Goal: Information Seeking & Learning: Check status

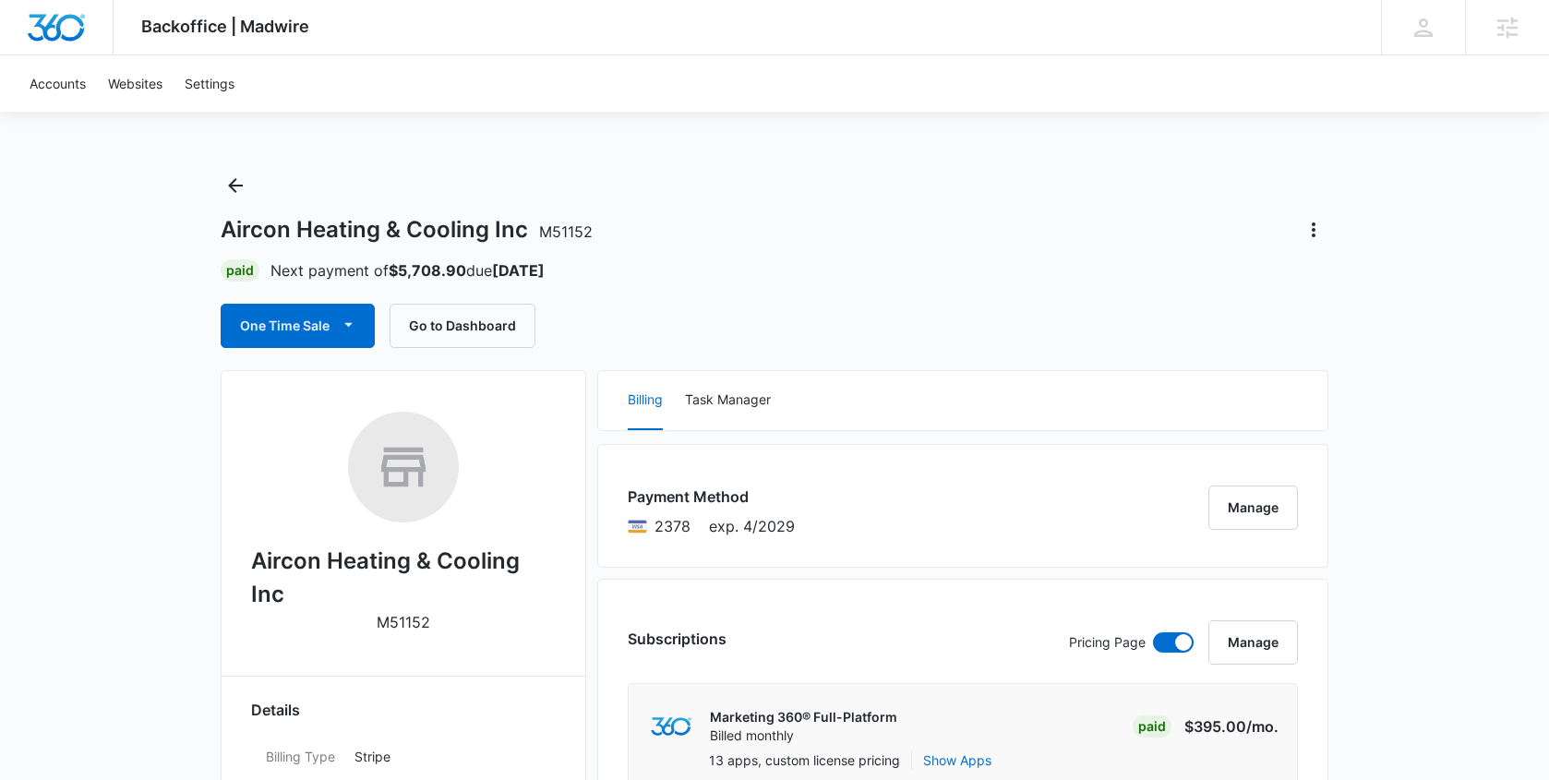
click at [309, 321] on button "One Time Sale" at bounding box center [298, 326] width 154 height 44
click at [308, 391] on div "Run One-Time Payment" at bounding box center [350, 388] width 213 height 19
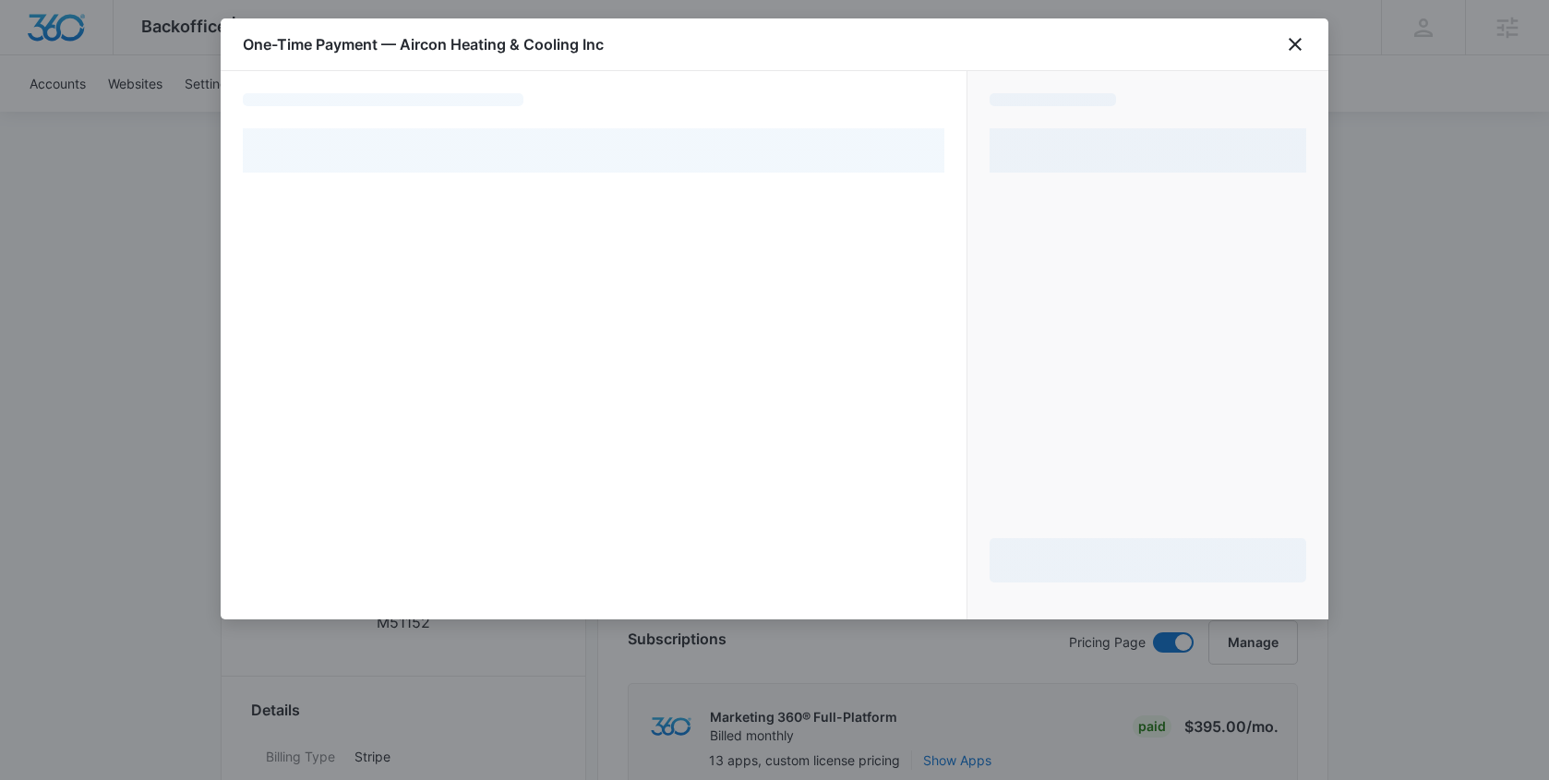
select select "pm_1RM8htA4n8RTgNjUELpNVjzU"
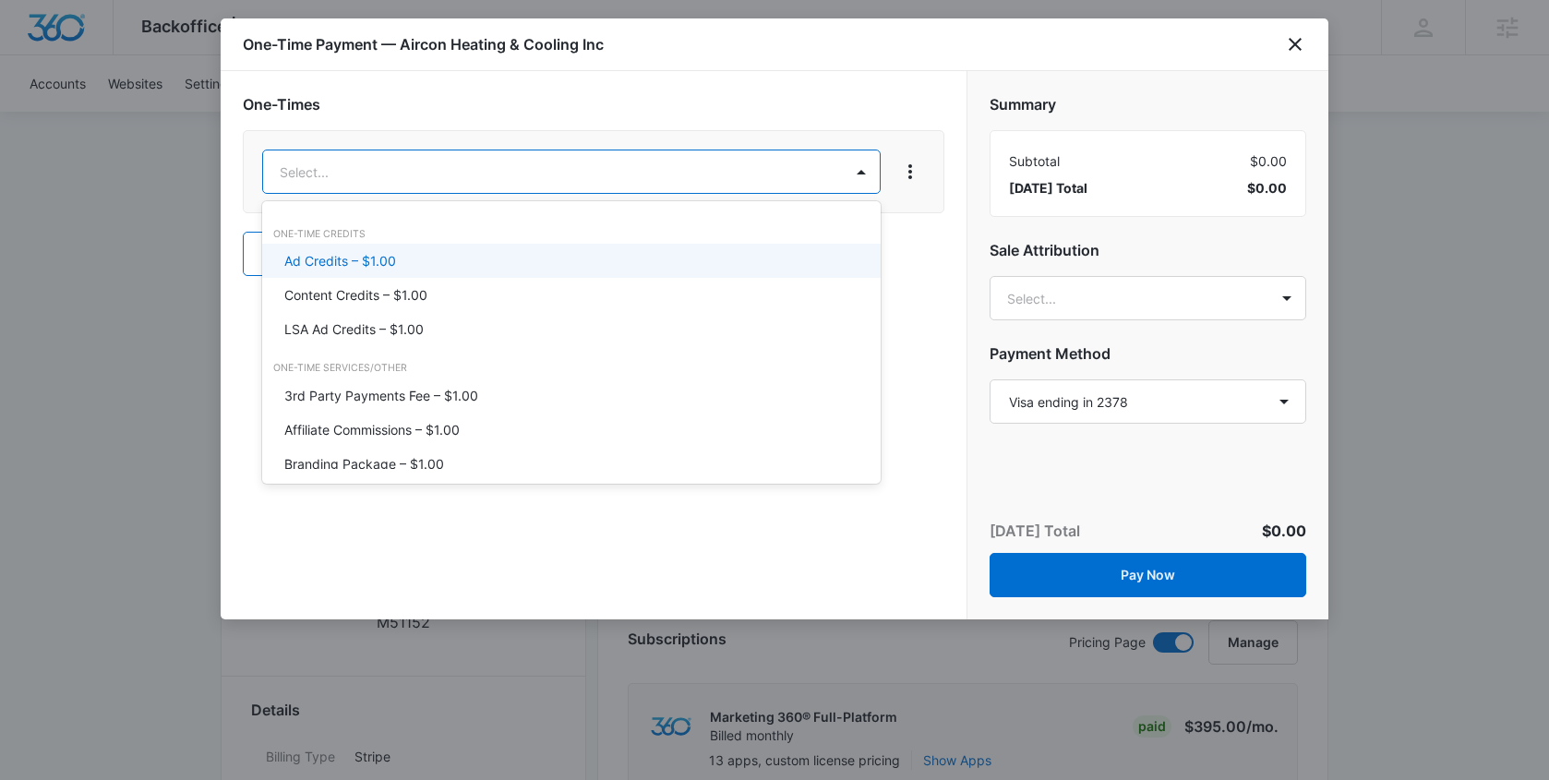
click at [547, 250] on div "Ad Credits – $1.00" at bounding box center [571, 261] width 619 height 34
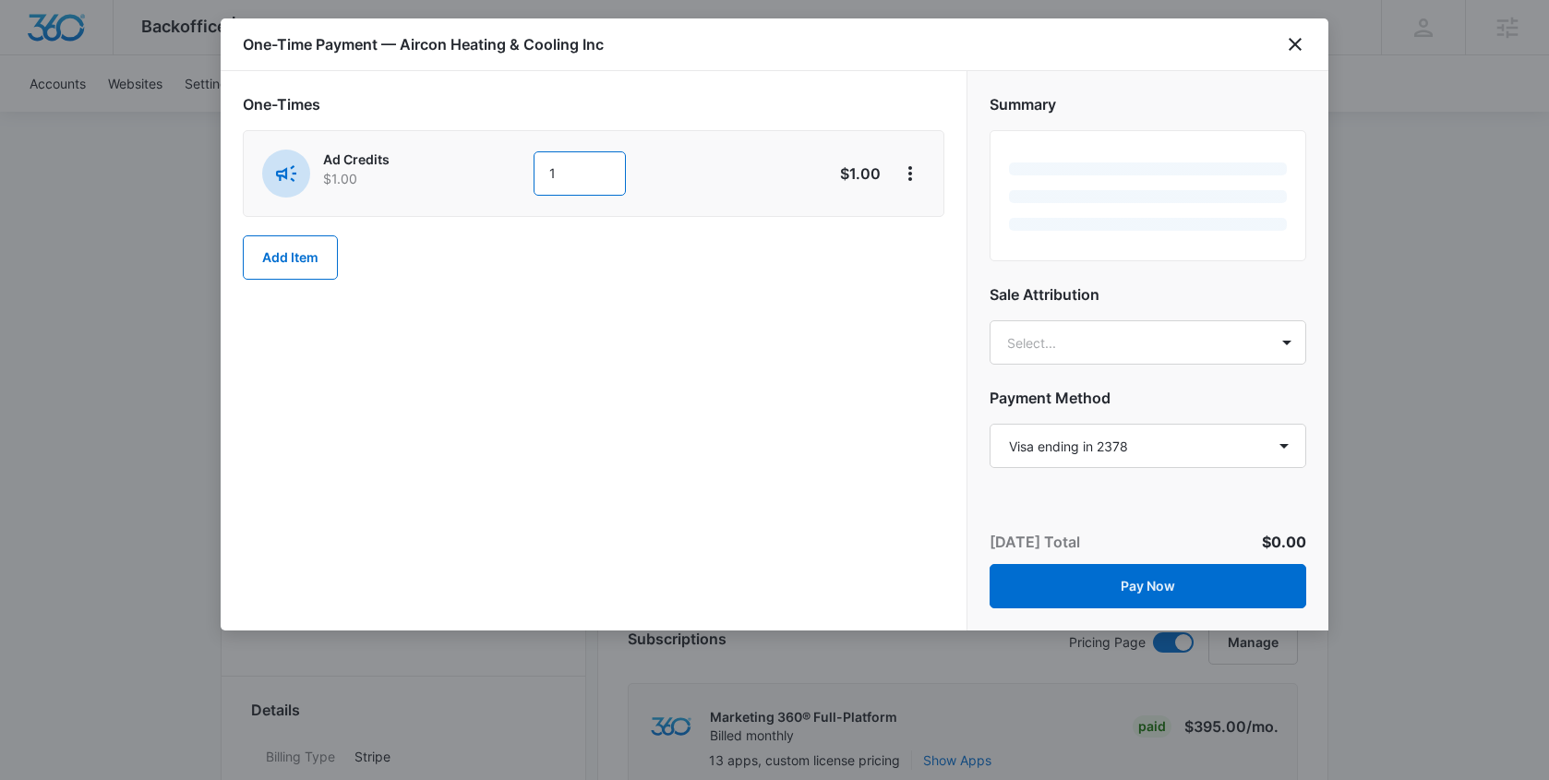
click at [590, 183] on input "1" at bounding box center [580, 173] width 92 height 44
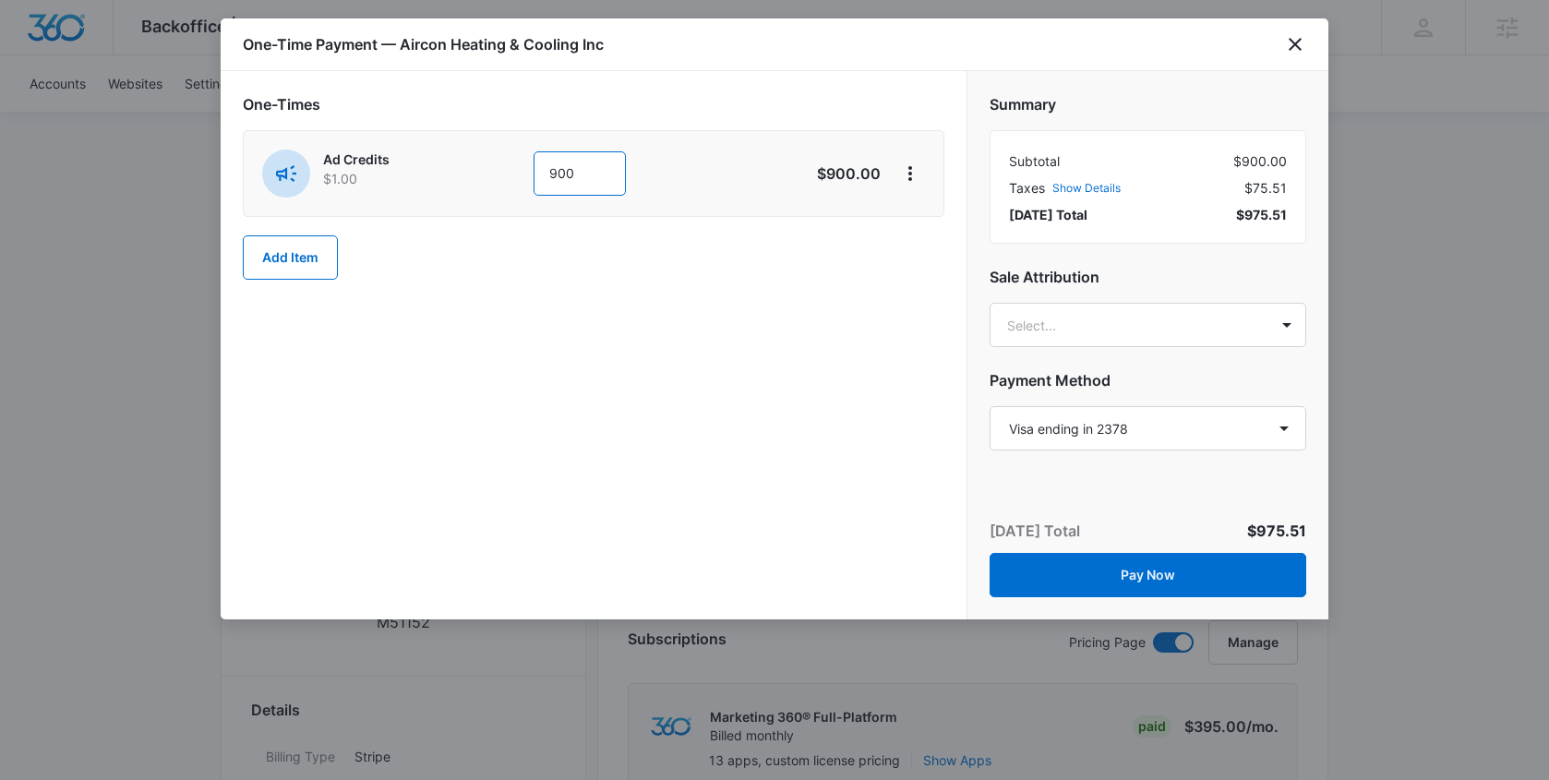
type input "900"
click at [777, 272] on div "One-Times Ad Credits $1.00 900 $900.00 Add Item" at bounding box center [594, 186] width 702 height 187
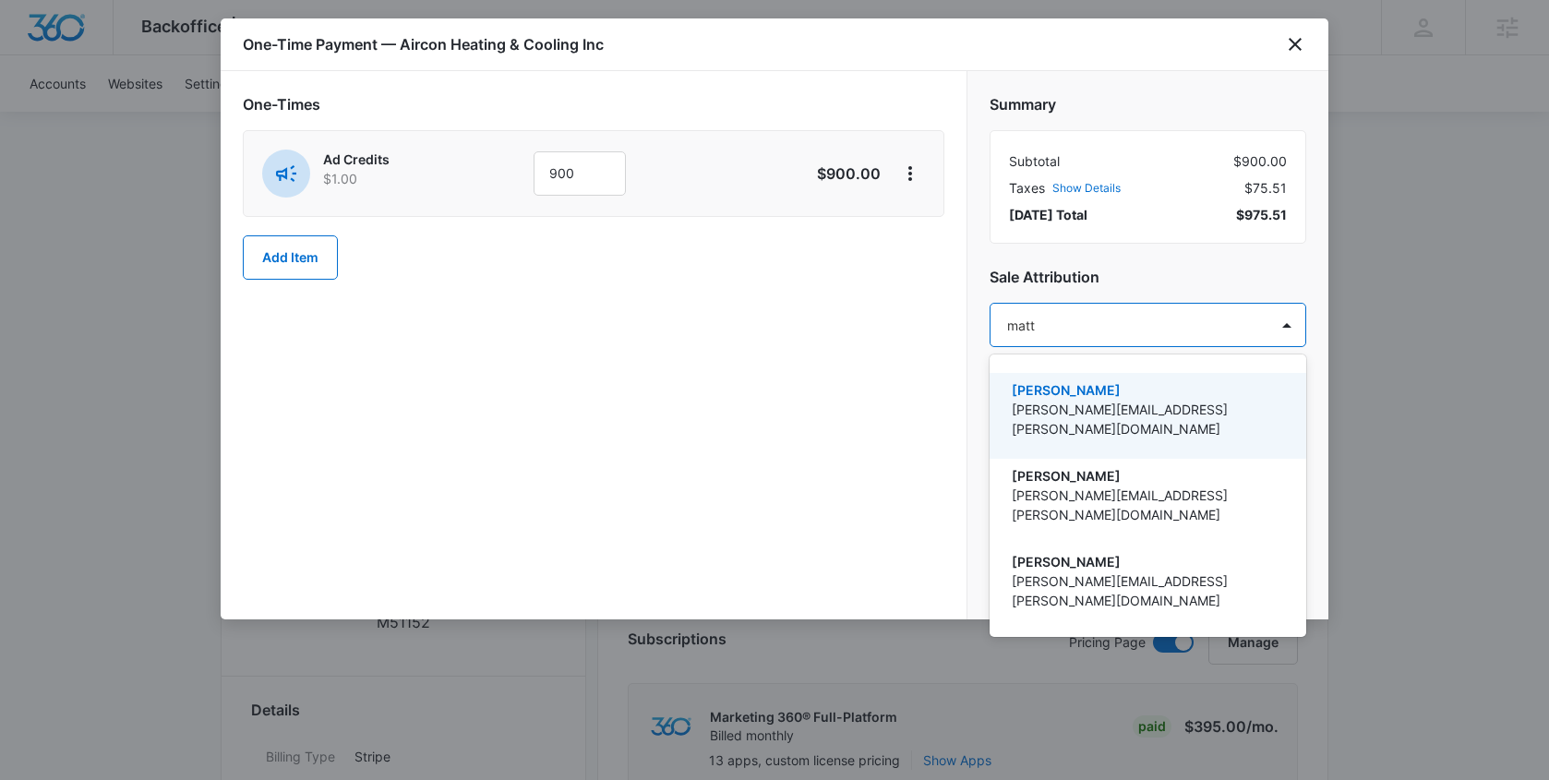
type input "matt m"
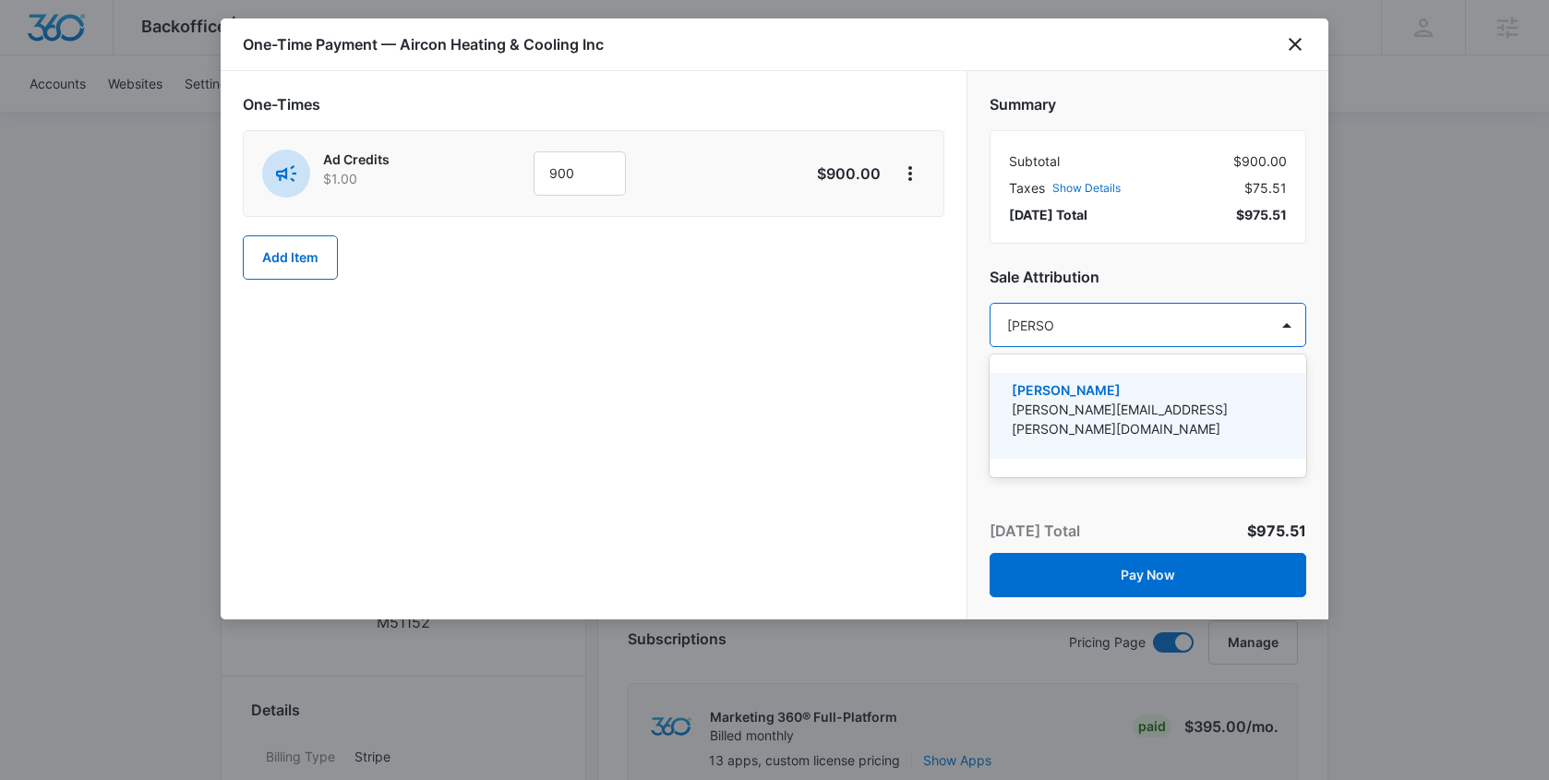
click at [1093, 378] on div "Matt Malone matt.malone@madwire.com" at bounding box center [1148, 416] width 317 height 86
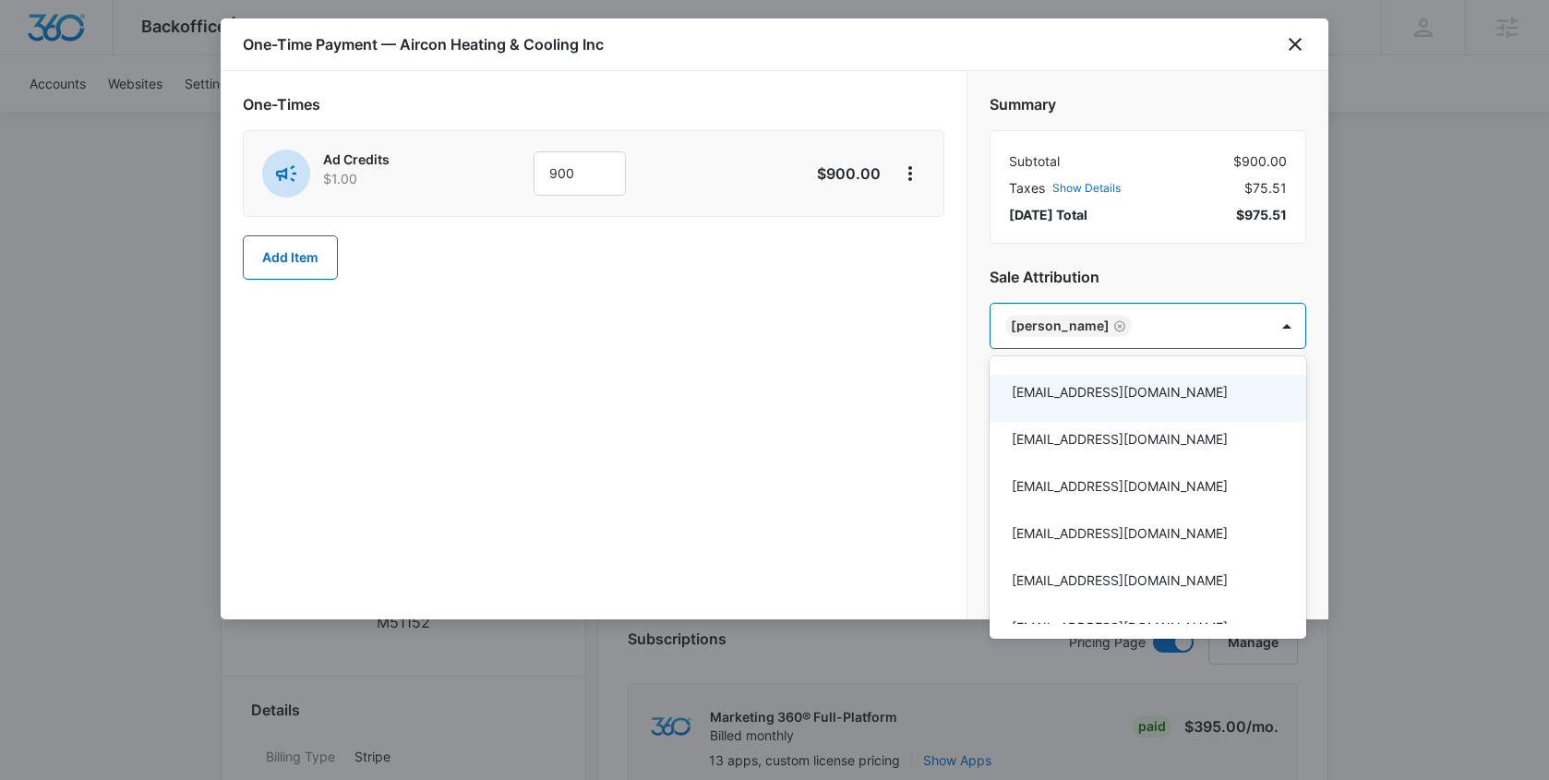
click at [919, 390] on div at bounding box center [774, 390] width 1549 height 780
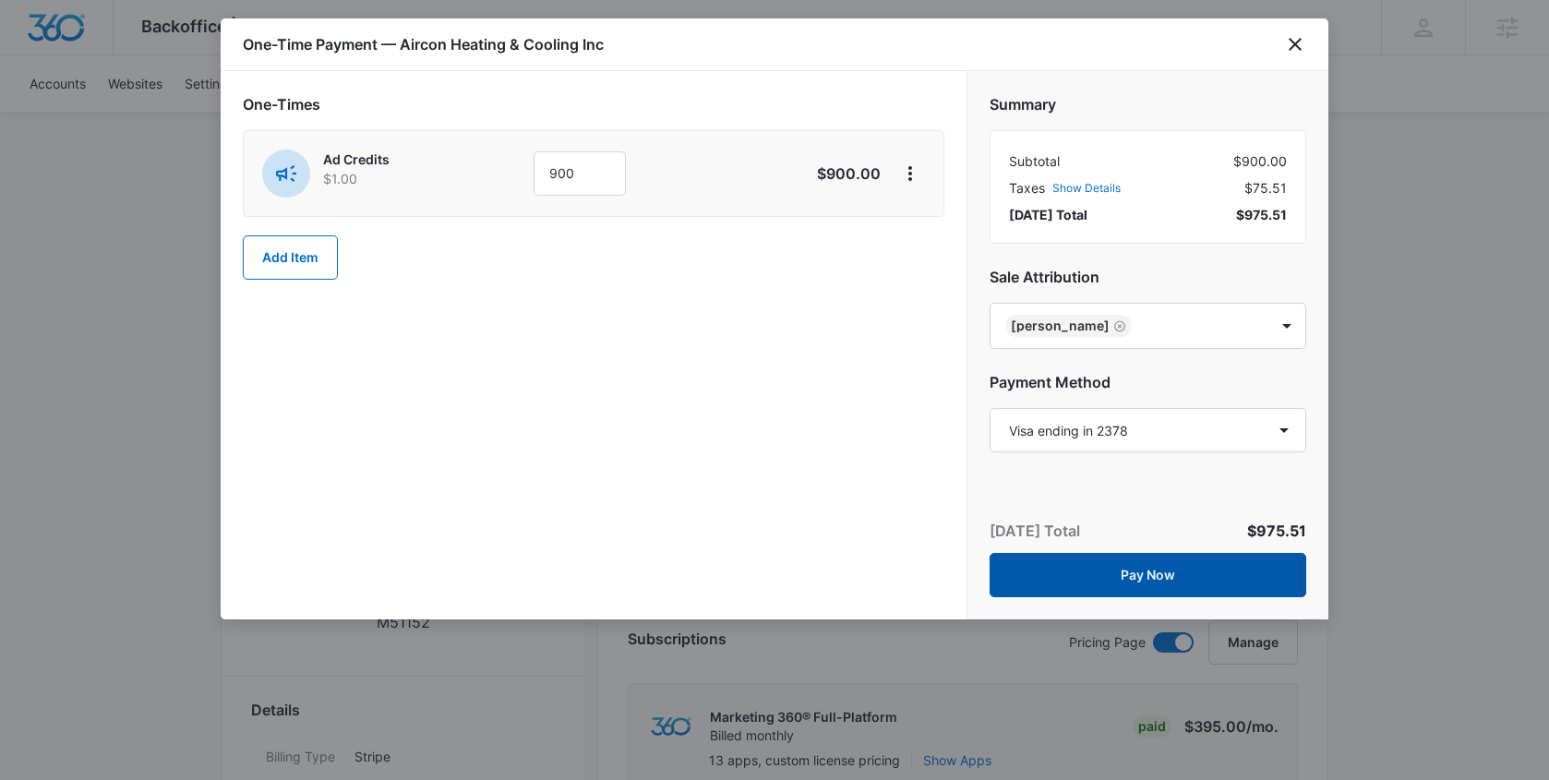
click at [1113, 568] on button "Pay Now" at bounding box center [1148, 575] width 317 height 44
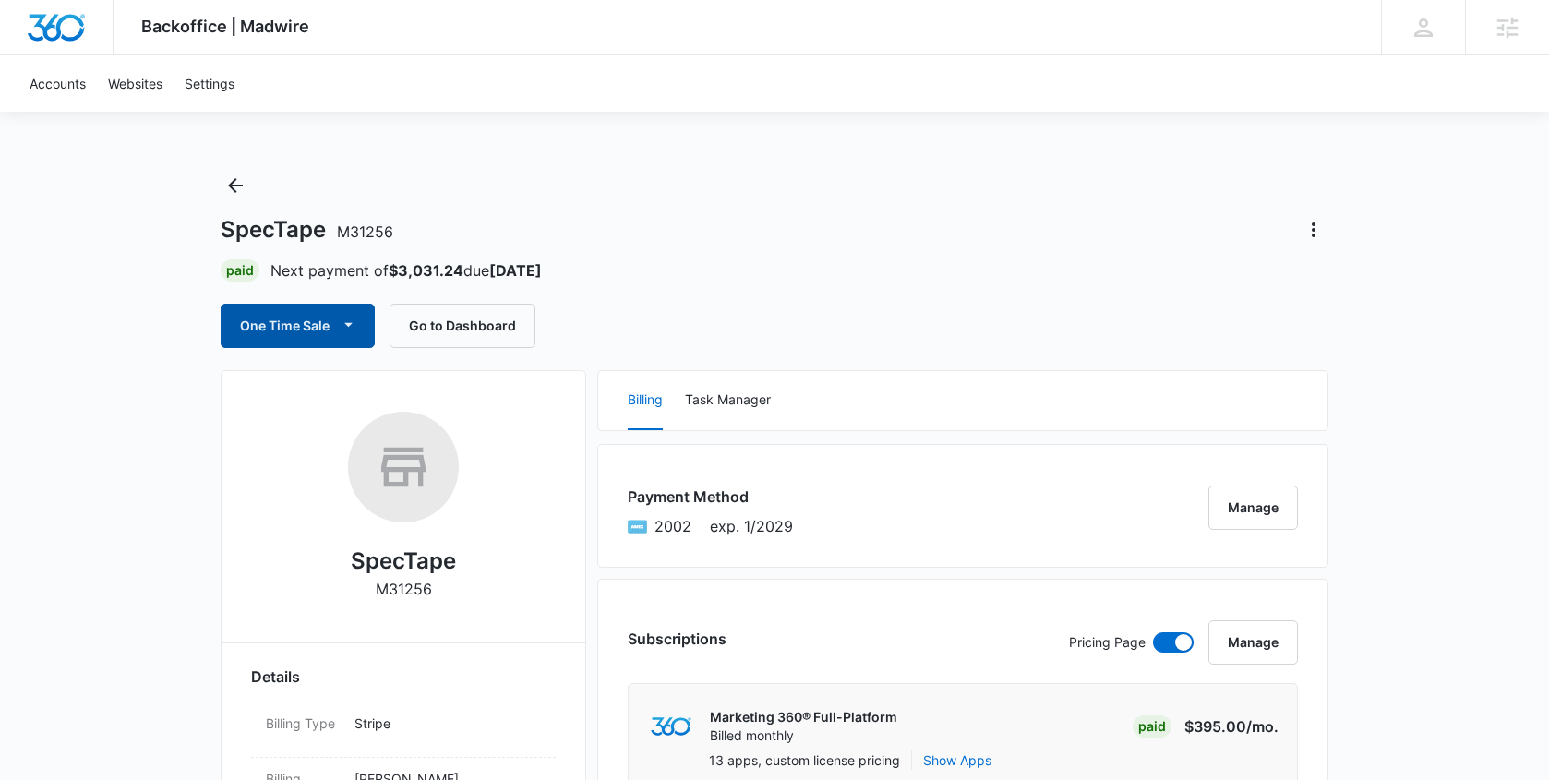
click at [341, 338] on button "One Time Sale" at bounding box center [298, 326] width 154 height 44
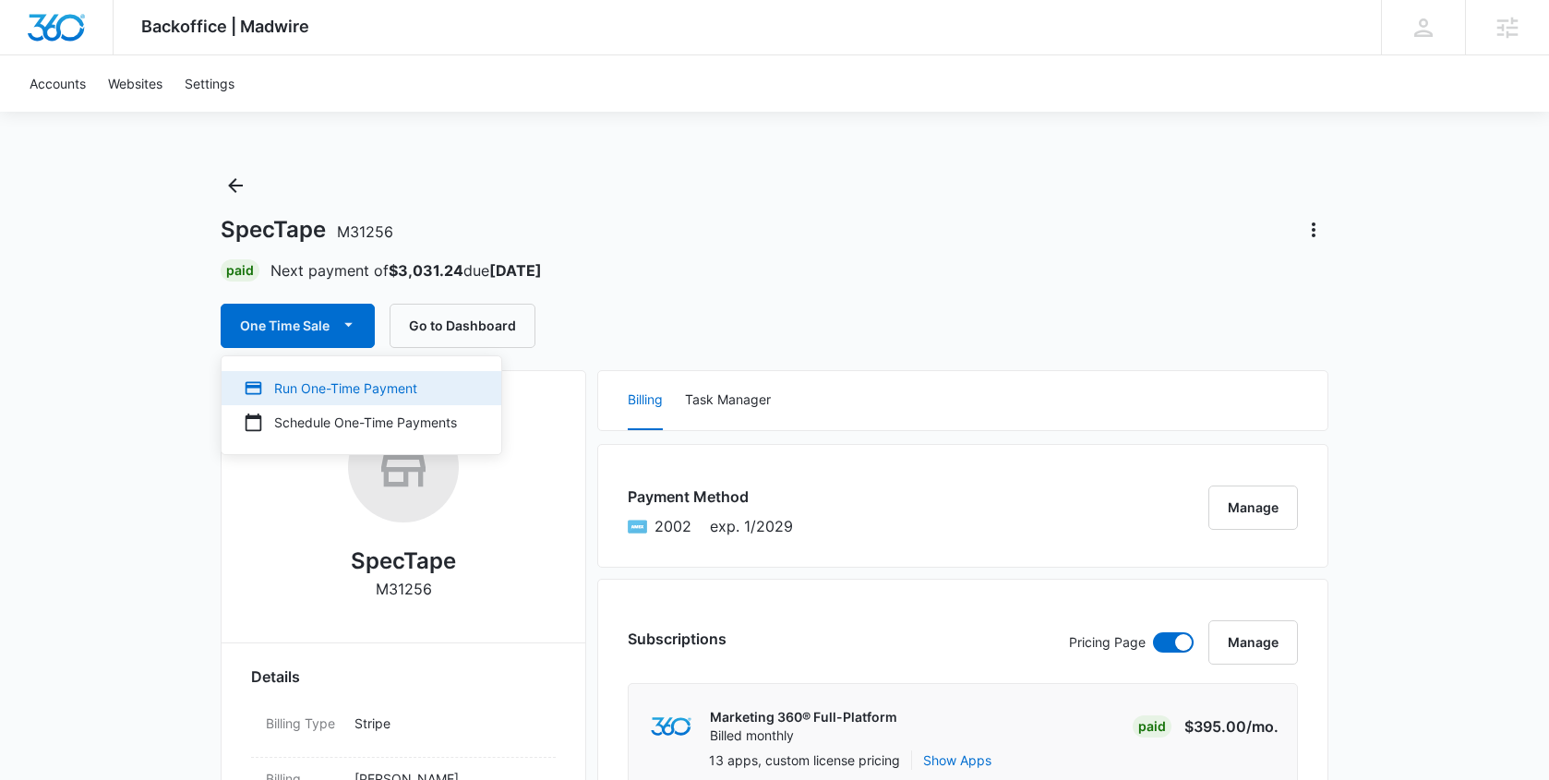
click at [332, 400] on button "Run One-Time Payment" at bounding box center [362, 388] width 280 height 34
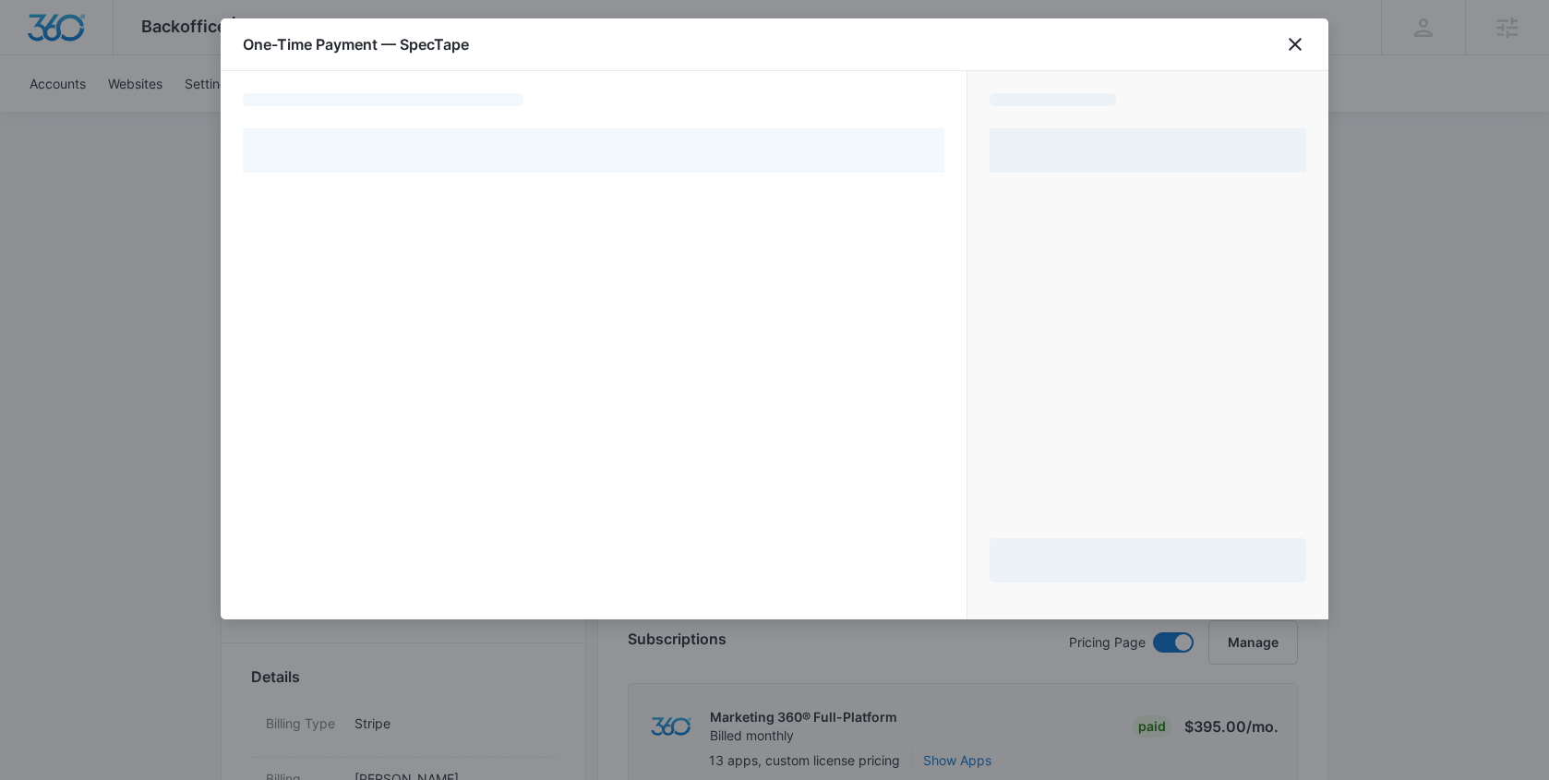
select select "pm_1QwmWXA4n8RTgNjUW4L71HnM"
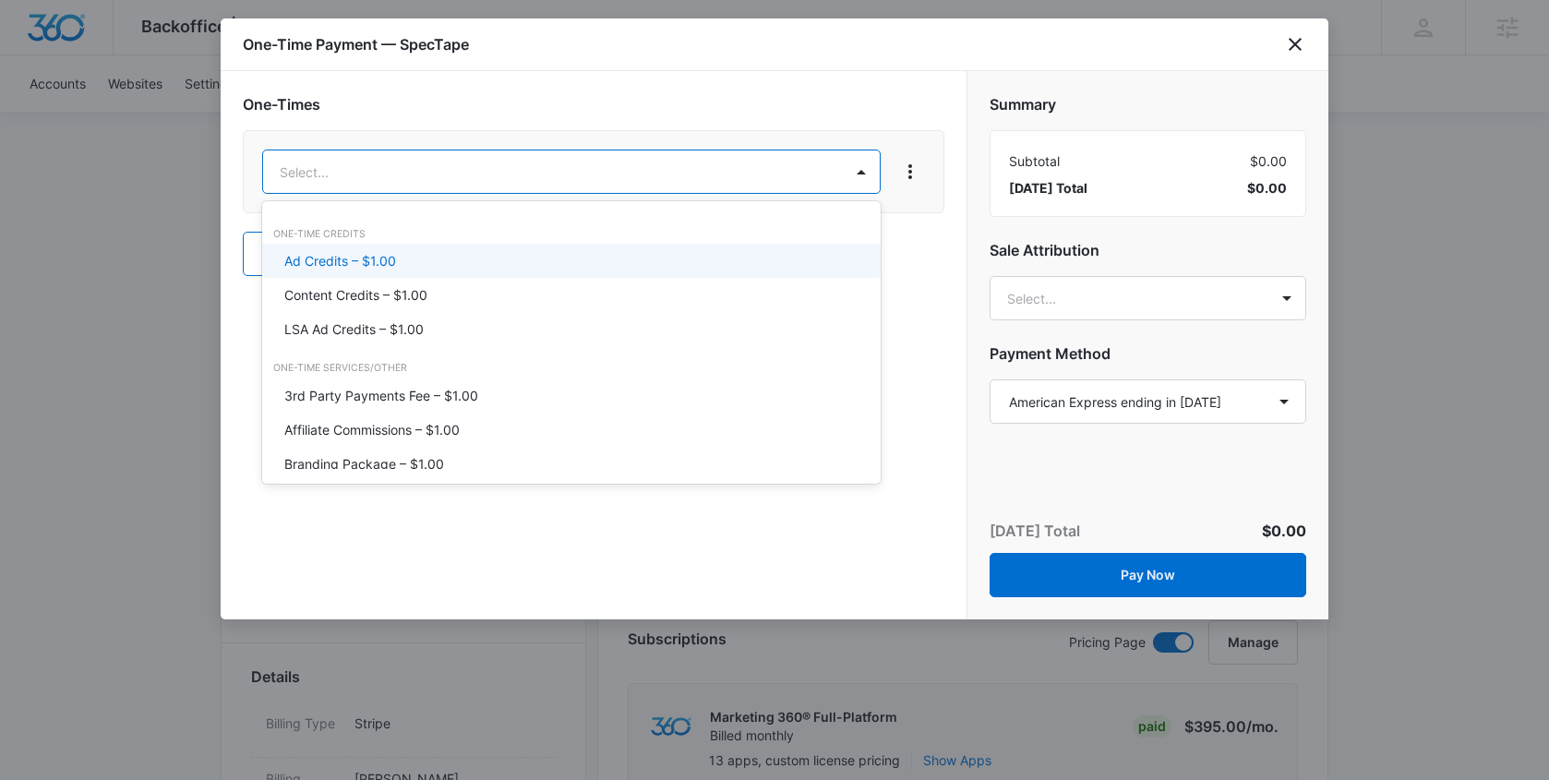
click at [439, 272] on div "Ad Credits – $1.00" at bounding box center [571, 261] width 619 height 34
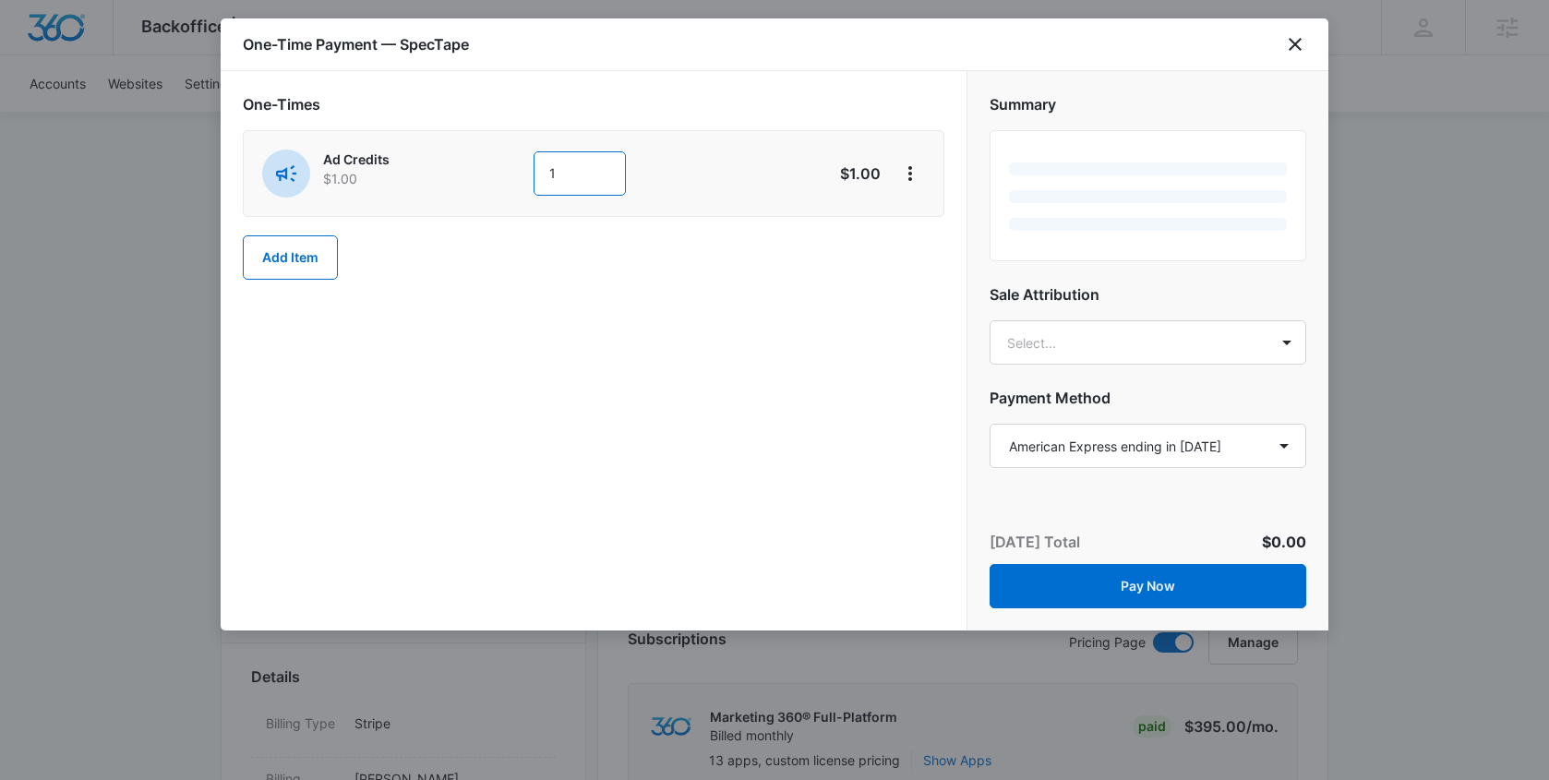
click at [561, 183] on input "1" at bounding box center [580, 173] width 92 height 44
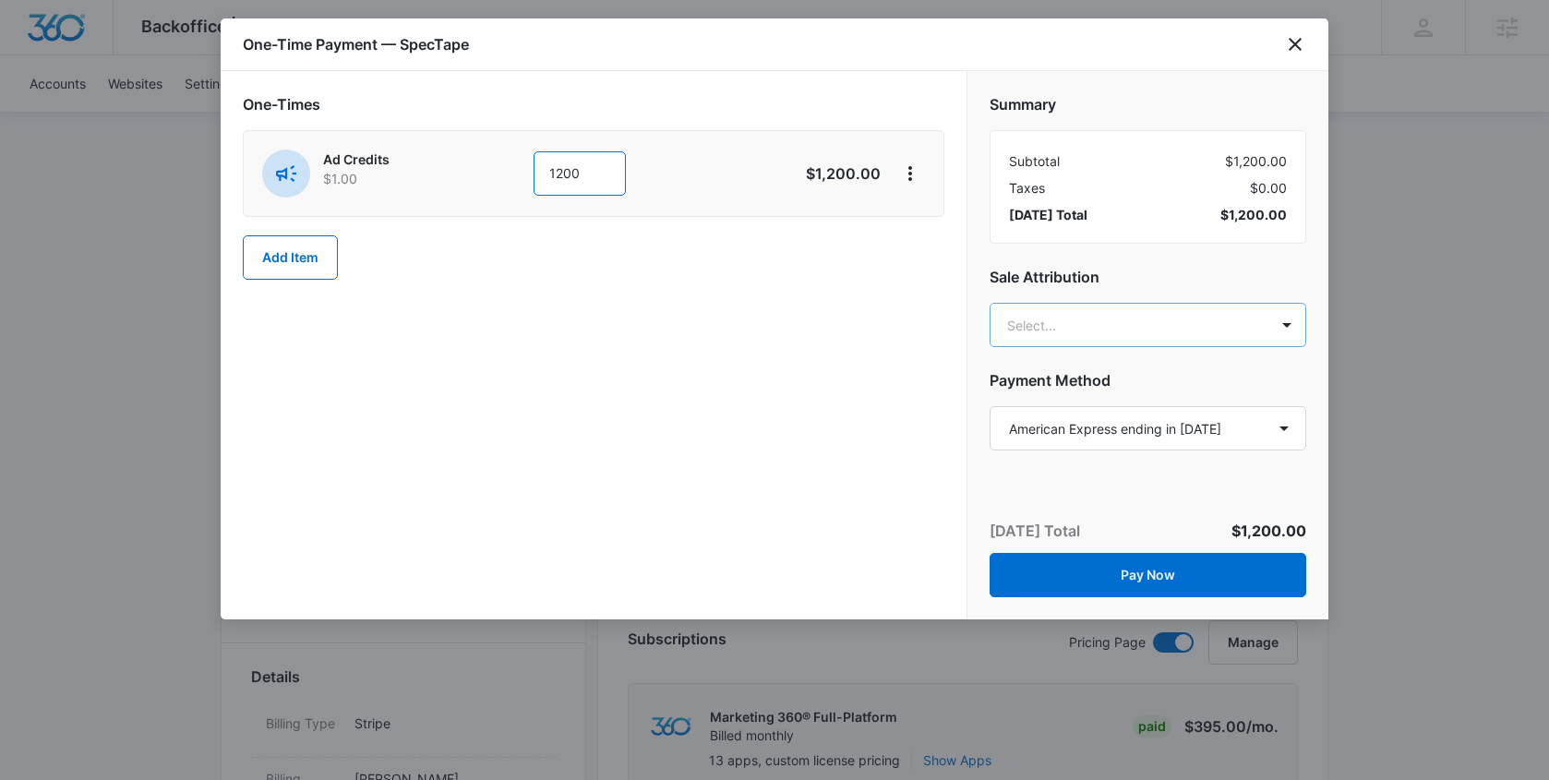
type input "1200"
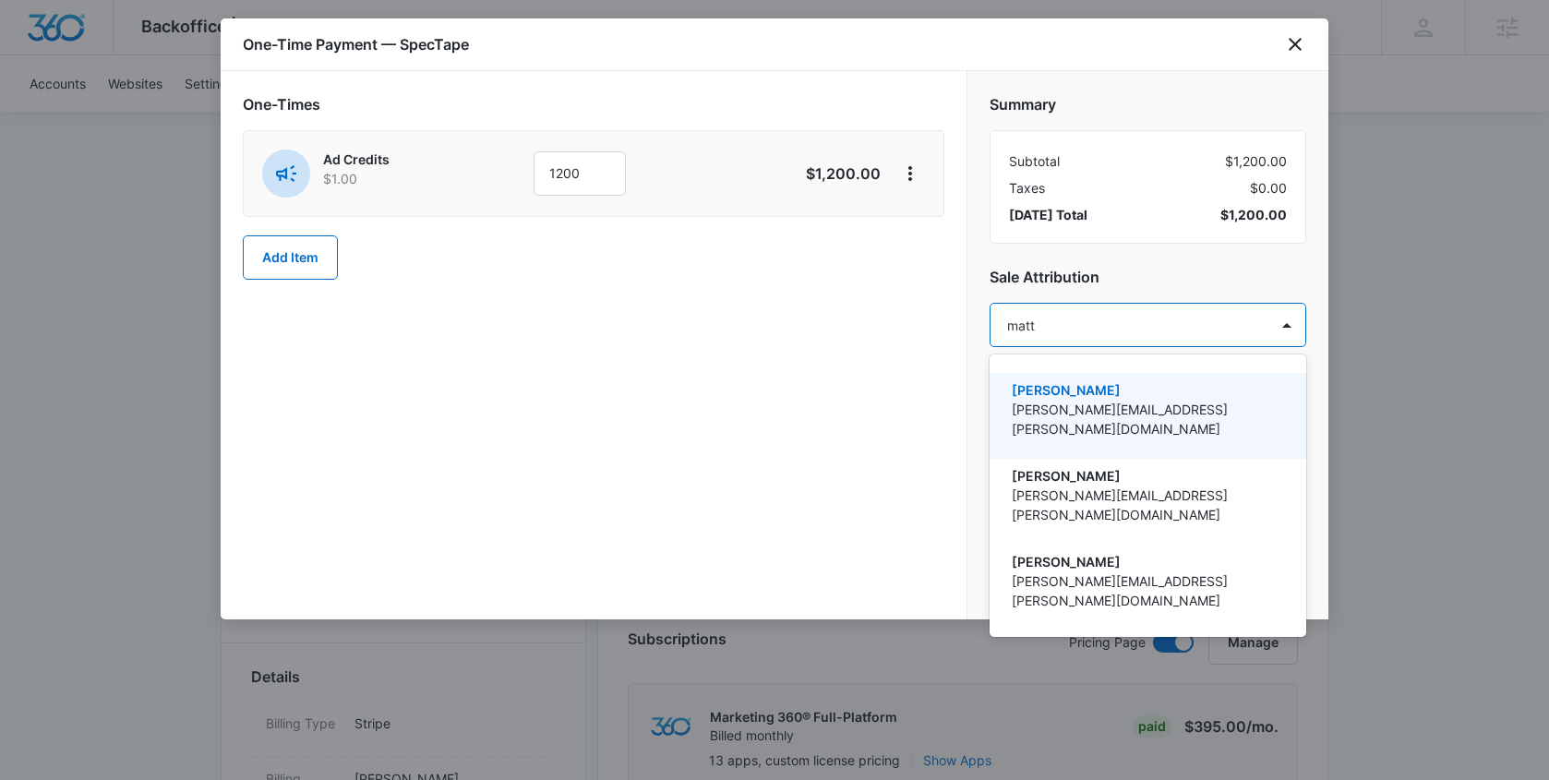
type input "matt m"
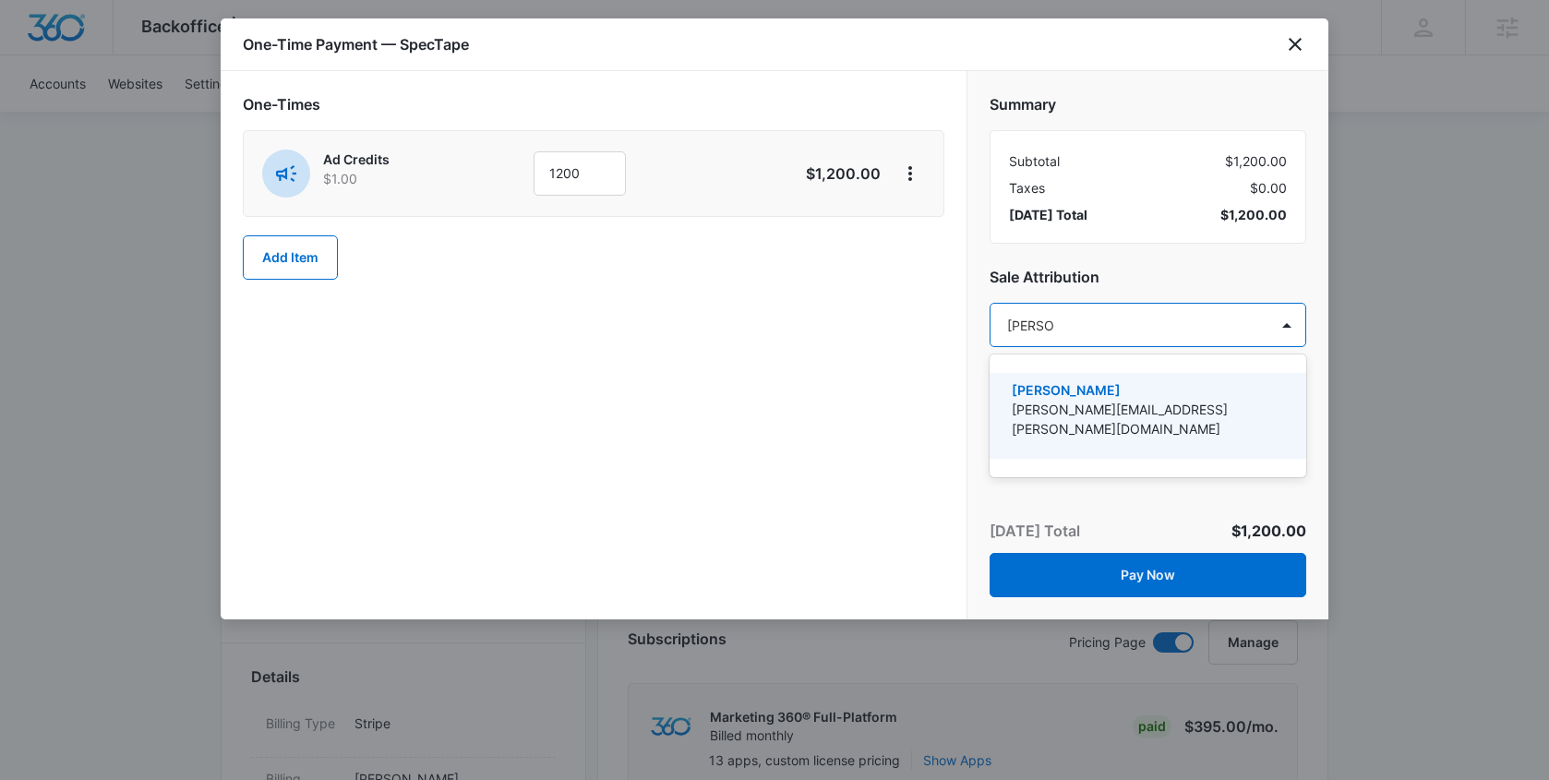
click at [1111, 405] on p "[PERSON_NAME][EMAIL_ADDRESS][PERSON_NAME][DOMAIN_NAME]" at bounding box center [1146, 419] width 269 height 39
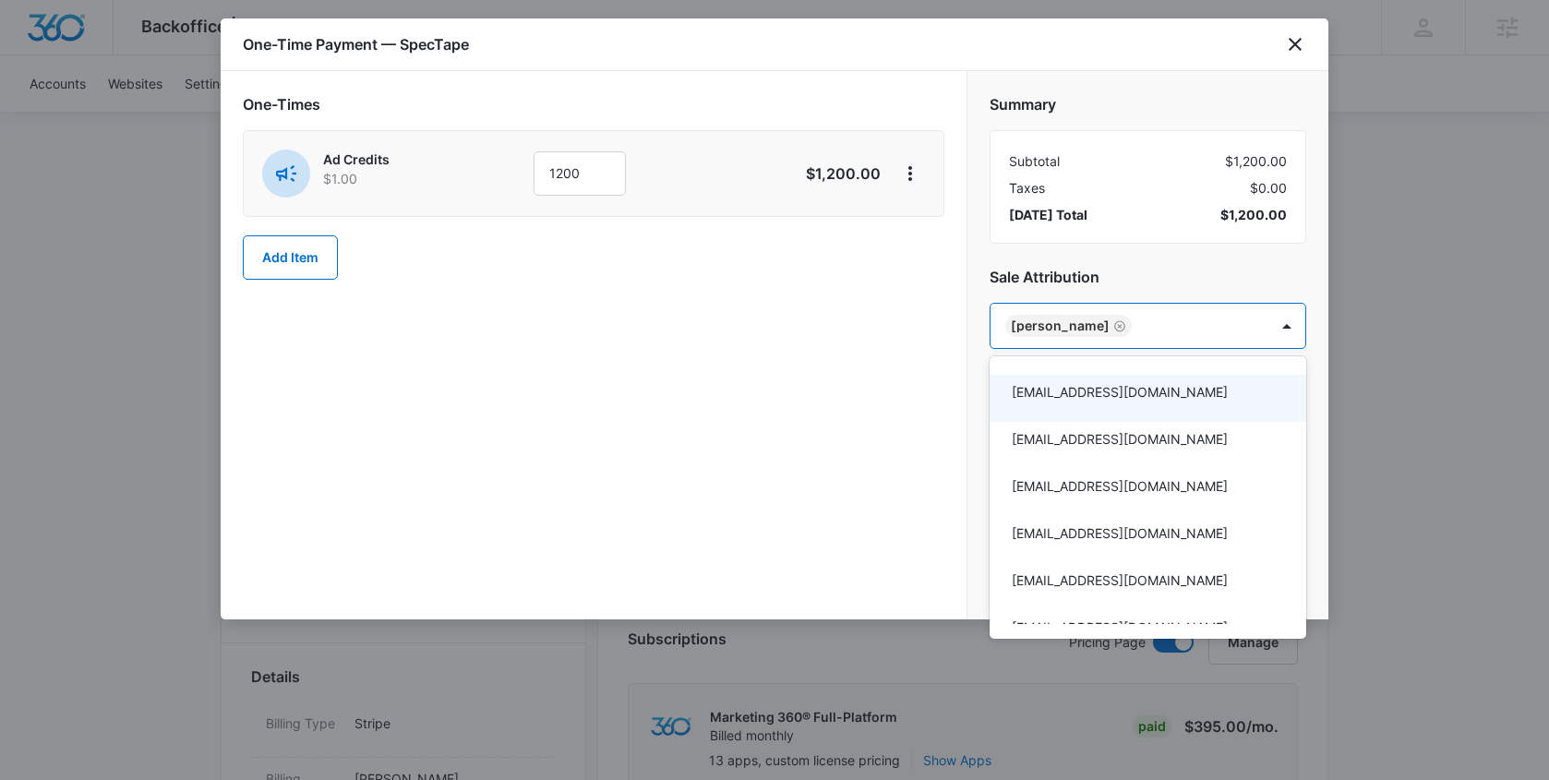
click at [875, 410] on div at bounding box center [774, 390] width 1549 height 780
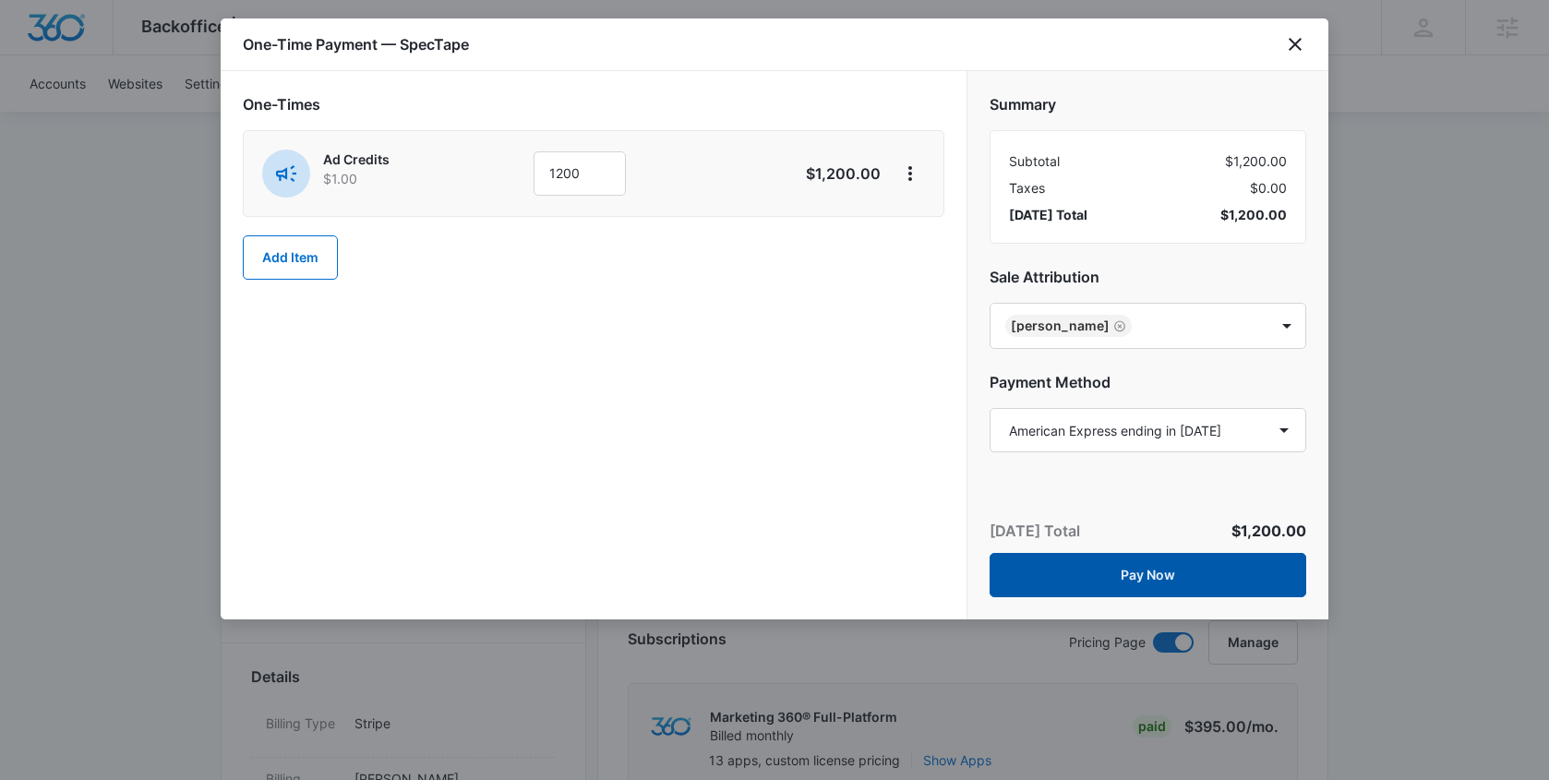
click at [1139, 572] on button "Pay Now" at bounding box center [1148, 575] width 317 height 44
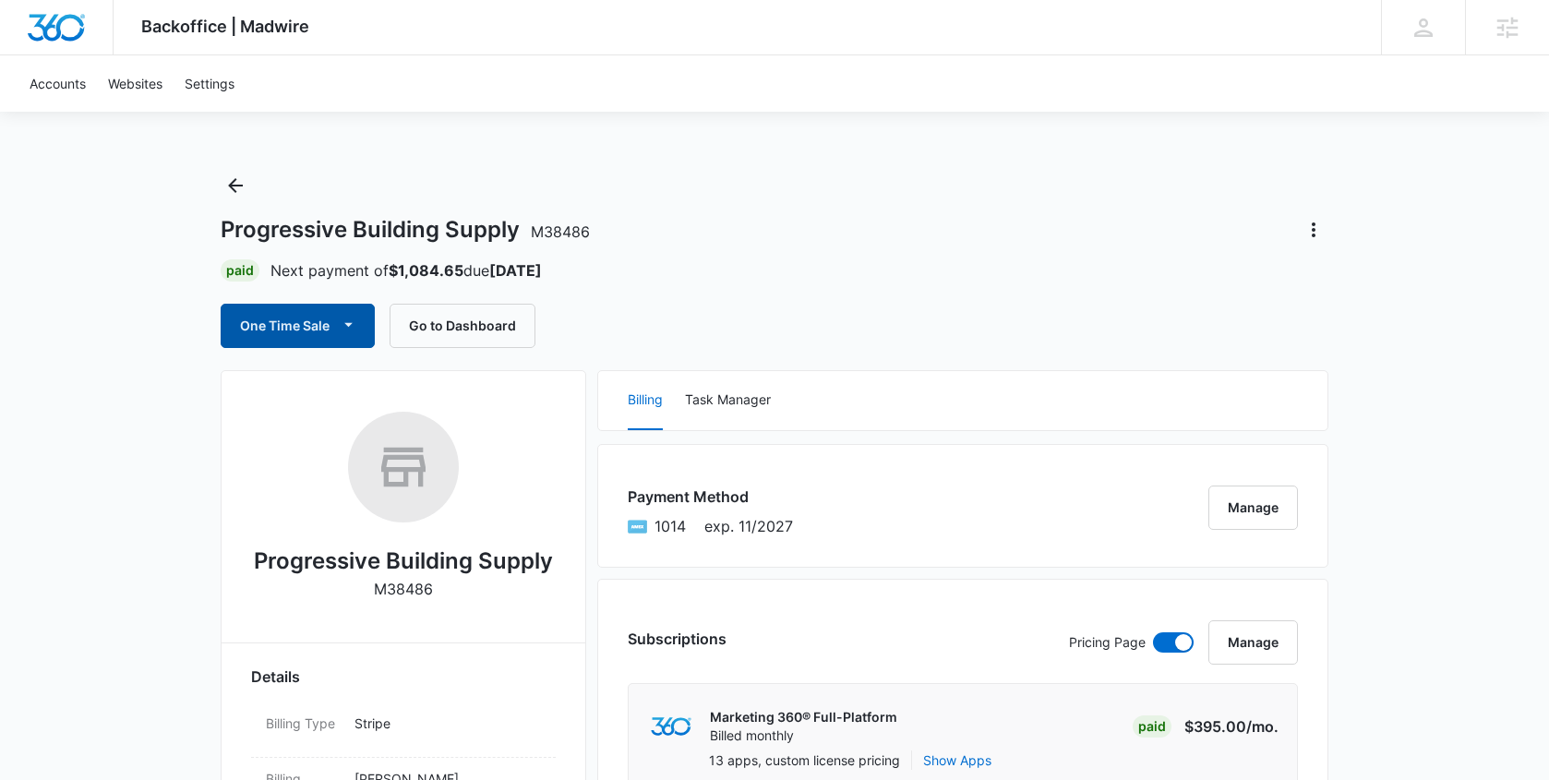
click at [333, 322] on button "One Time Sale" at bounding box center [298, 326] width 154 height 44
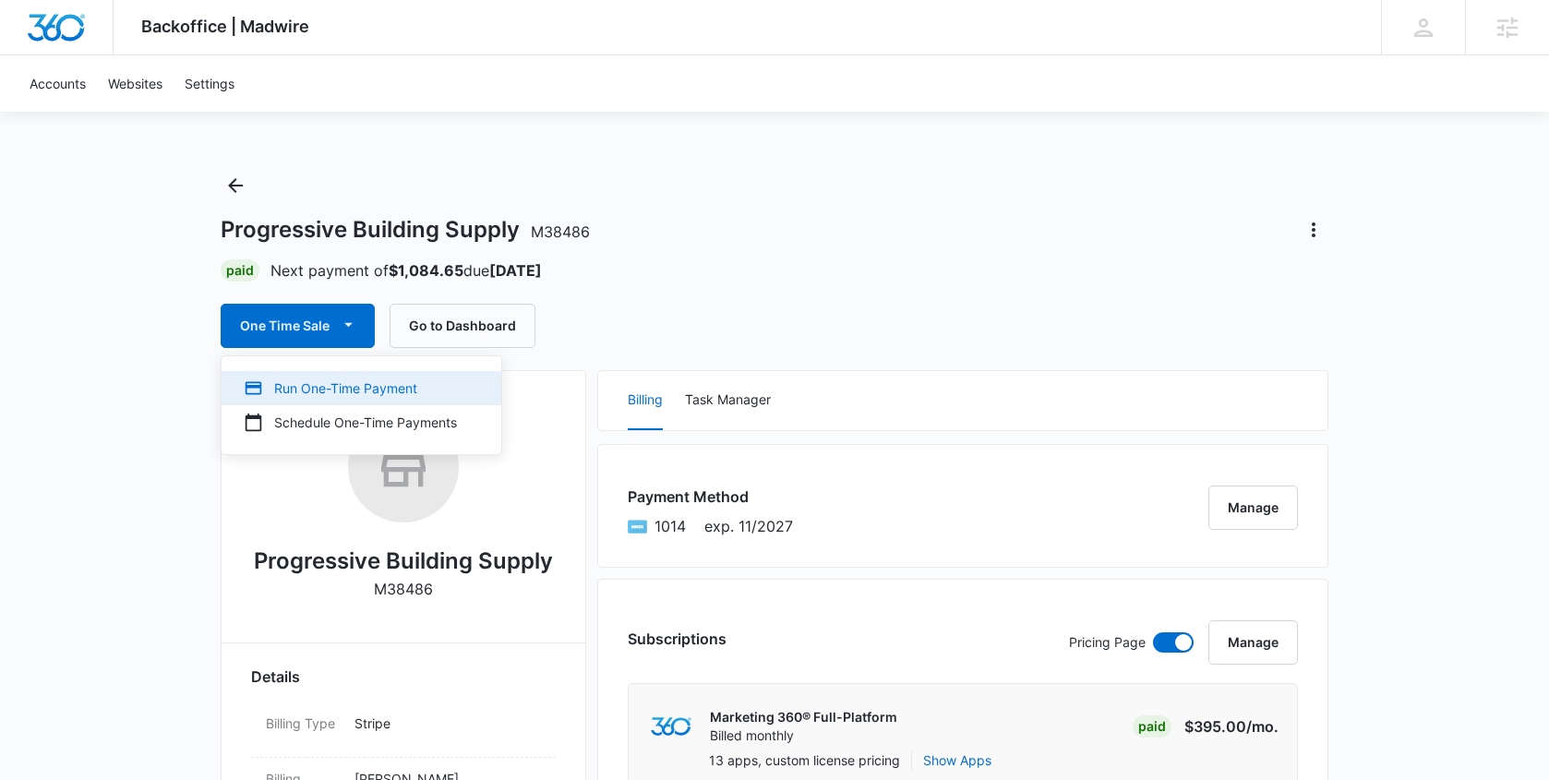
click at [319, 396] on div "Run One-Time Payment" at bounding box center [350, 388] width 213 height 19
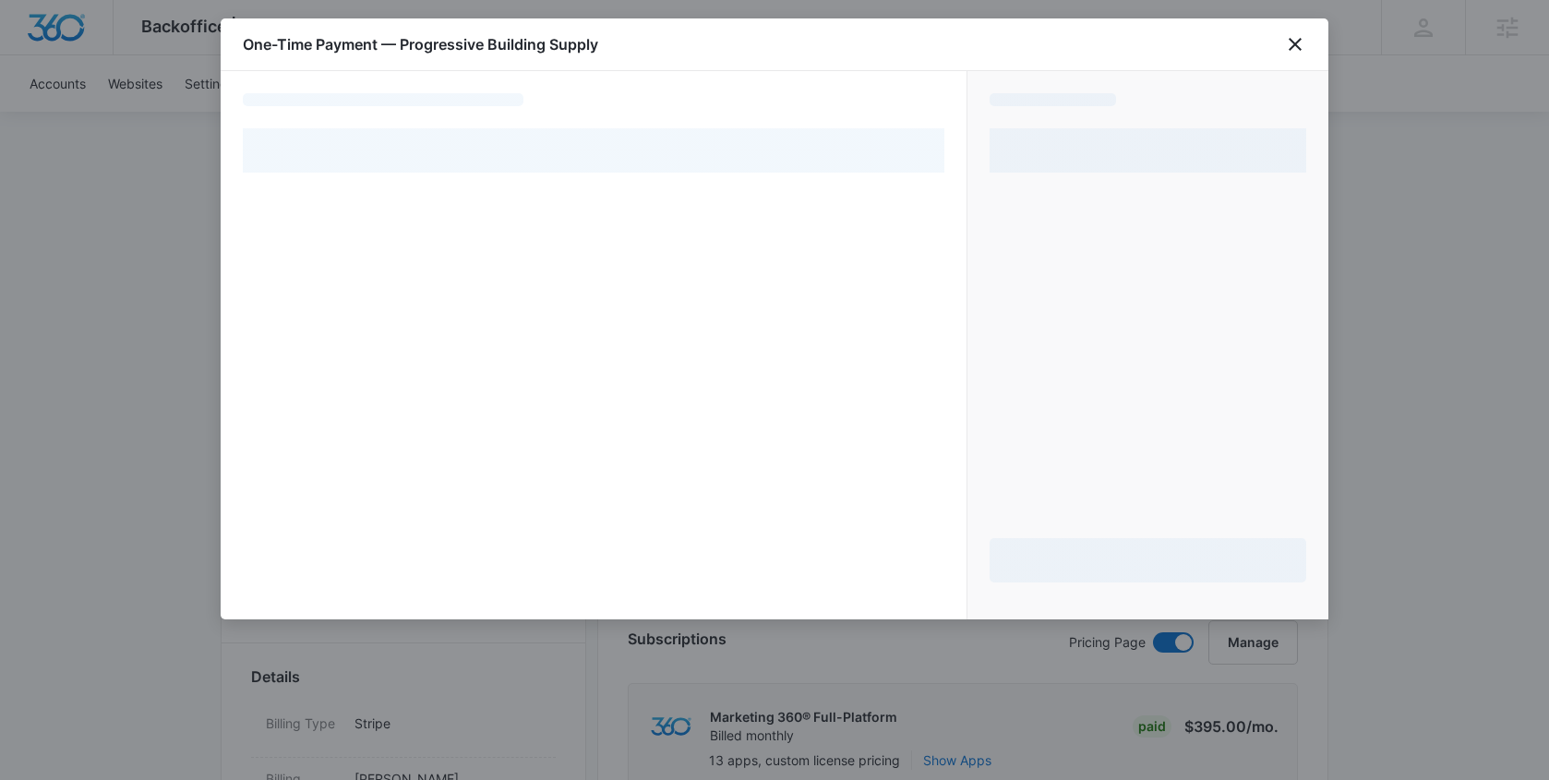
select select "card_1NxEozA4n8RTgNjUpR3Imqqo"
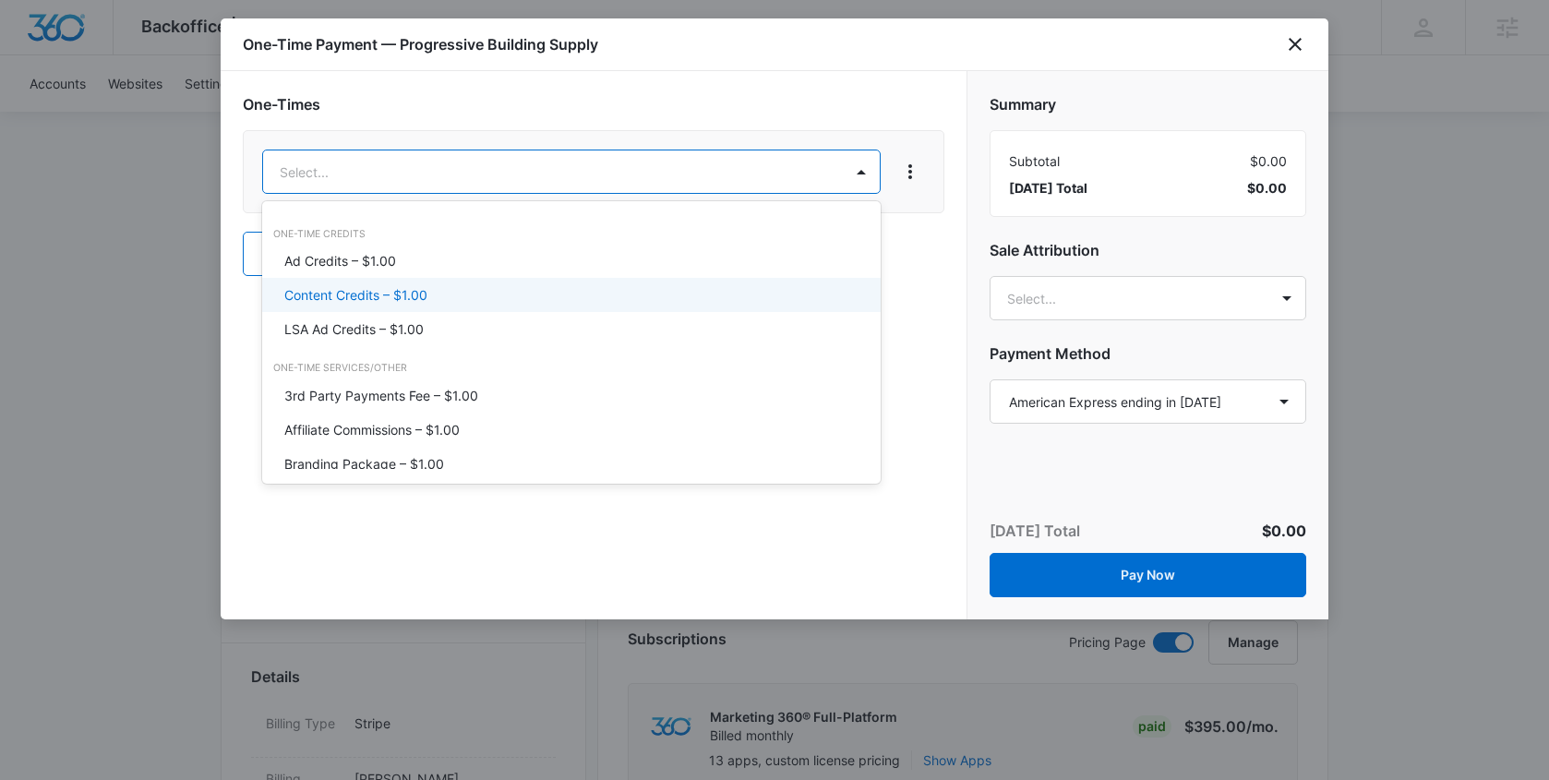
click at [459, 288] on div "Content Credits – $1.00" at bounding box center [569, 294] width 571 height 19
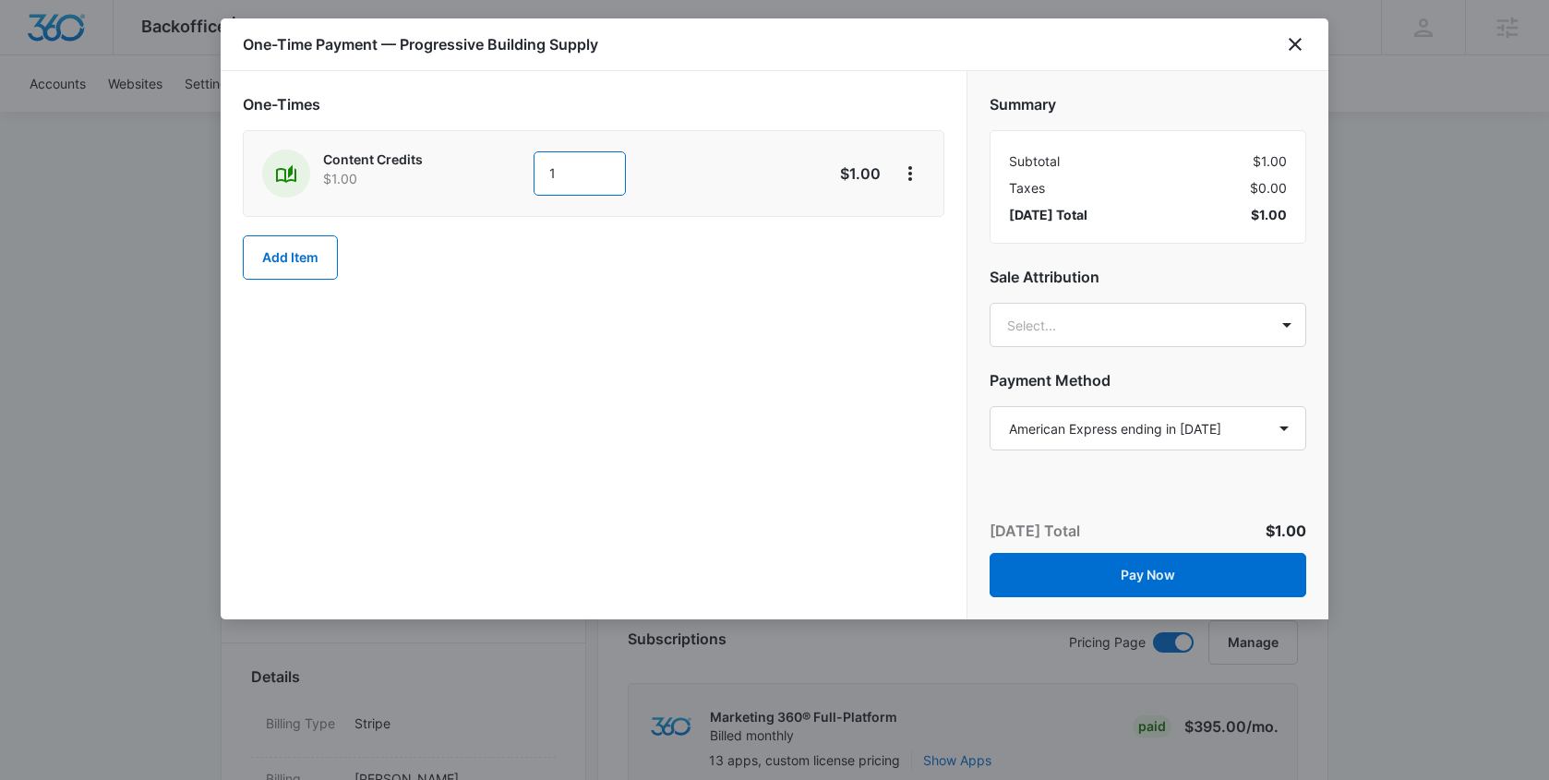
click at [576, 166] on input "1" at bounding box center [580, 173] width 92 height 44
type input "100"
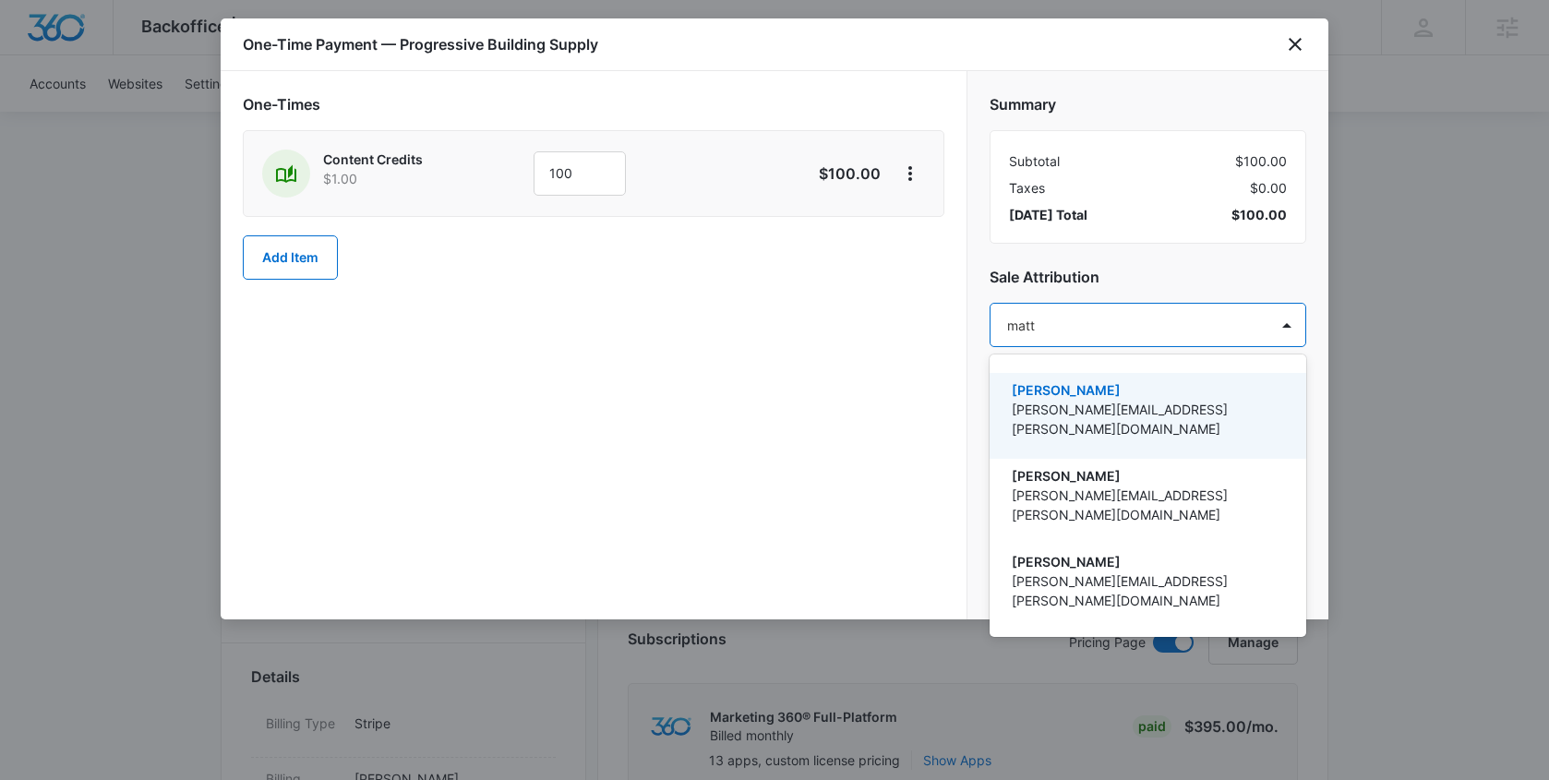
type input "matt m"
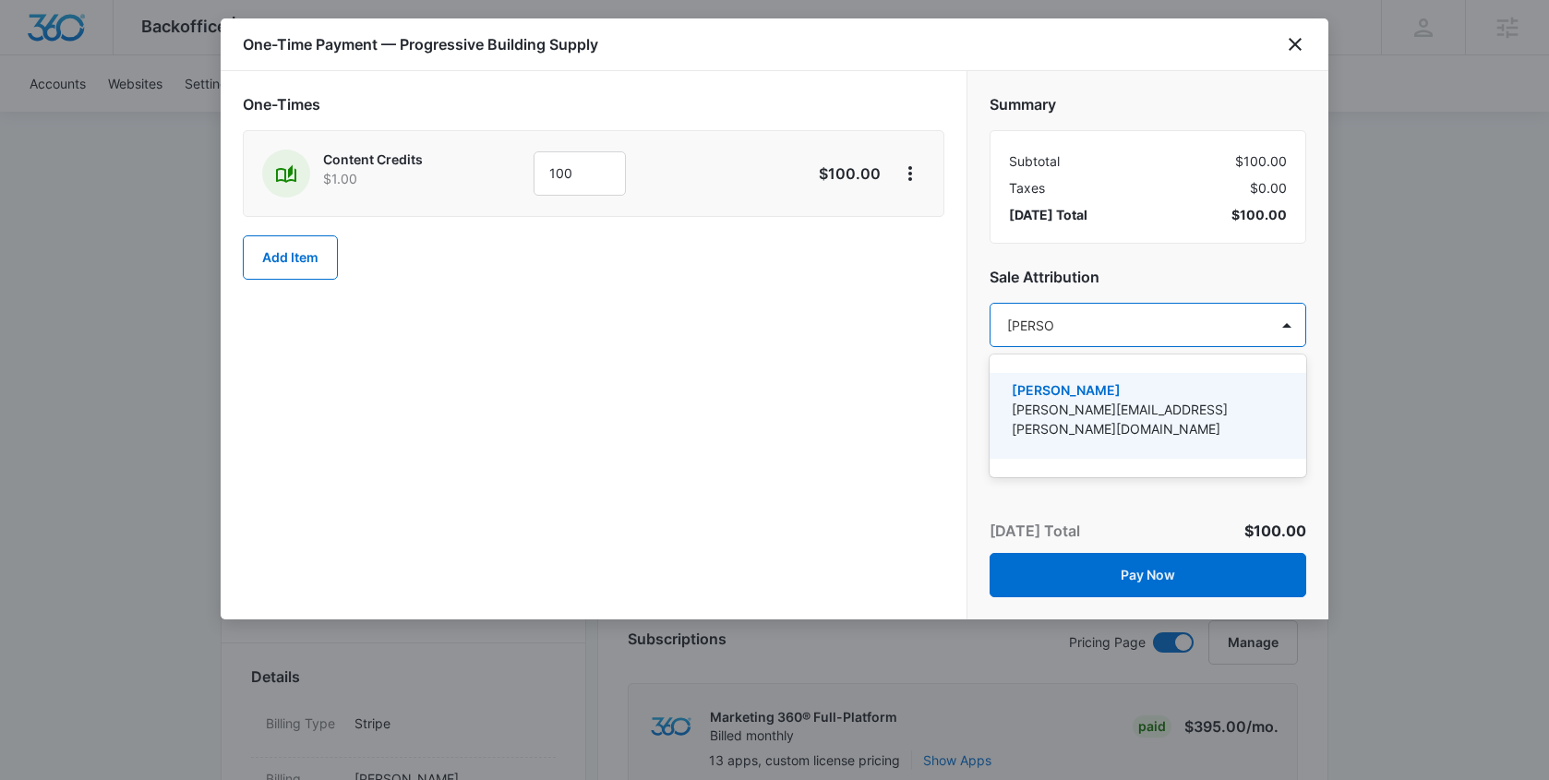
click at [1128, 407] on p "[PERSON_NAME][EMAIL_ADDRESS][PERSON_NAME][DOMAIN_NAME]" at bounding box center [1146, 419] width 269 height 39
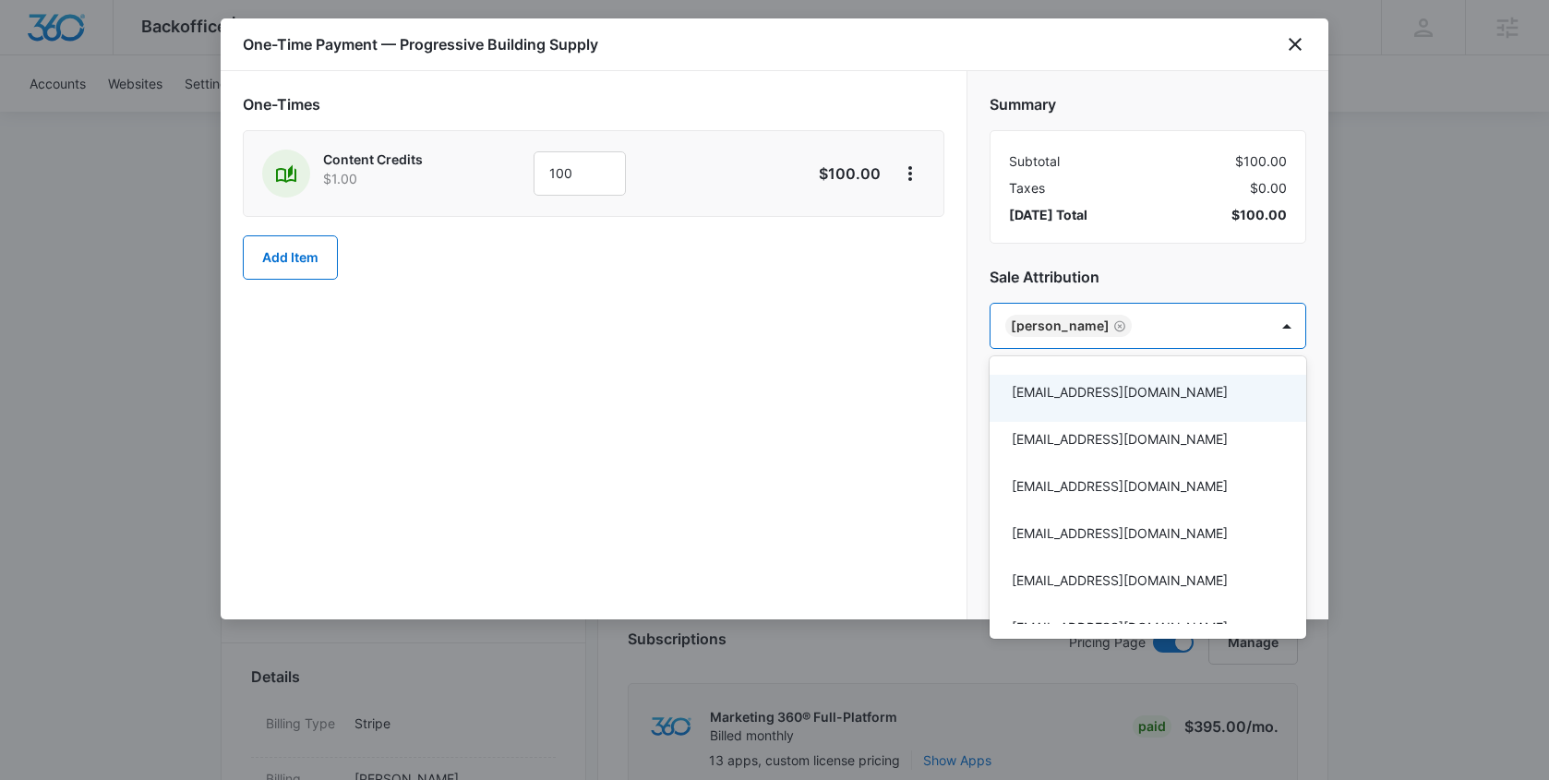
click at [932, 454] on div at bounding box center [774, 390] width 1549 height 780
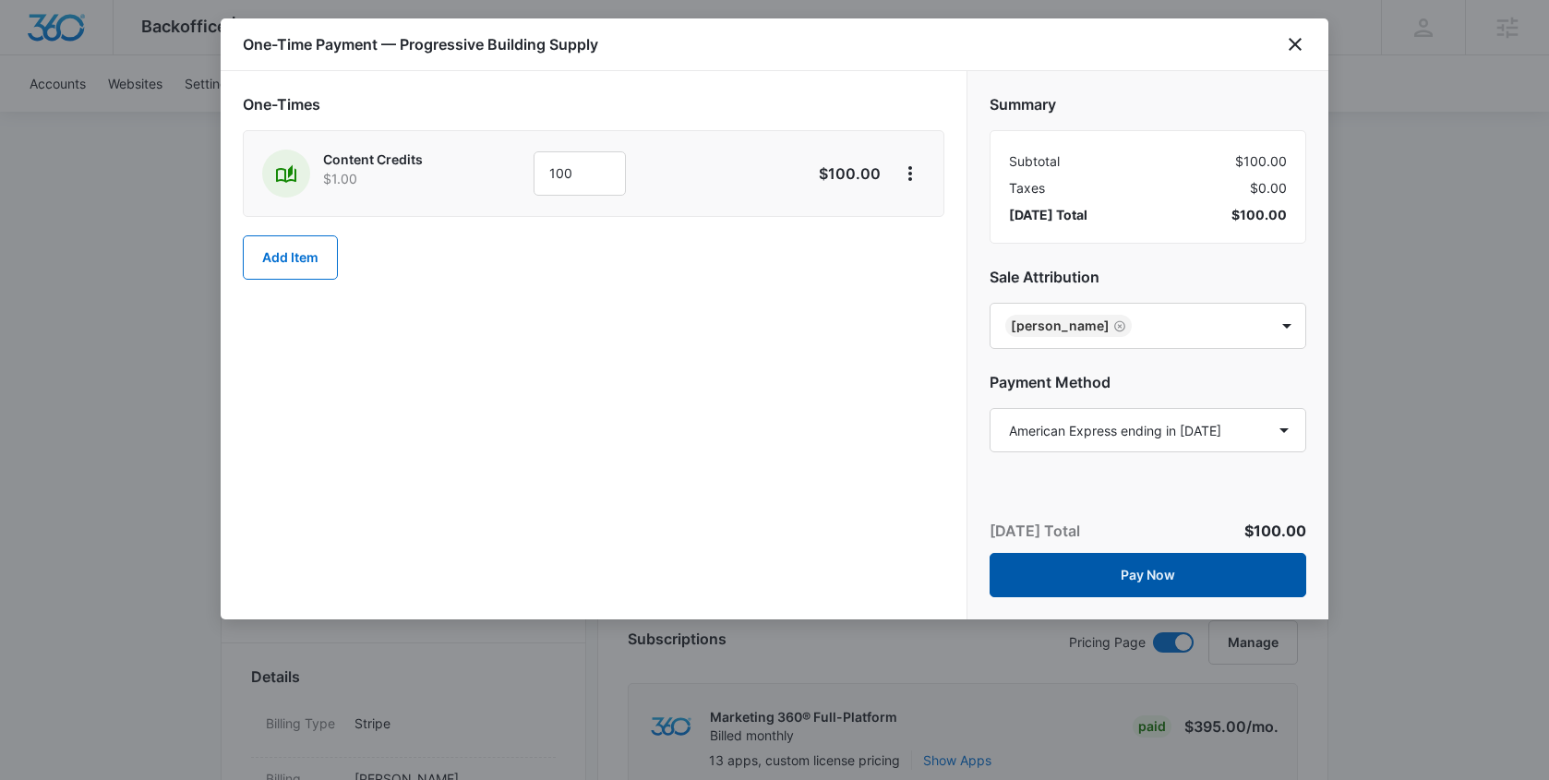
click at [1119, 579] on button "Pay Now" at bounding box center [1148, 575] width 317 height 44
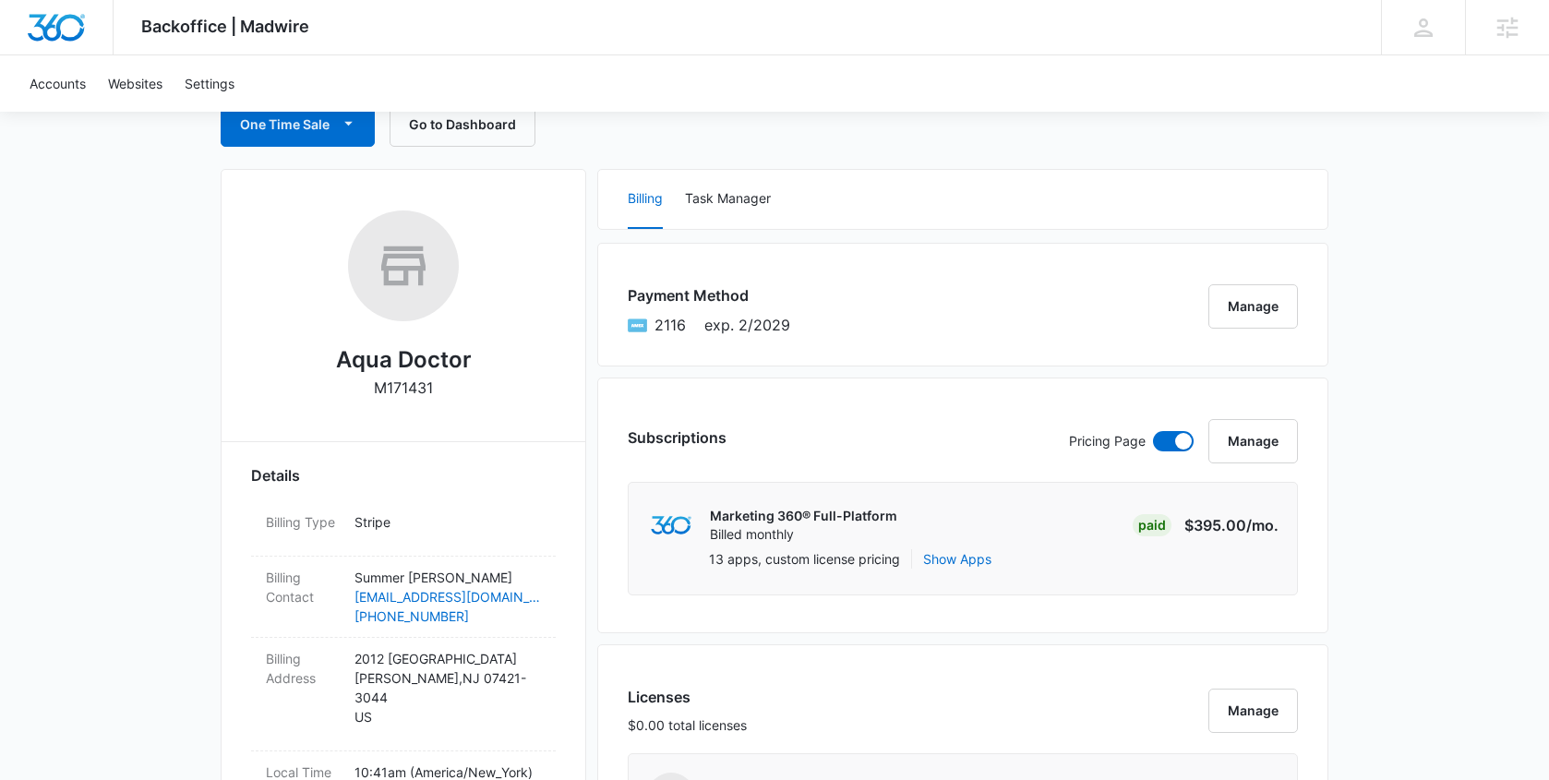
scroll to position [48, 0]
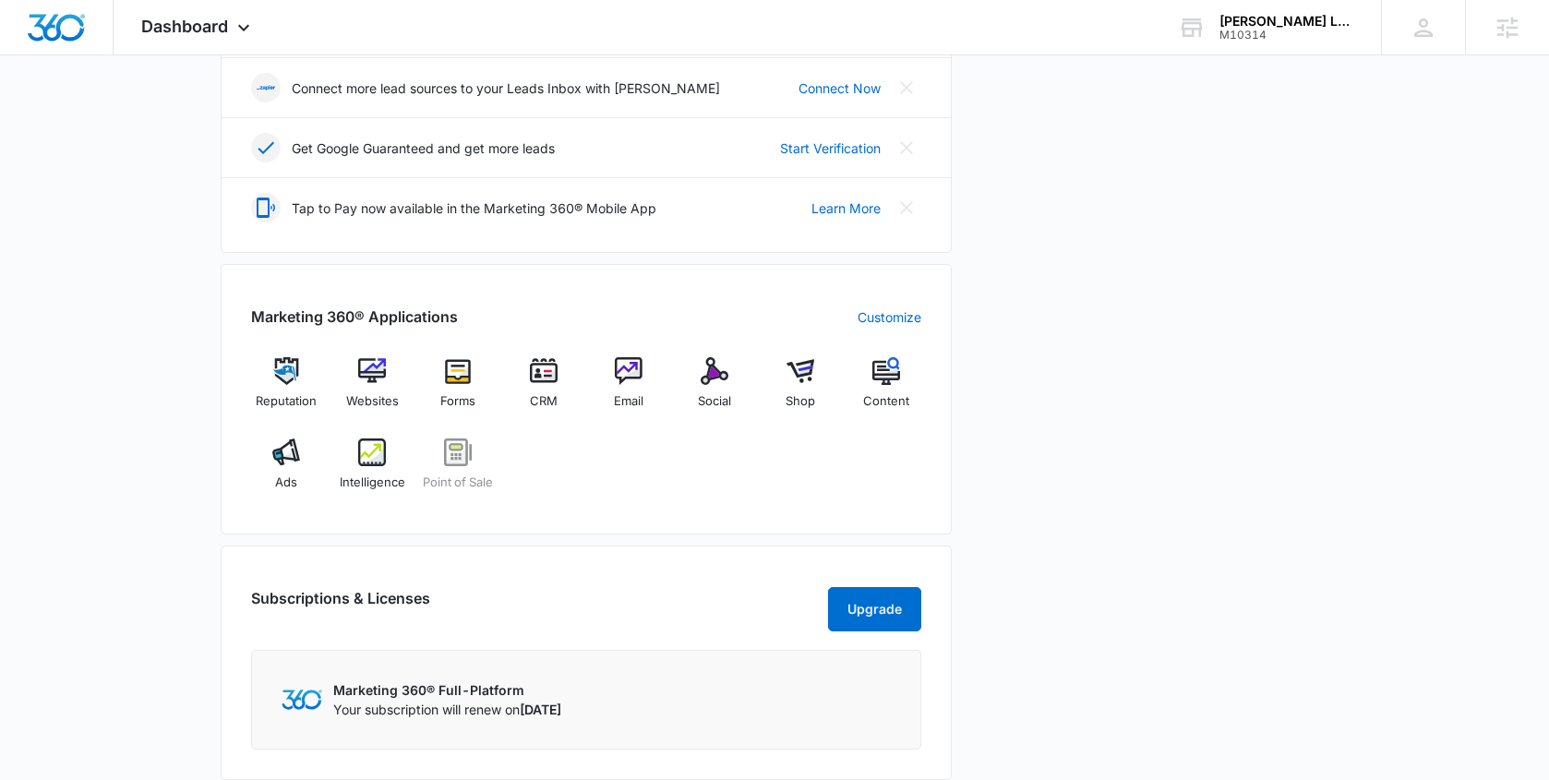
scroll to position [596, 0]
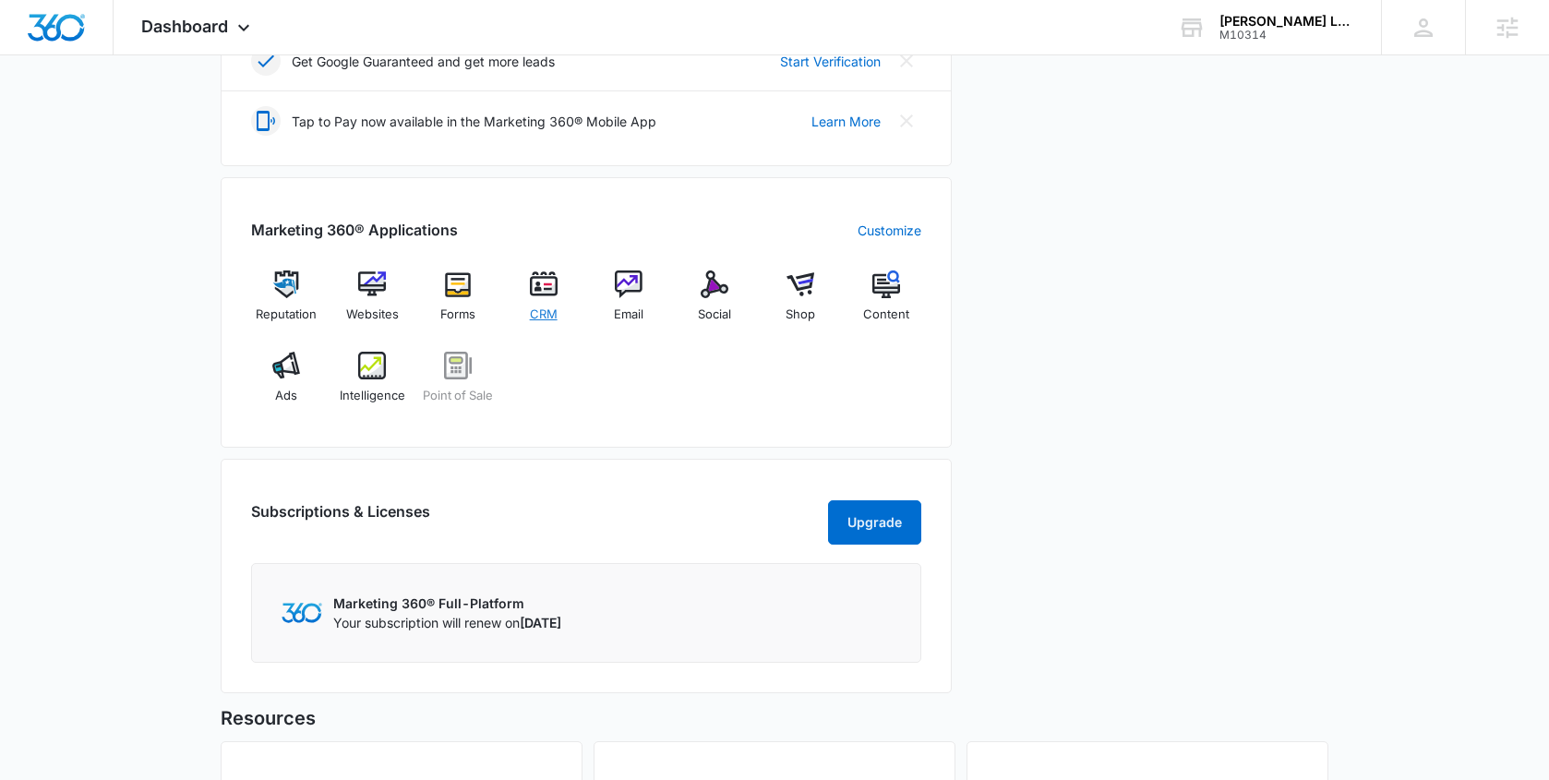
click at [543, 291] on img at bounding box center [544, 285] width 28 height 28
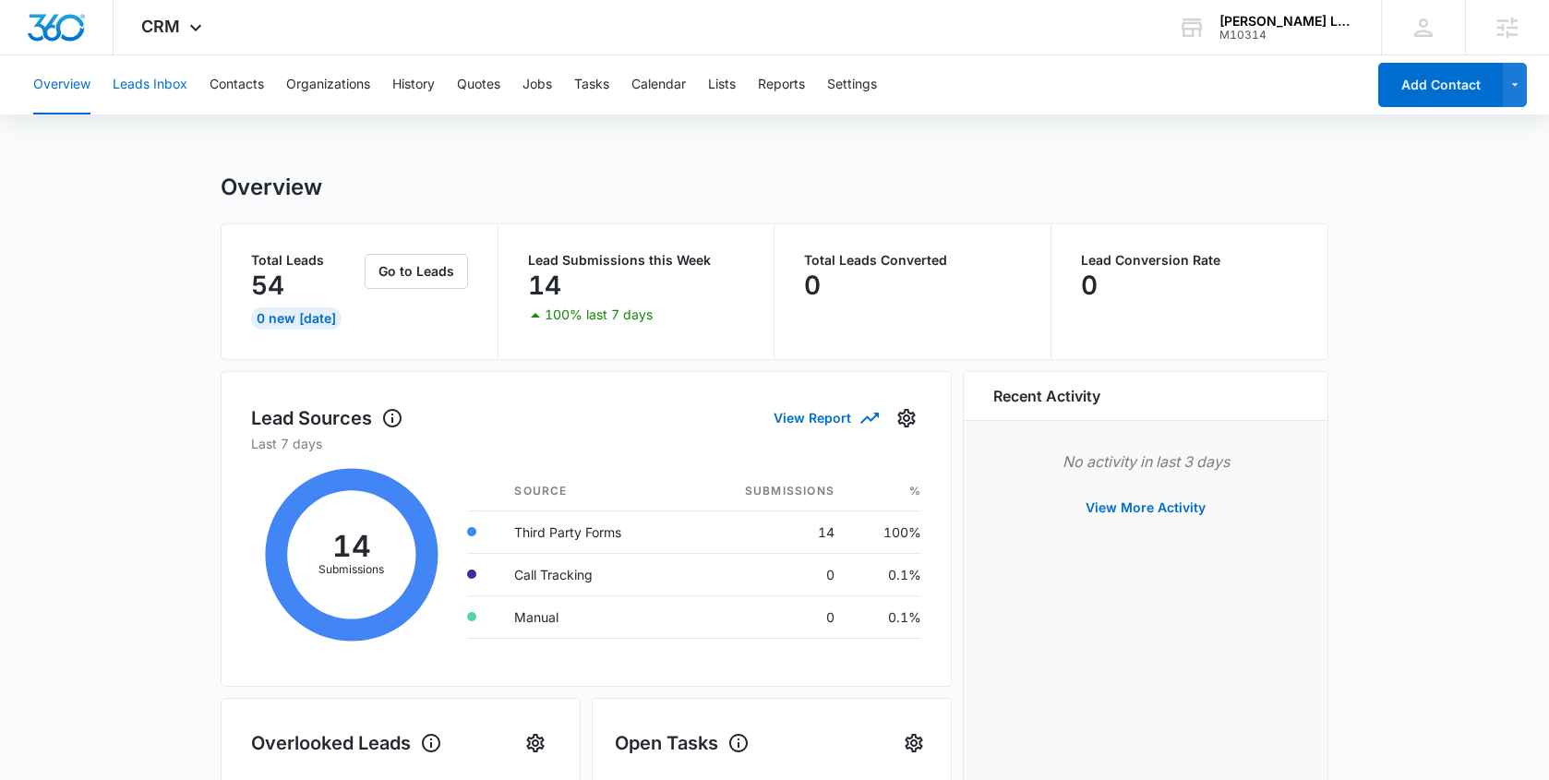
click at [153, 82] on button "Leads Inbox" at bounding box center [150, 84] width 75 height 59
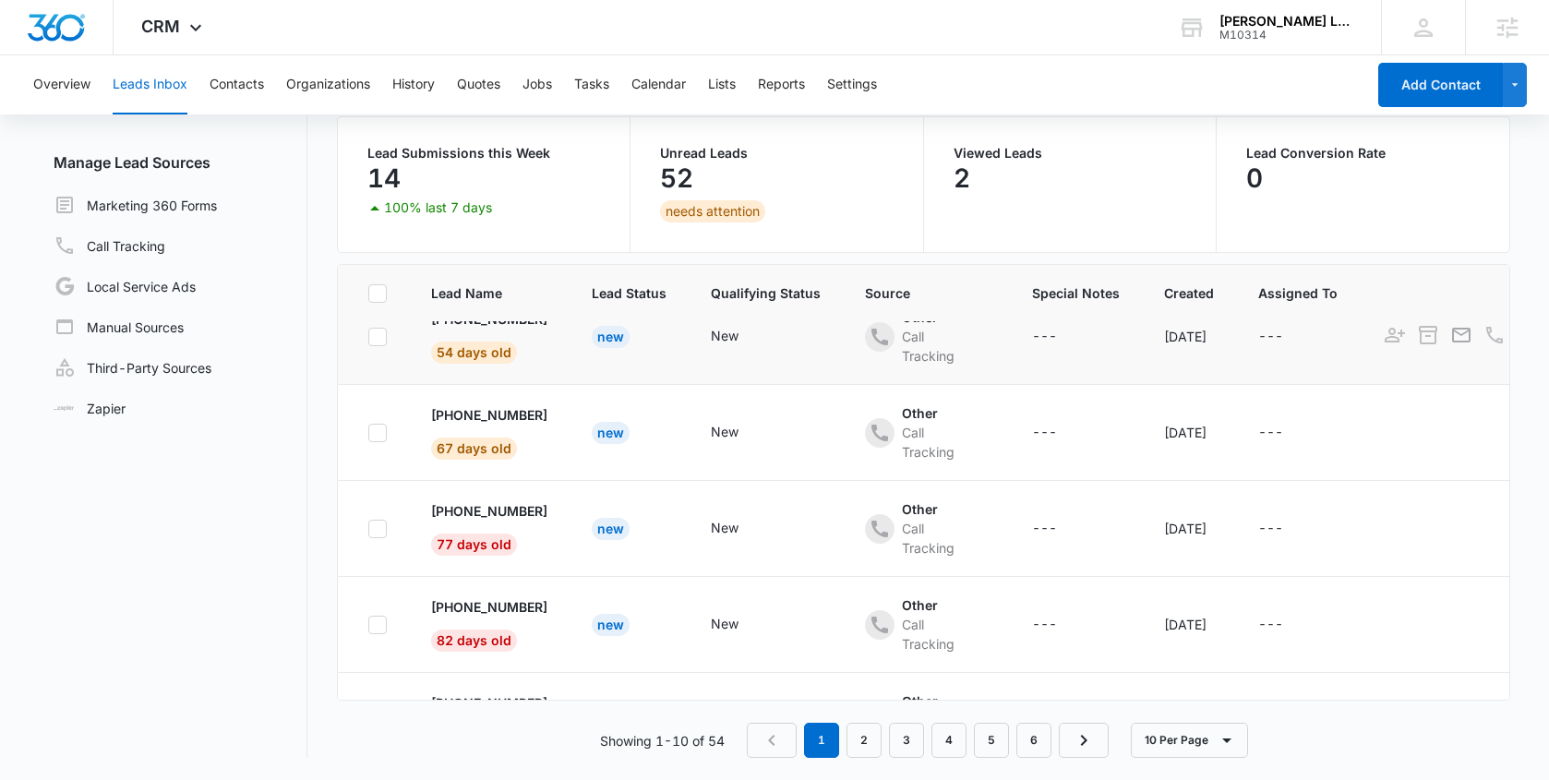
scroll to position [582, 0]
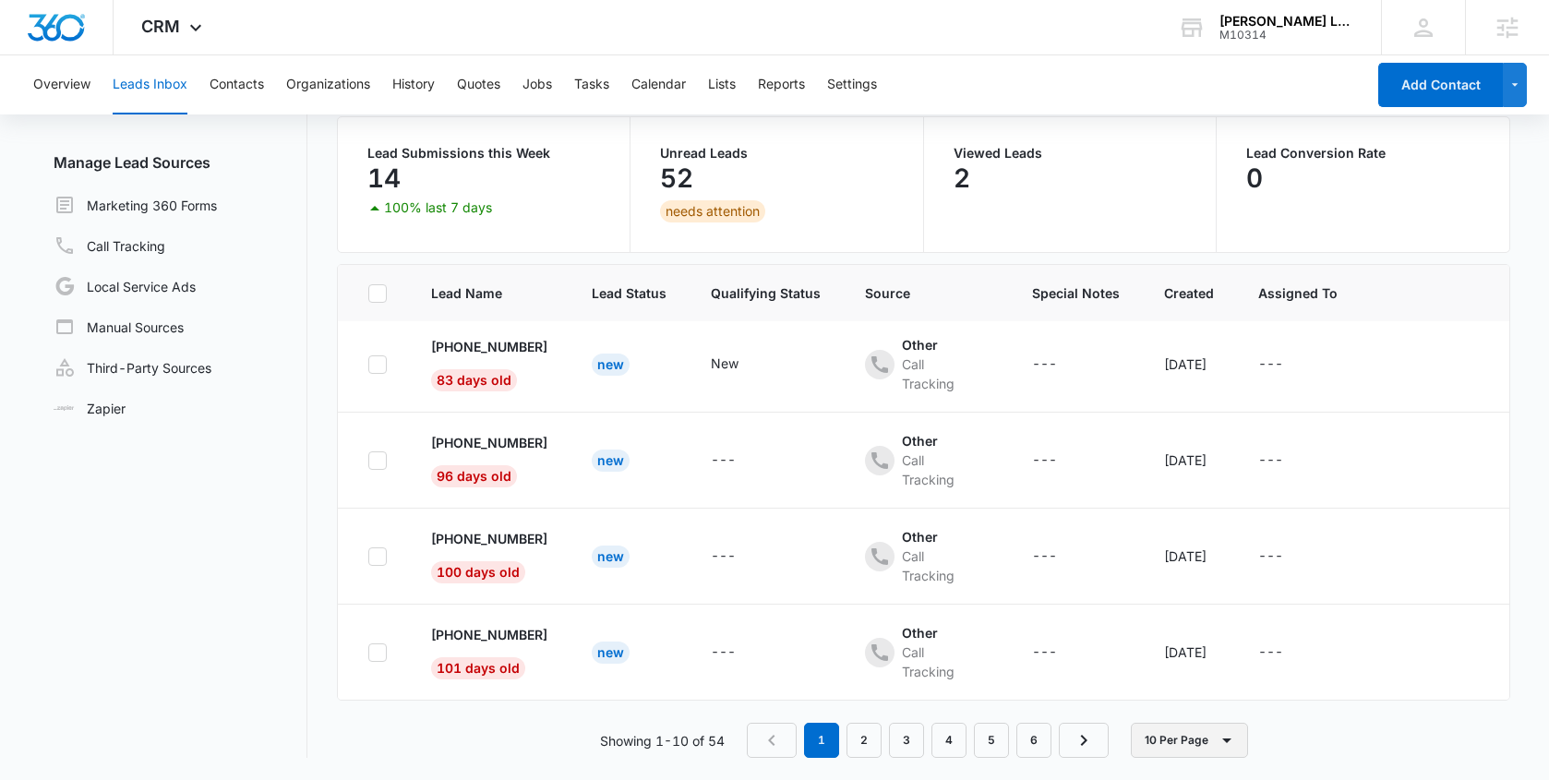
click at [1211, 740] on button "10 Per Page" at bounding box center [1189, 740] width 117 height 35
click at [1180, 680] on div "50 Per Page" at bounding box center [1193, 686] width 76 height 13
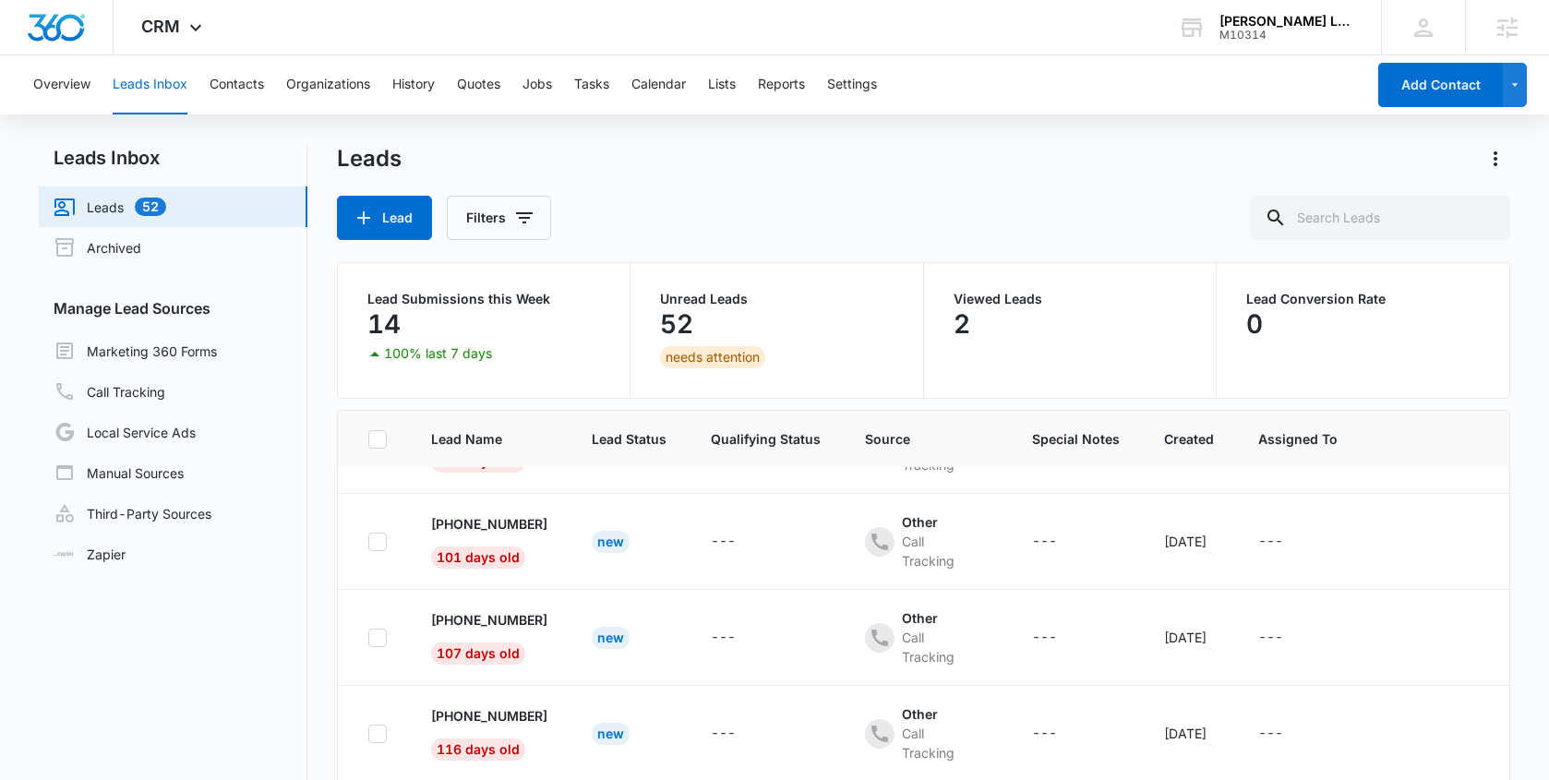
scroll to position [0, 0]
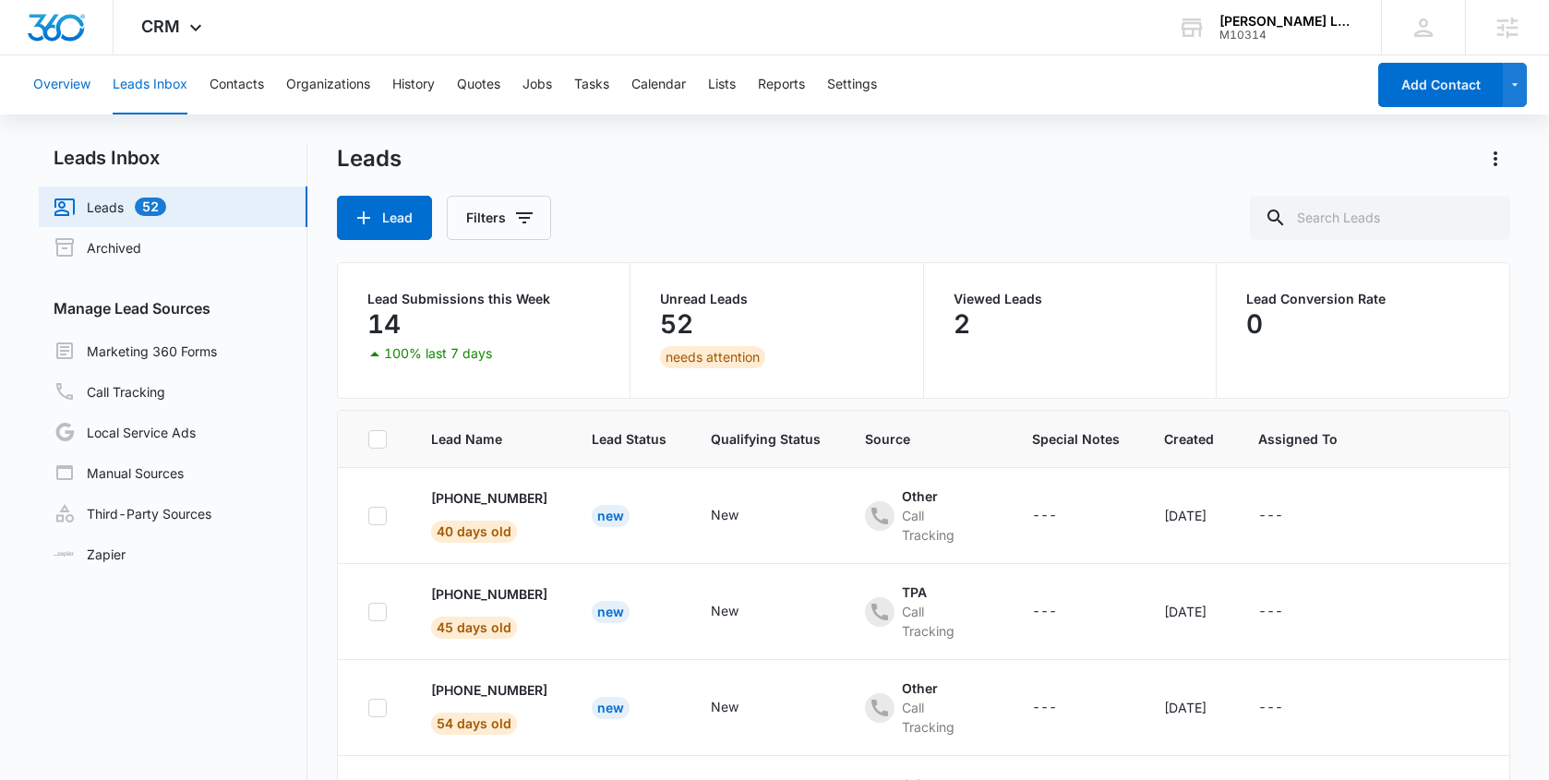
click at [68, 90] on button "Overview" at bounding box center [61, 84] width 57 height 59
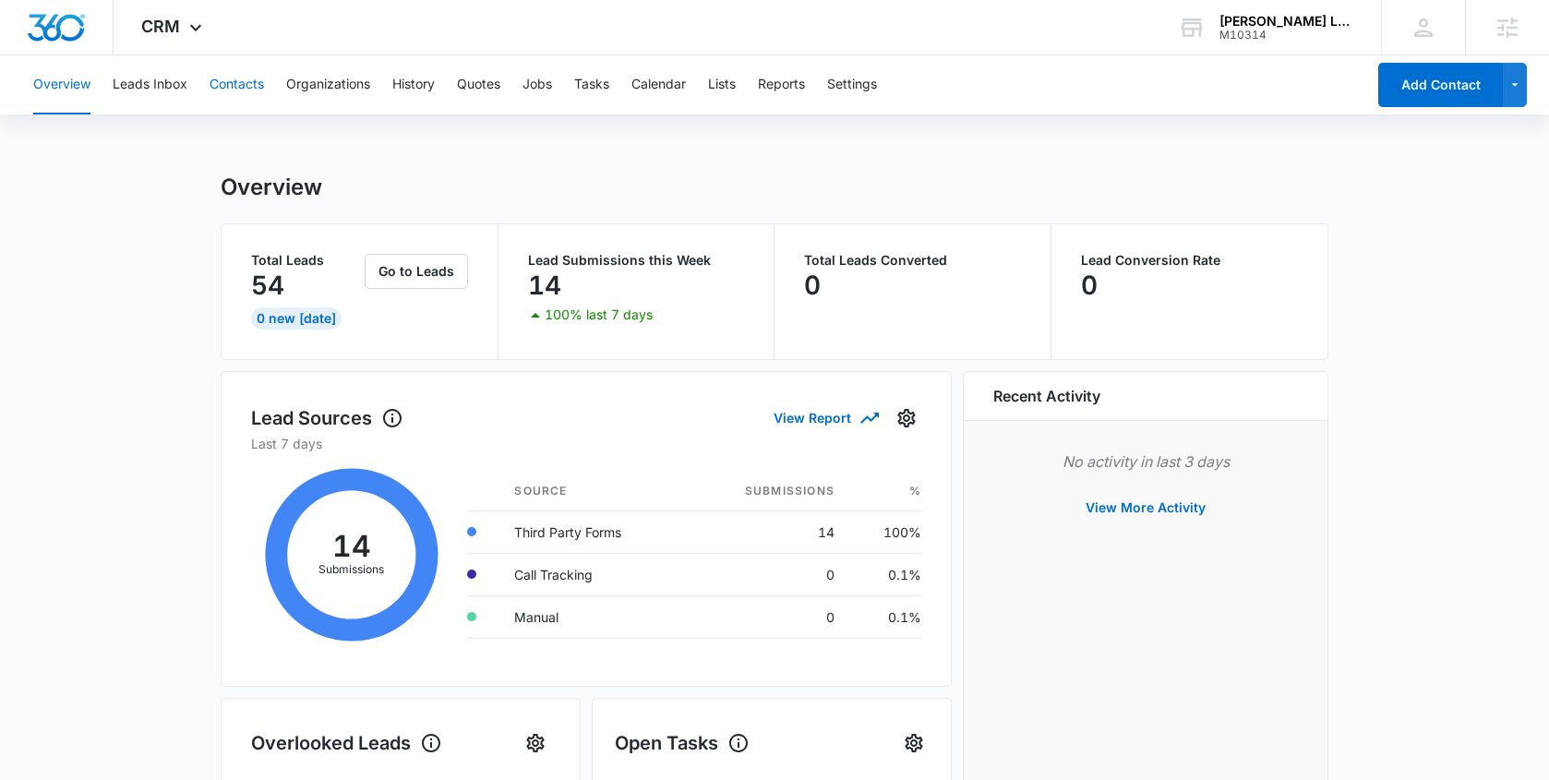
click at [235, 88] on button "Contacts" at bounding box center [237, 84] width 54 height 59
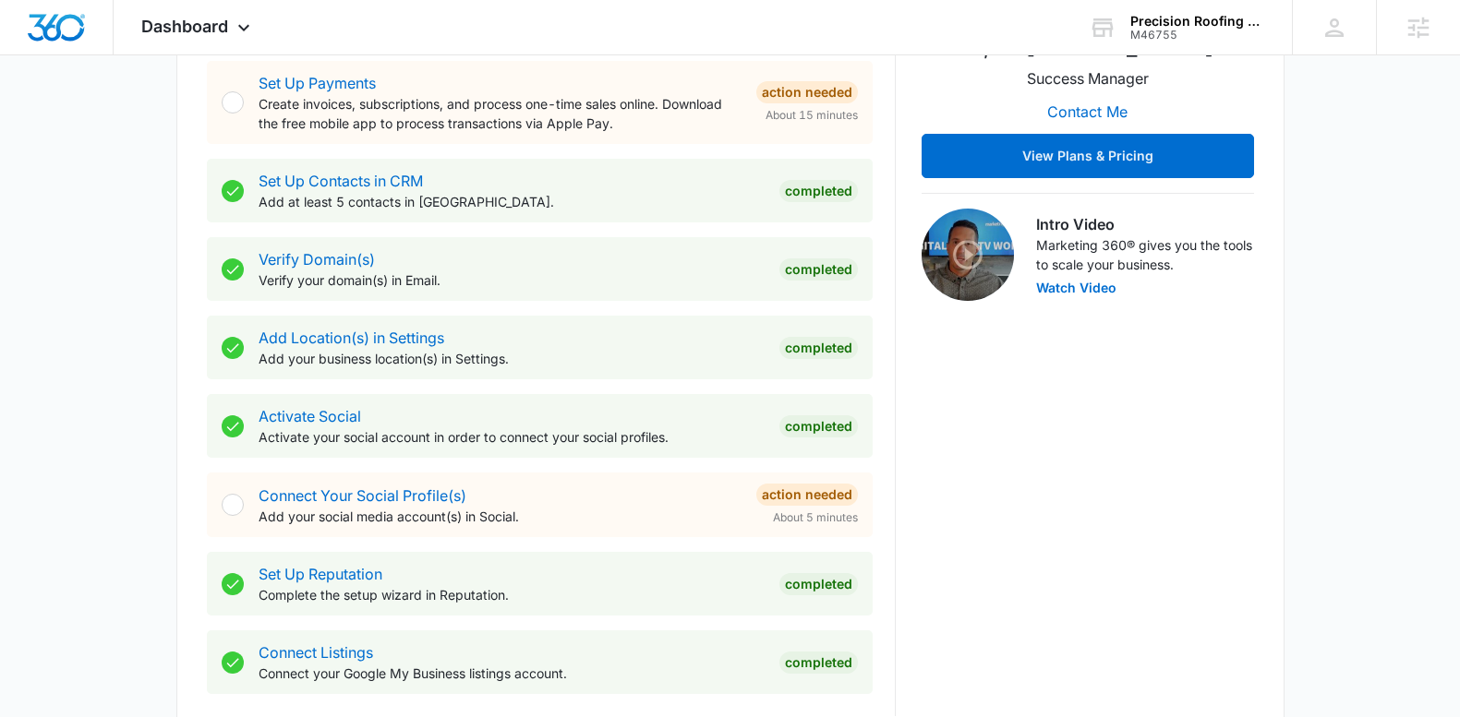
scroll to position [789, 0]
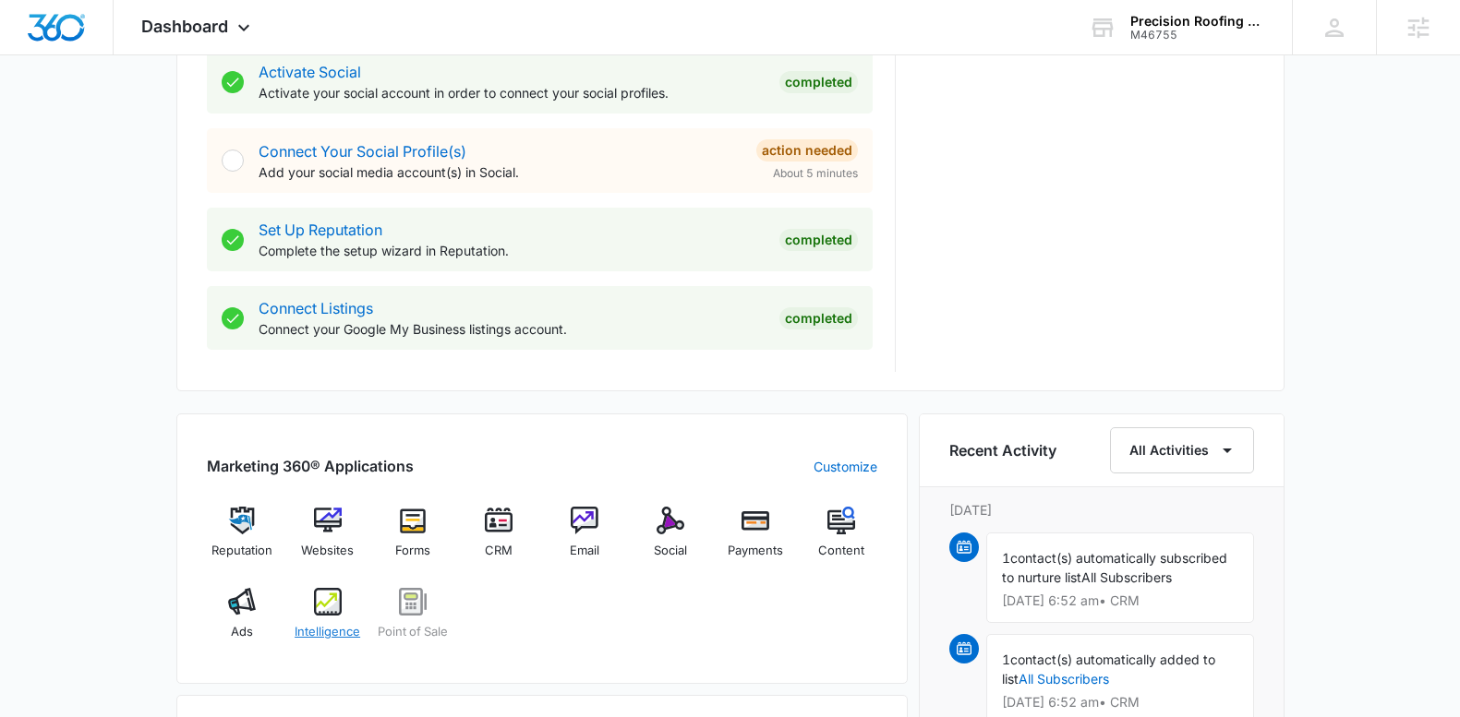
click at [355, 626] on span "Intelligence" at bounding box center [328, 632] width 66 height 18
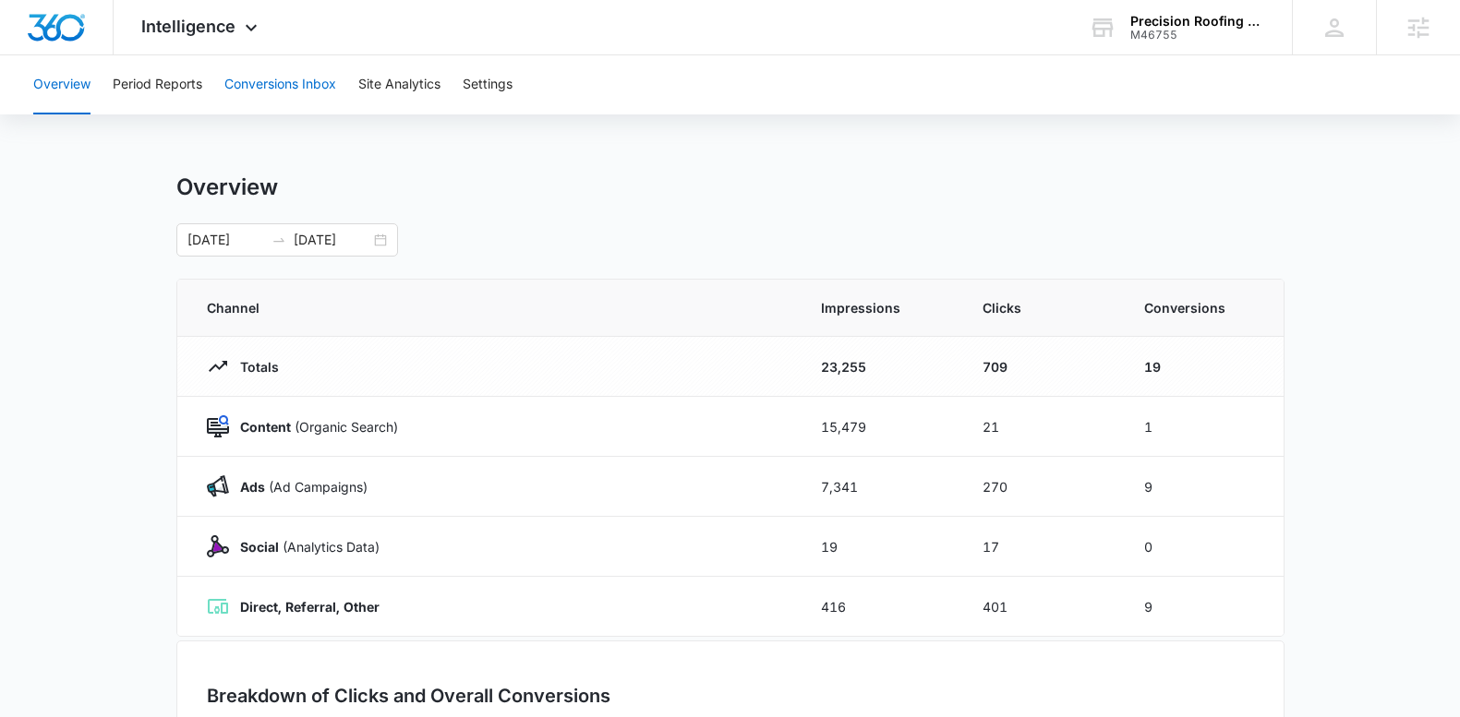
click at [295, 86] on button "Conversions Inbox" at bounding box center [280, 84] width 112 height 59
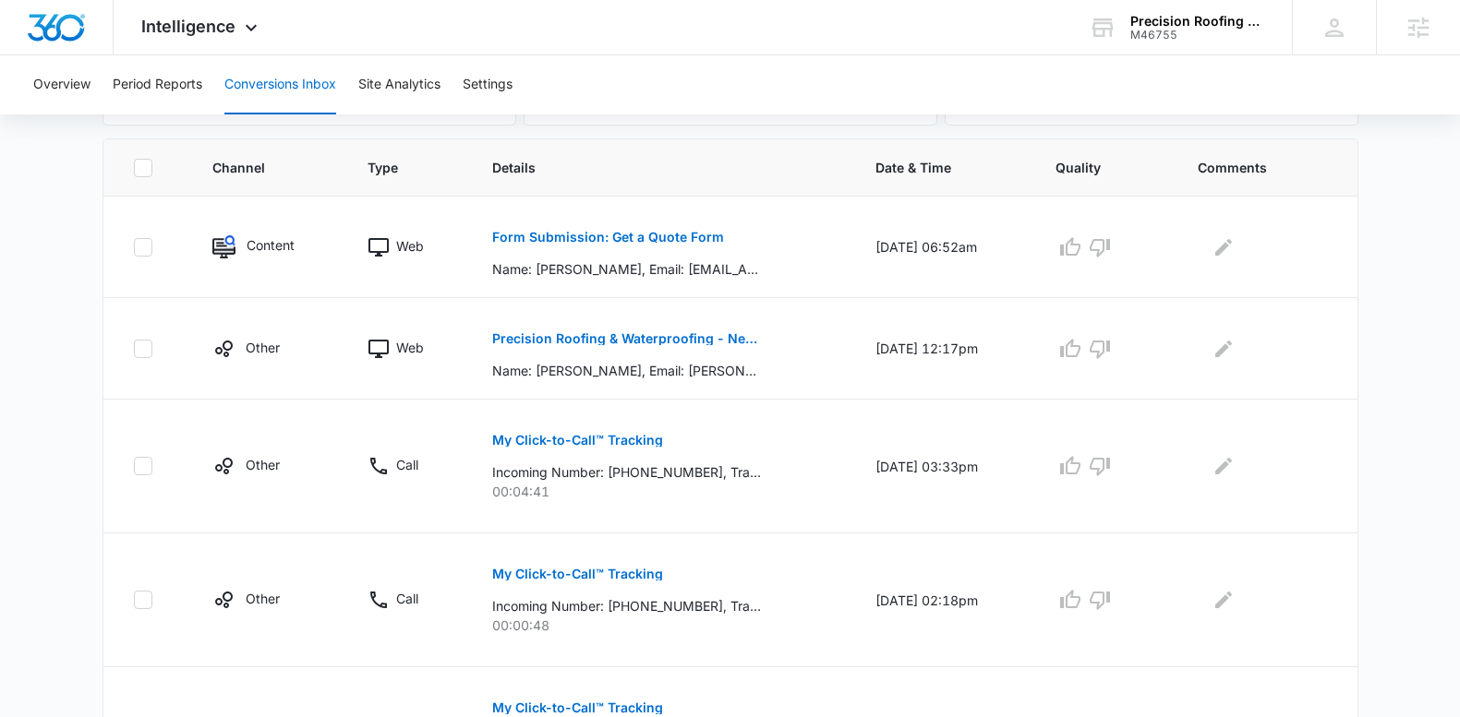
scroll to position [396, 0]
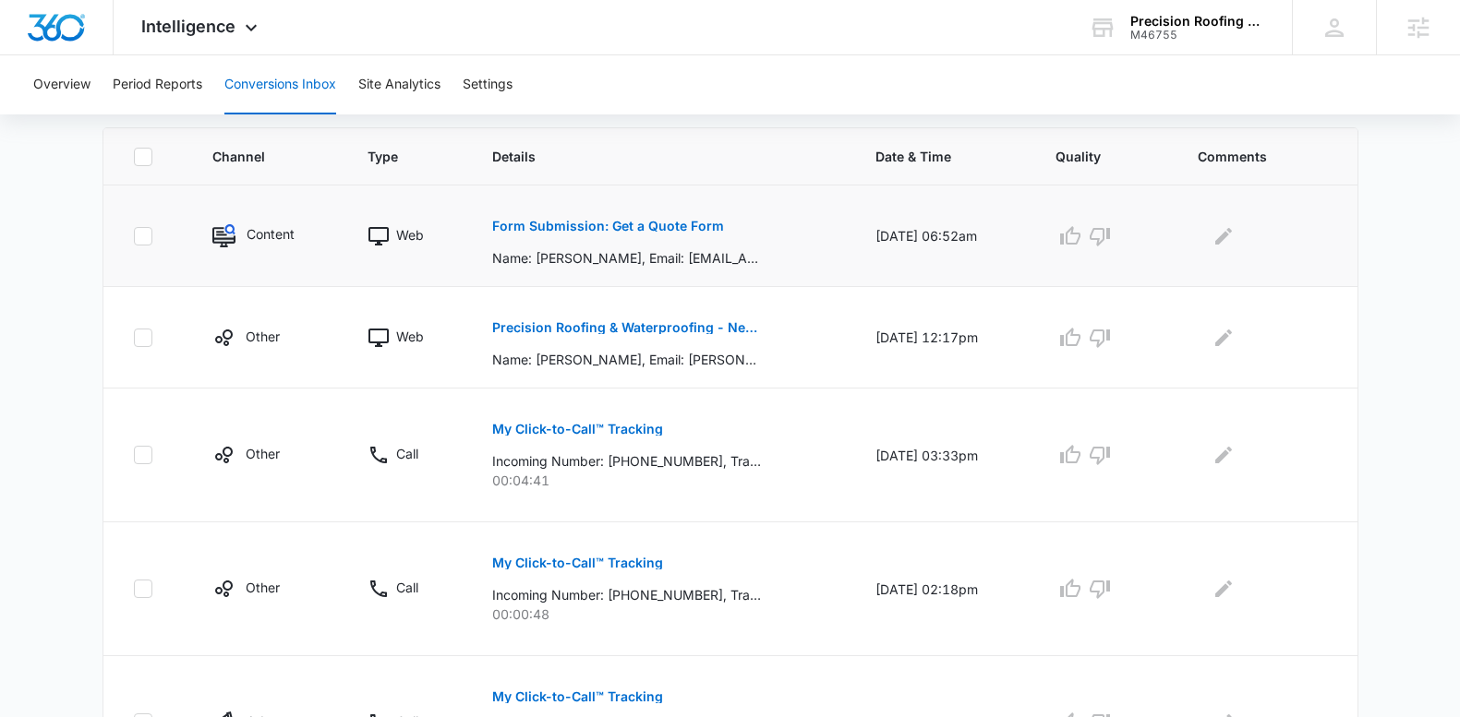
click at [674, 228] on p "Form Submission: Get a Quote Form" at bounding box center [608, 226] width 232 height 13
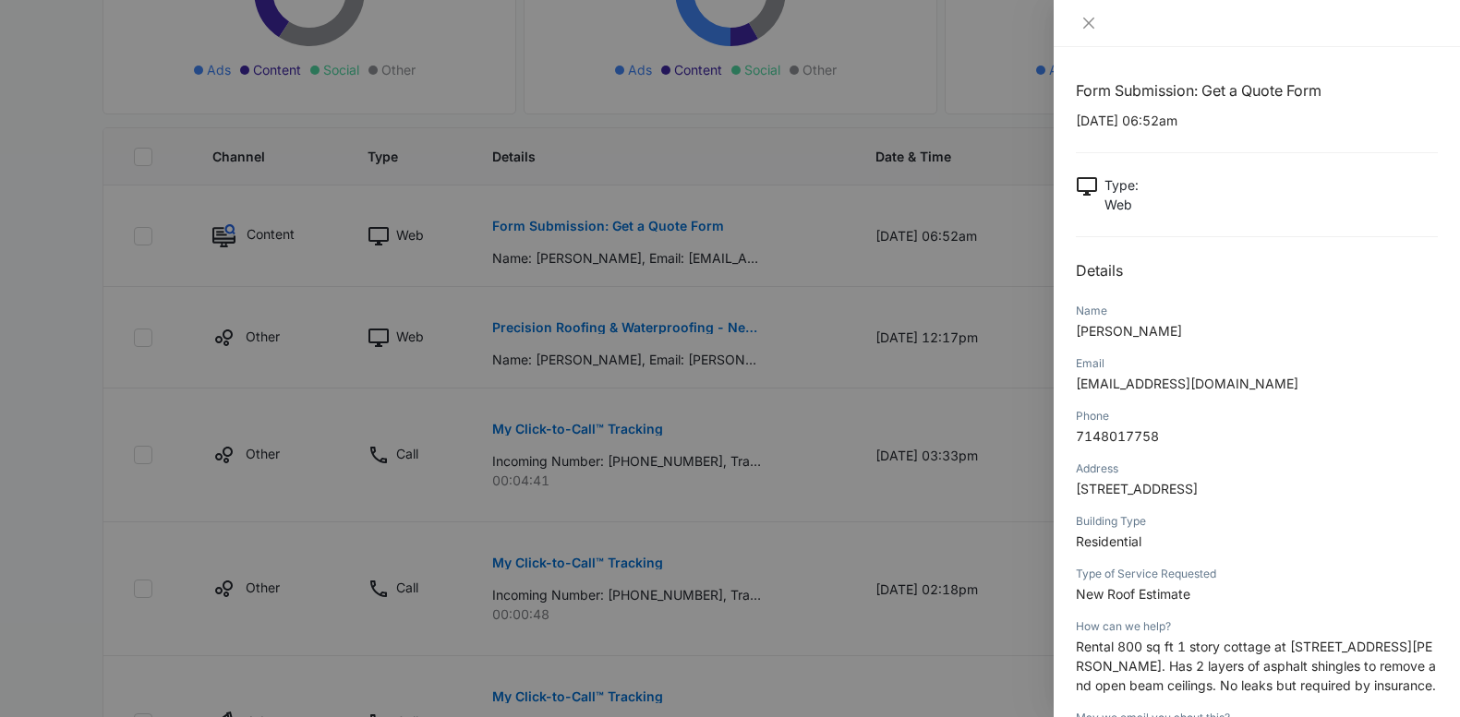
click at [1172, 339] on p "Charlene Garthwaite" at bounding box center [1257, 330] width 362 height 19
drag, startPoint x: 1150, startPoint y: 125, endPoint x: 1075, endPoint y: 126, distance: 75.7
click at [1076, 126] on p "10/05/2025 at 06:52am" at bounding box center [1257, 120] width 362 height 19
copy p "10/05/2025"
drag, startPoint x: 1205, startPoint y: 334, endPoint x: 1067, endPoint y: 336, distance: 137.6
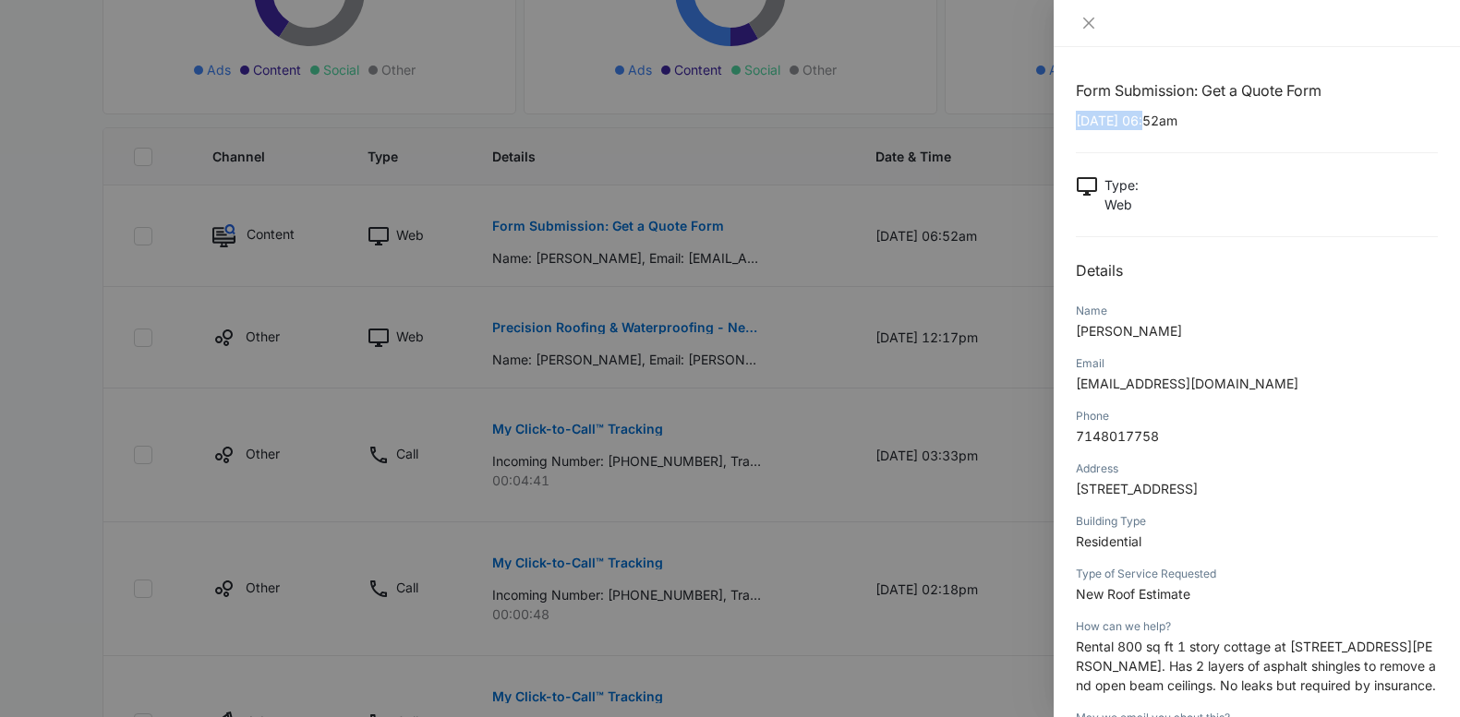
click at [1067, 336] on div "Form Submission: Get a Quote Form 10/05/2025 at 06:52am Type : Web Details Name…" at bounding box center [1257, 382] width 406 height 670
copy span "Charlene Garthwaite"
drag, startPoint x: 1232, startPoint y: 384, endPoint x: 1076, endPoint y: 386, distance: 156.1
click at [1076, 386] on p "cgarthwaite3@gmail.com" at bounding box center [1257, 383] width 362 height 19
copy span "cgarthwaite3@gmail.com"
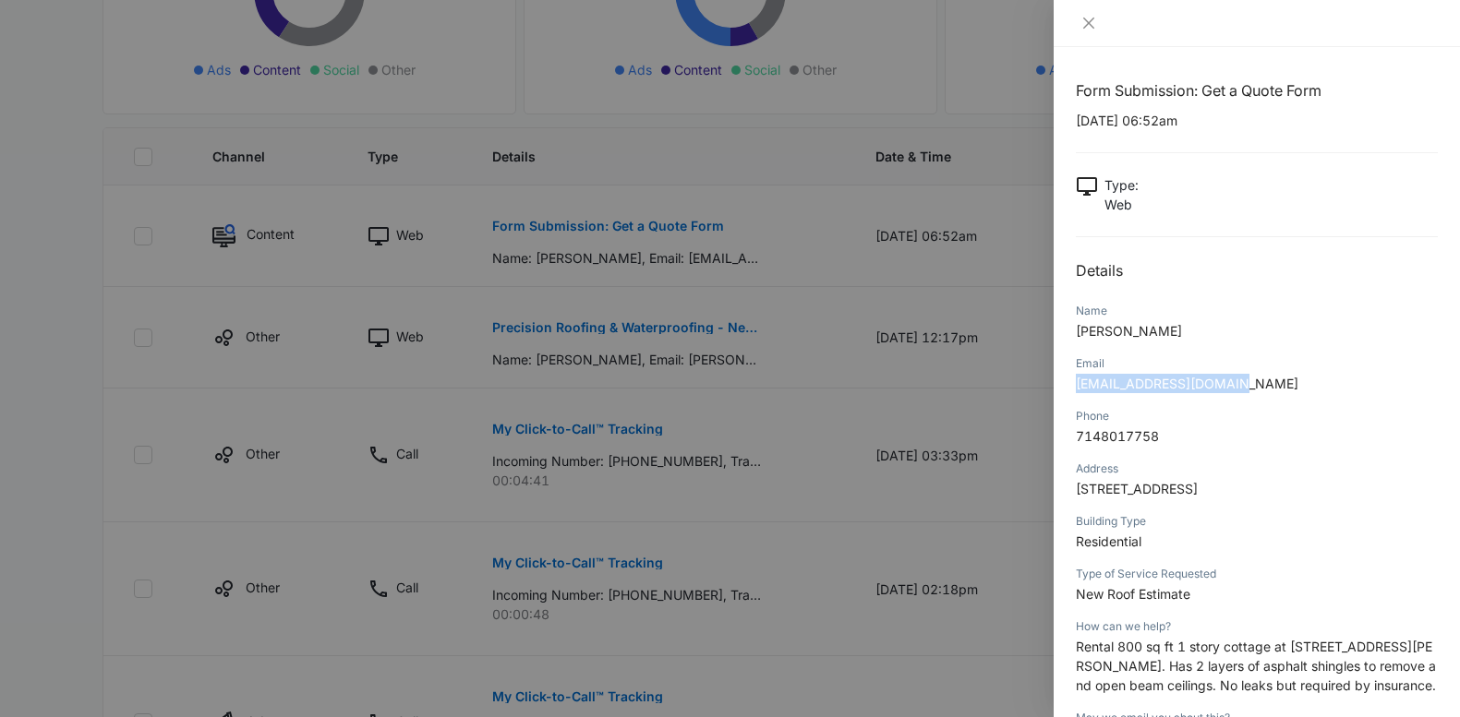
drag, startPoint x: 1075, startPoint y: 488, endPoint x: 1318, endPoint y: 489, distance: 242.8
click at [1198, 489] on span "21662 Superior Lane, , Lake Forest, CA, 92630, United States" at bounding box center [1137, 489] width 122 height 16
copy span "21662 Superior Lane, , Lake Forest, CA,"
click at [1188, 602] on span "New Roof Estimate" at bounding box center [1133, 594] width 114 height 16
drag, startPoint x: 1189, startPoint y: 616, endPoint x: 1076, endPoint y: 616, distance: 113.6
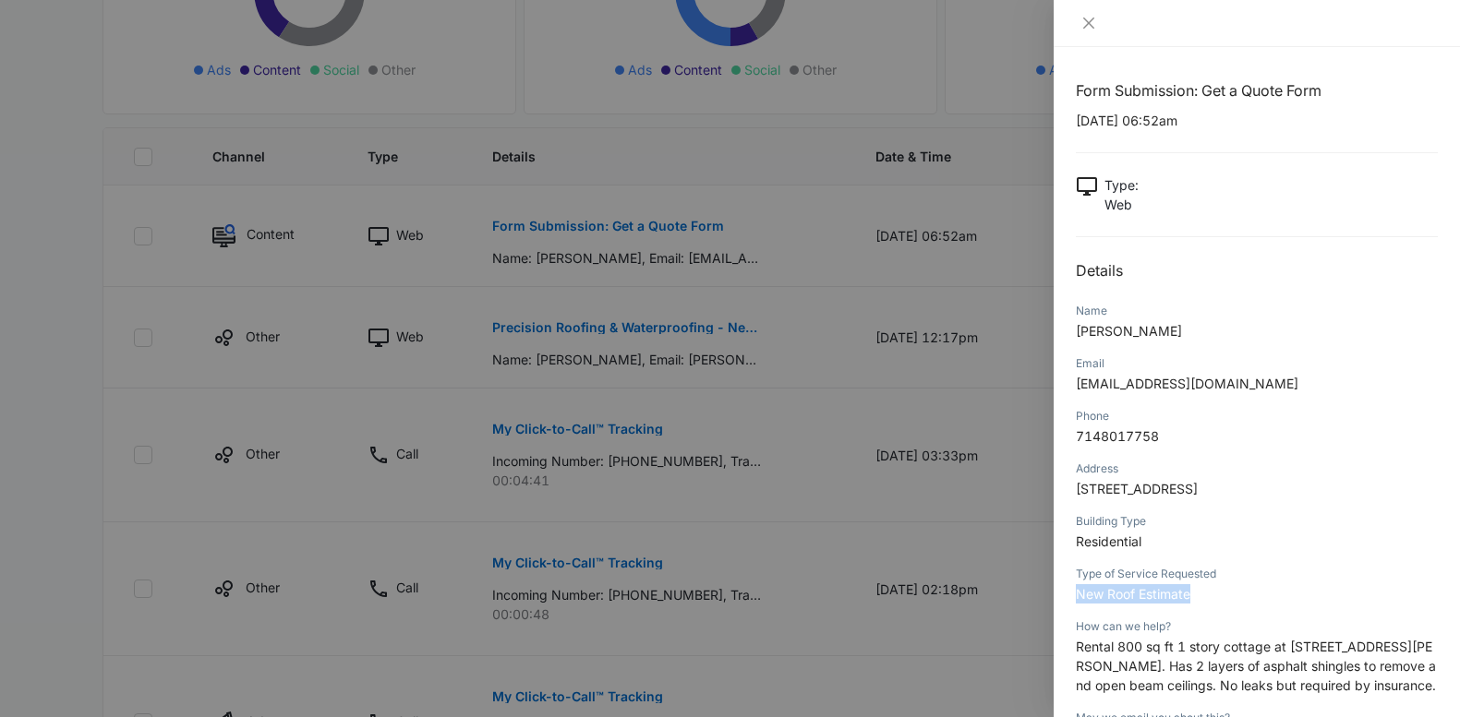
click at [1076, 602] on span "New Roof Estimate" at bounding box center [1133, 594] width 114 height 16
copy span "New Roof Estimate"
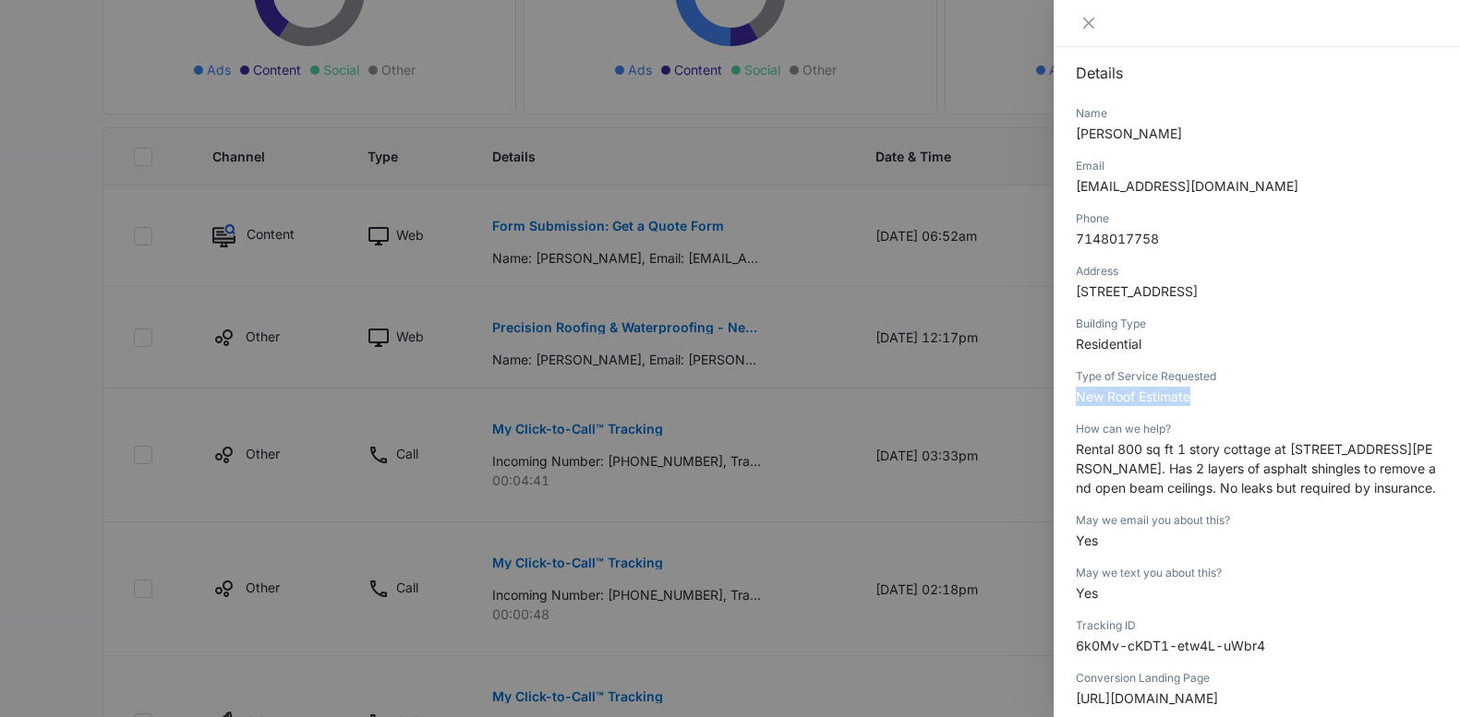
drag, startPoint x: 1078, startPoint y: 469, endPoint x: 1130, endPoint y: 523, distance: 75.1
click at [1130, 498] on p "Rental 800 sq ft 1 story cottage at 2316 Santa Ana Ave., Unit #4, Costa Mesa. H…" at bounding box center [1257, 469] width 362 height 58
copy span "Rental 800 sq ft 1 story cottage at 2316 Santa Ana Ave., Unit #4, Costa Mesa. H…"
click at [1295, 473] on span "Rental 800 sq ft 1 story cottage at 2316 Santa Ana Ave., Unit #4, Costa Mesa. H…" at bounding box center [1256, 468] width 360 height 54
drag, startPoint x: 1289, startPoint y: 469, endPoint x: 1188, endPoint y: 491, distance: 103.1
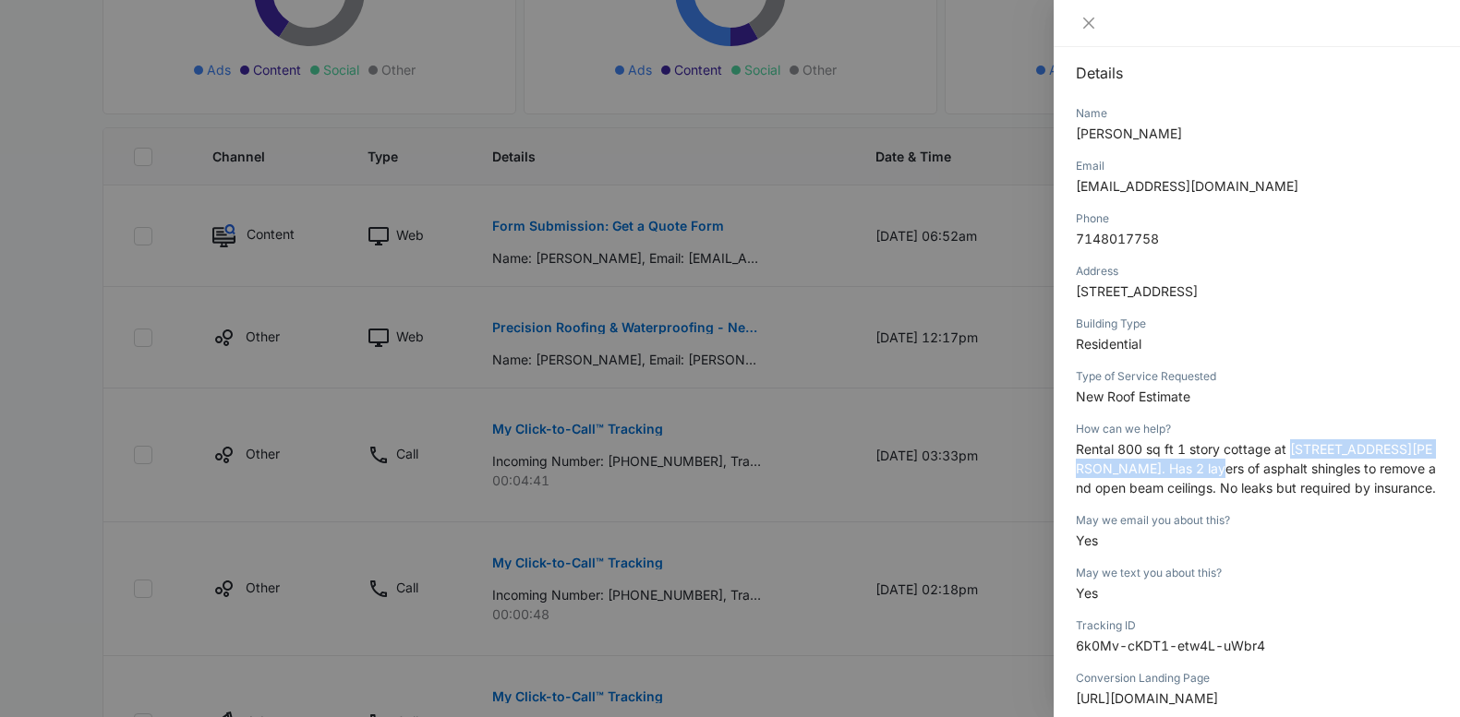
click at [1188, 491] on span "Rental 800 sq ft 1 story cottage at 2316 Santa Ana Ave., Unit #4, Costa Mesa. H…" at bounding box center [1256, 468] width 360 height 54
copy span "2316 Santa Ana Ave., Unit #4, Costa Mesa"
click at [1083, 21] on icon "close" at bounding box center [1088, 23] width 15 height 15
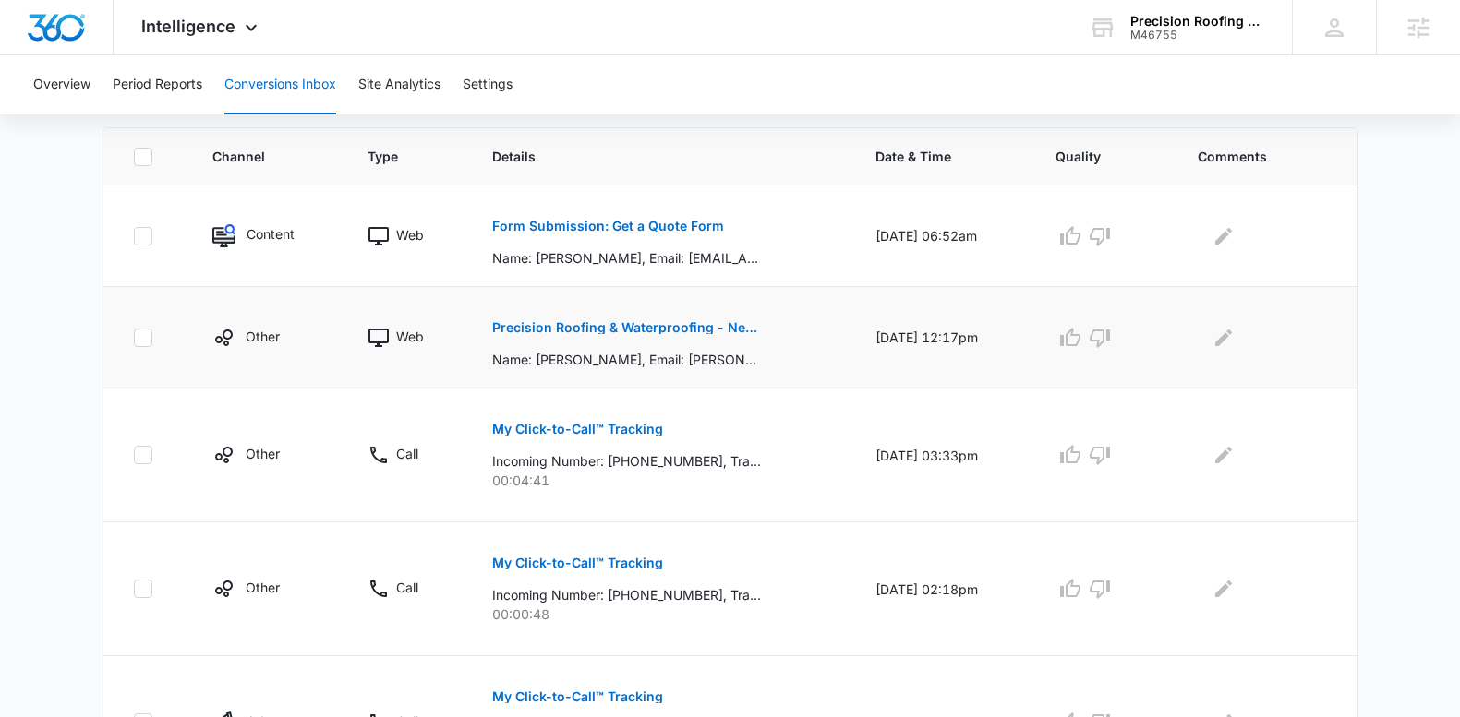
click at [596, 324] on p "Precision Roofing & Waterproofing - New Google Lead - M360 Notification" at bounding box center [626, 327] width 269 height 13
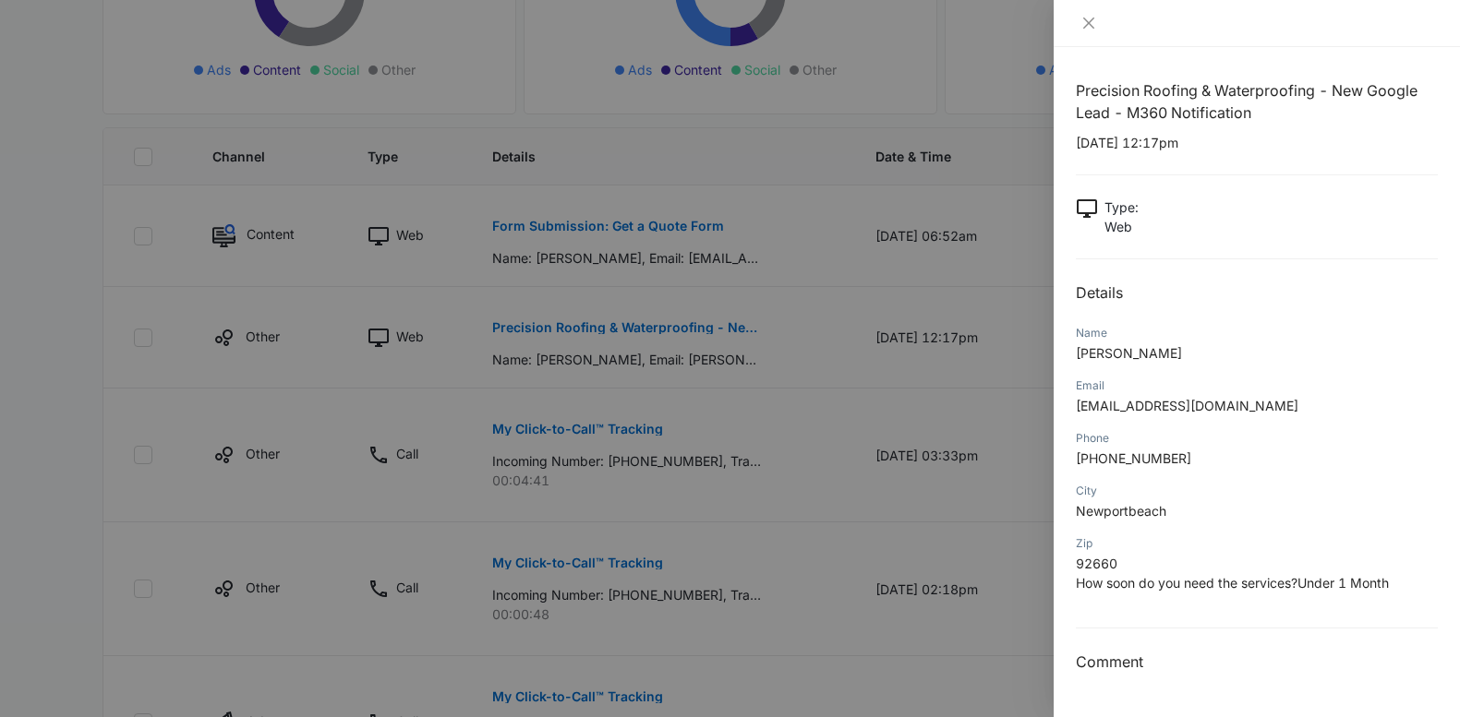
click at [1153, 140] on p "10/04/2025 at 12:17pm" at bounding box center [1257, 142] width 362 height 19
drag, startPoint x: 1151, startPoint y: 142, endPoint x: 1075, endPoint y: 146, distance: 76.7
click at [1076, 146] on p "10/04/2025 at 12:17pm" at bounding box center [1257, 142] width 362 height 19
copy p "10/04/2025"
drag, startPoint x: 1113, startPoint y: 357, endPoint x: 1065, endPoint y: 357, distance: 48.0
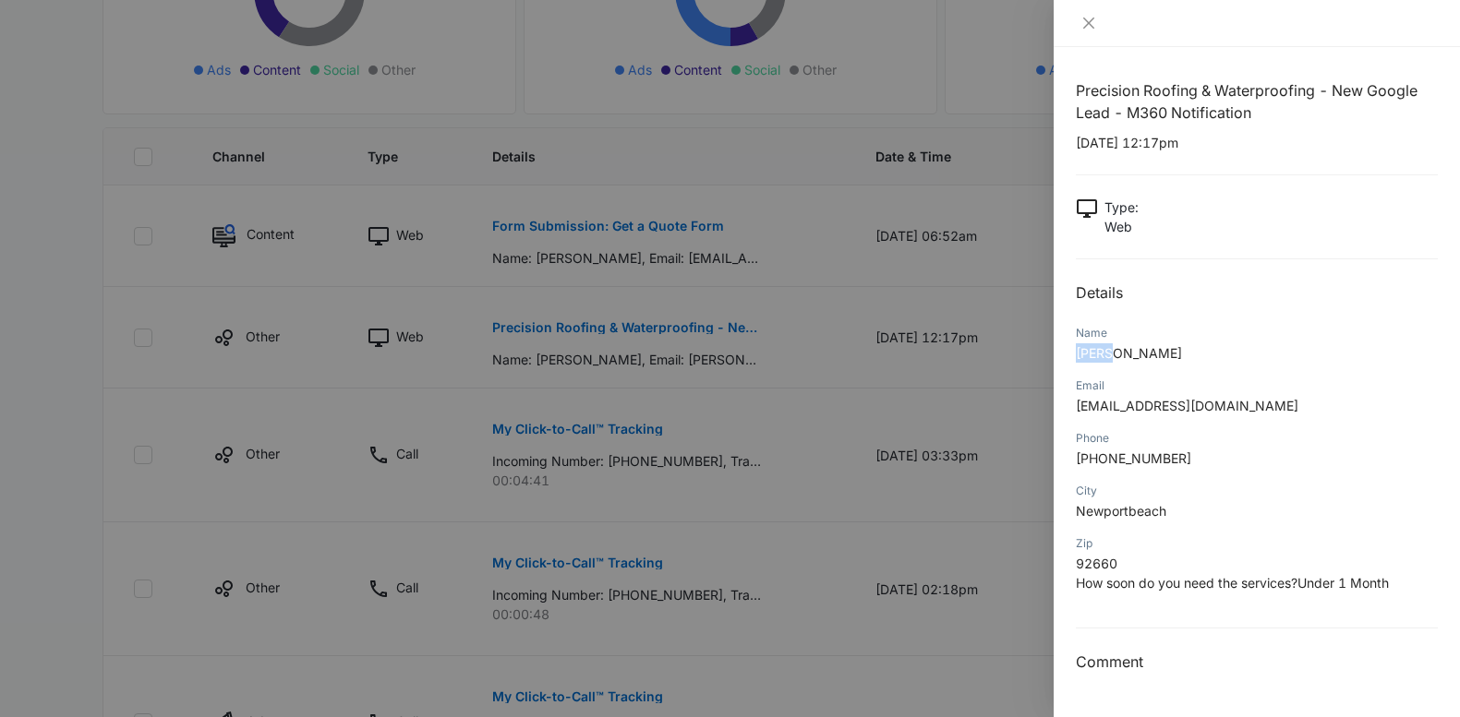
click at [1065, 357] on div "Precision Roofing & Waterproofing - New Google Lead - M360 Notification 10/04/2…" at bounding box center [1257, 382] width 406 height 670
copy span "Nikki"
click at [1172, 506] on p "Newportbeach" at bounding box center [1257, 510] width 362 height 19
drag, startPoint x: 1172, startPoint y: 506, endPoint x: 1071, endPoint y: 513, distance: 100.9
click at [1071, 513] on div "Precision Roofing & Waterproofing - New Google Lead - M360 Notification 10/04/2…" at bounding box center [1257, 382] width 406 height 670
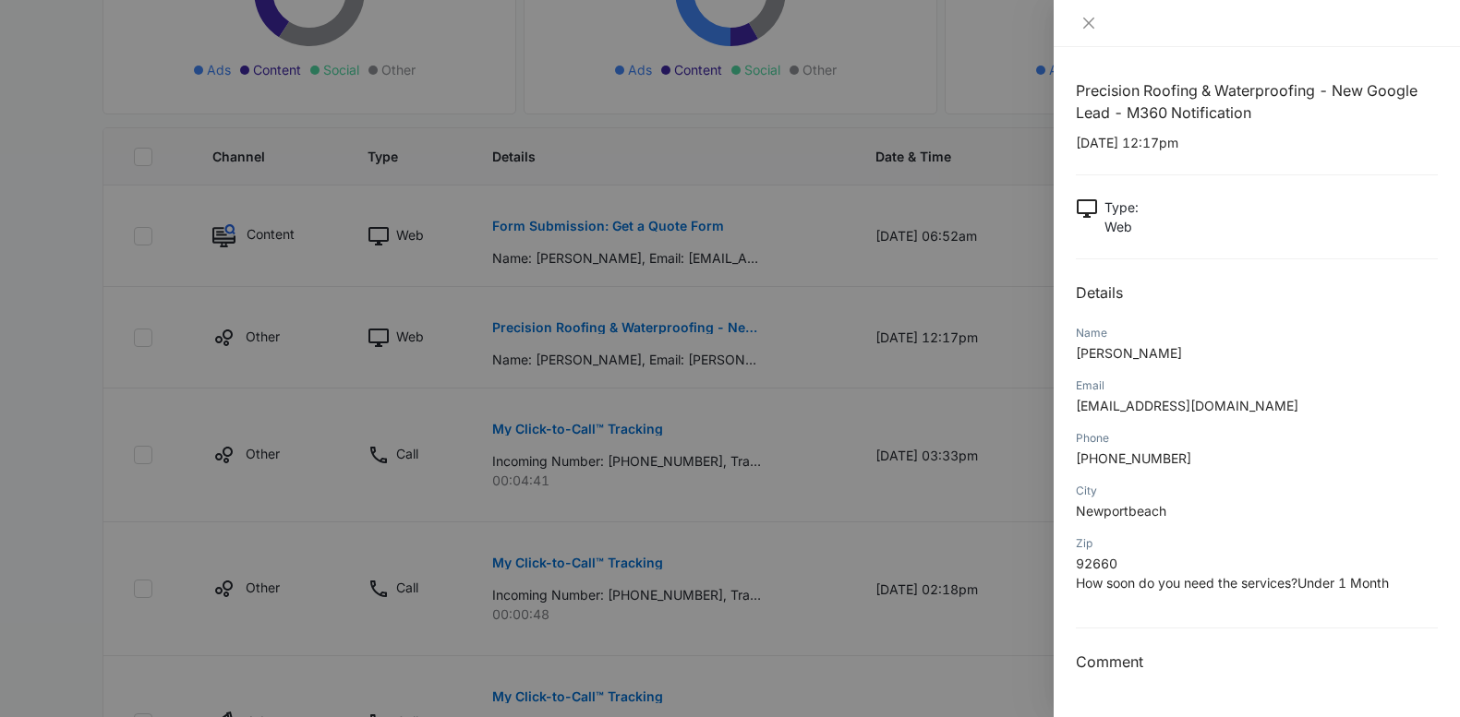
click at [1217, 491] on div "City" at bounding box center [1257, 491] width 362 height 17
drag, startPoint x: 1165, startPoint y: 514, endPoint x: 1062, endPoint y: 512, distance: 103.4
click at [1060, 511] on div "Precision Roofing & Waterproofing - New Google Lead - M360 Notification 10/04/2…" at bounding box center [1257, 382] width 406 height 670
copy span "Newportbeach"
click at [1320, 579] on span "How soon do you need the services?Under 1 Month" at bounding box center [1232, 583] width 313 height 16
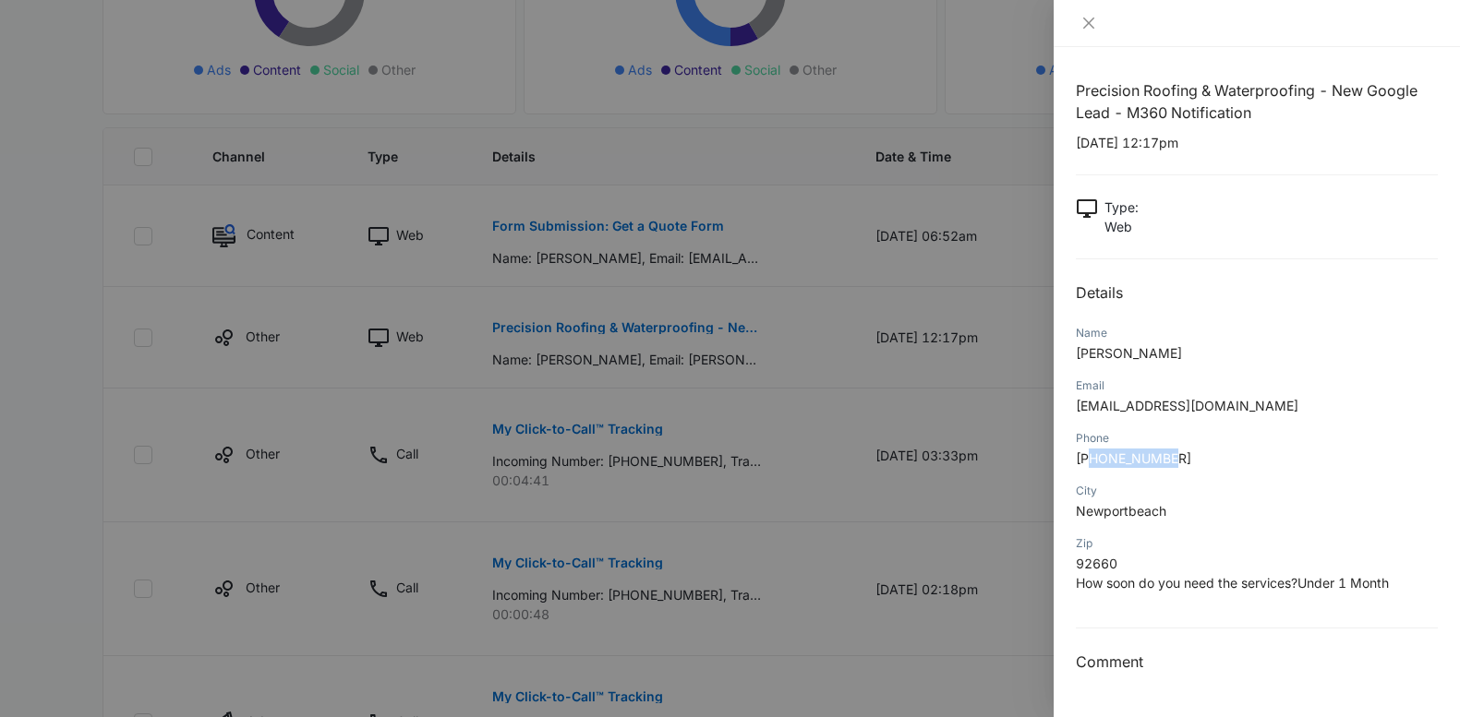
drag, startPoint x: 1180, startPoint y: 464, endPoint x: 1092, endPoint y: 464, distance: 87.7
click at [1092, 464] on p "+13057551713" at bounding box center [1257, 458] width 362 height 19
drag, startPoint x: 1182, startPoint y: 409, endPoint x: 1074, endPoint y: 405, distance: 108.1
click at [1074, 405] on div "Precision Roofing & Waterproofing - New Google Lead - M360 Notification 10/04/2…" at bounding box center [1257, 382] width 406 height 670
click at [1092, 18] on icon "close" at bounding box center [1088, 23] width 11 height 11
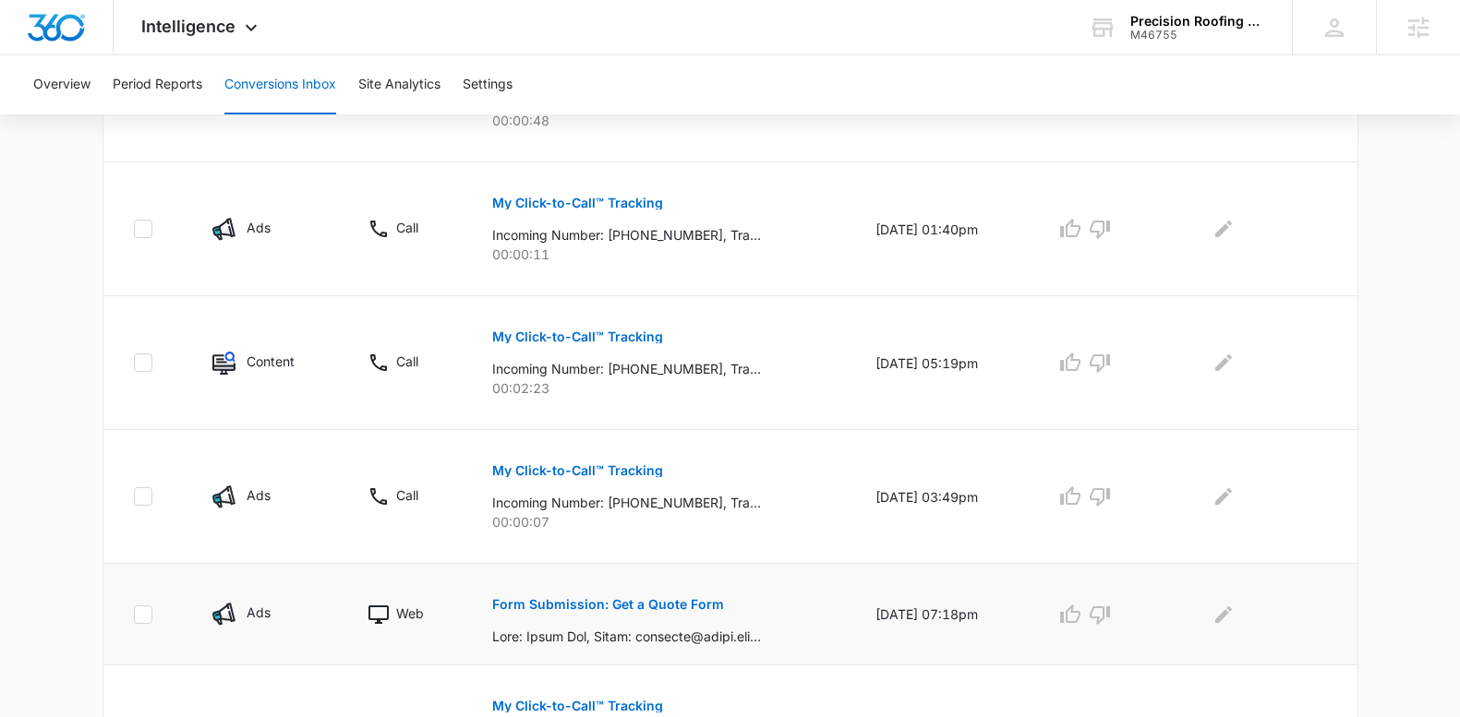
scroll to position [884, 0]
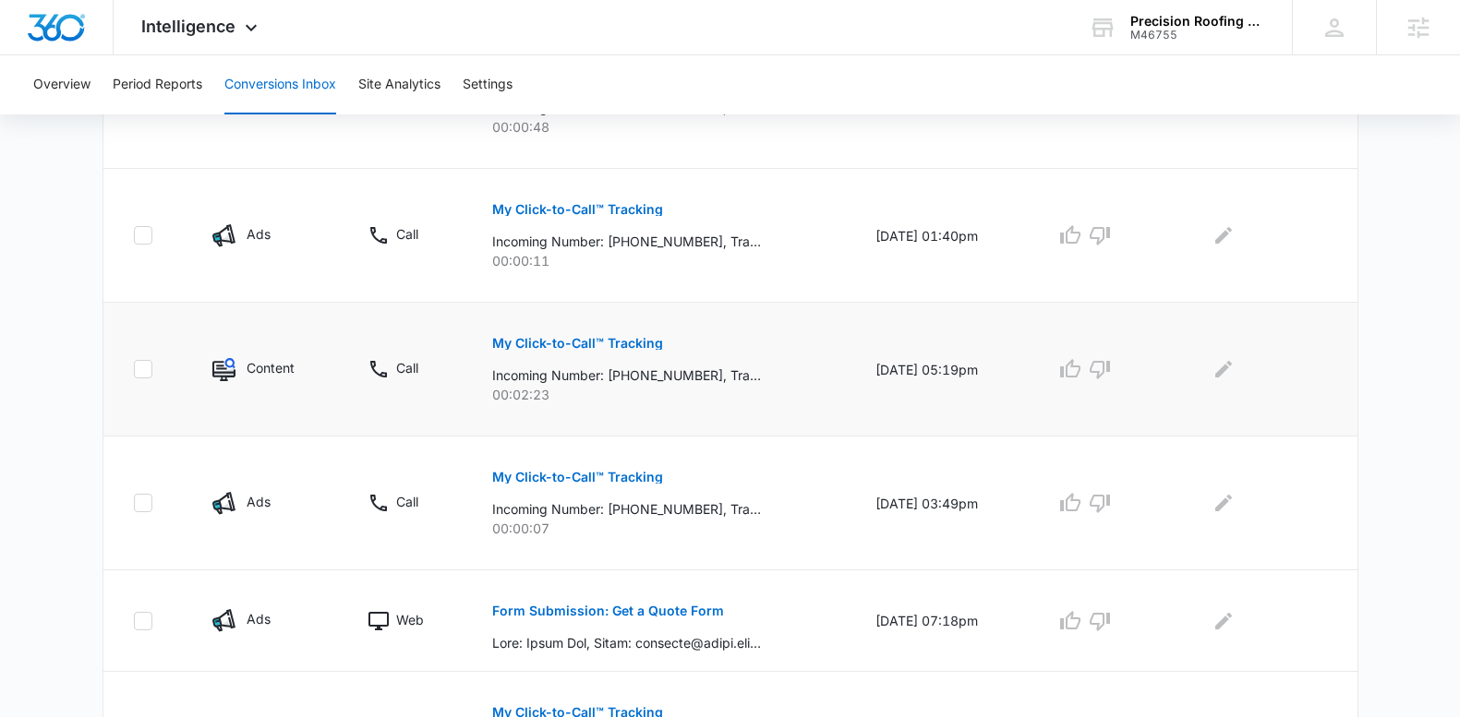
click at [578, 344] on p "My Click-to-Call™ Tracking" at bounding box center [577, 343] width 171 height 13
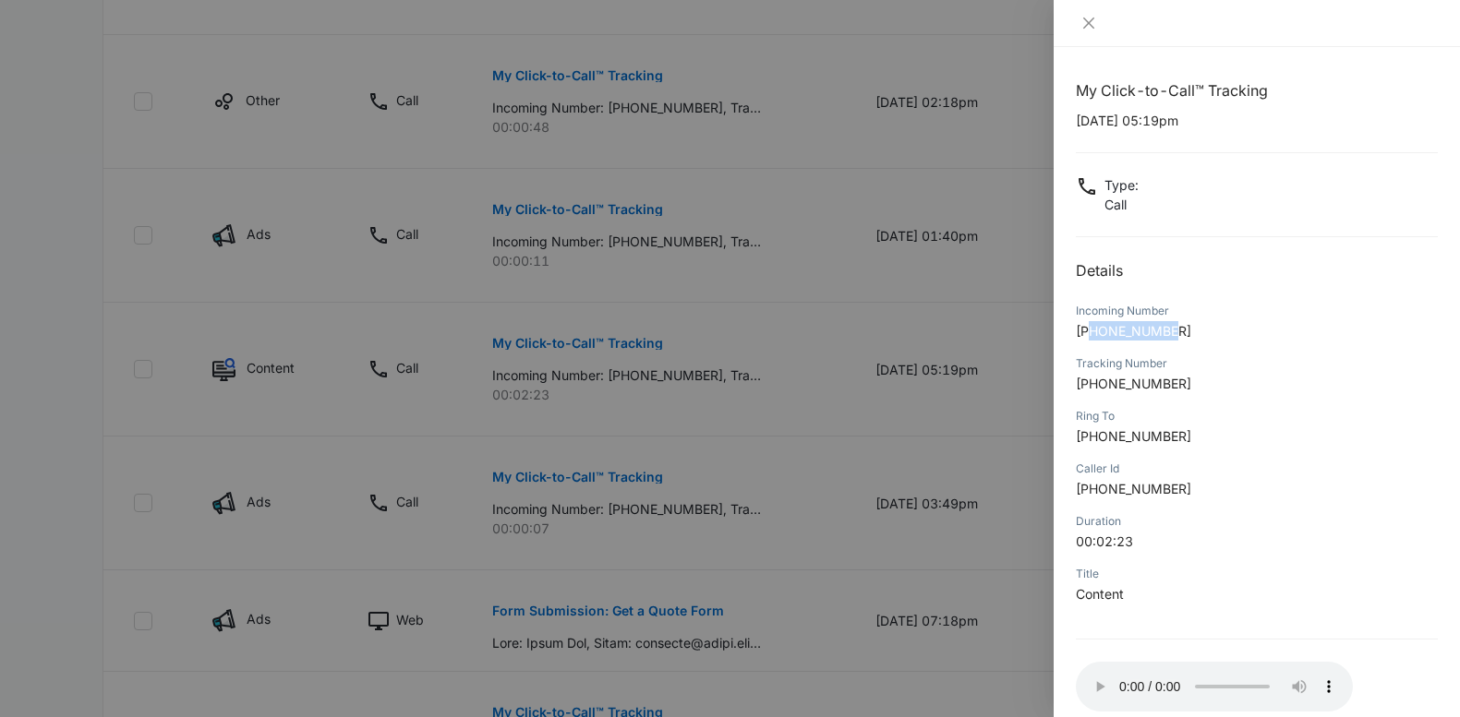
drag, startPoint x: 1179, startPoint y: 331, endPoint x: 1090, endPoint y: 337, distance: 88.8
click at [1090, 337] on p "+19493224076" at bounding box center [1257, 330] width 362 height 19
click at [1088, 21] on icon "close" at bounding box center [1088, 23] width 11 height 11
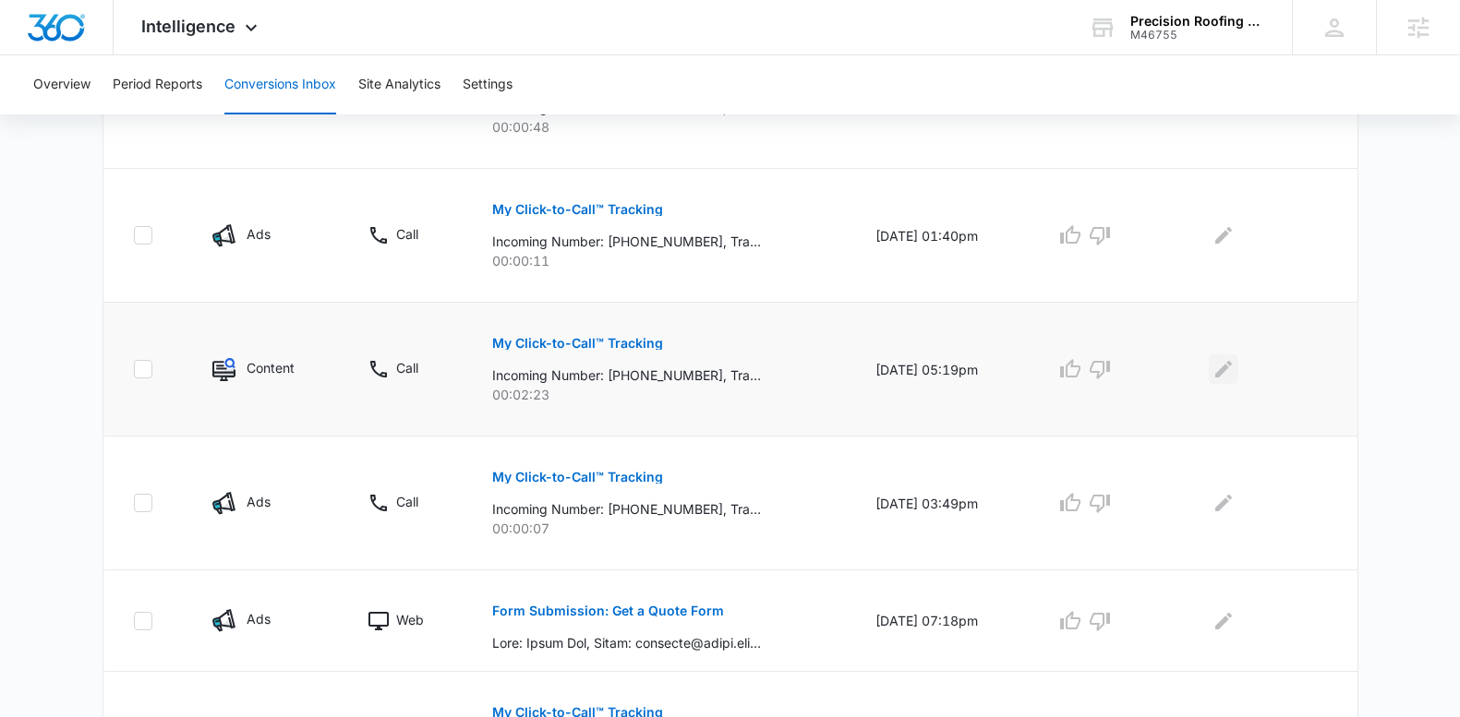
click at [1234, 368] on icon "Edit Comments" at bounding box center [1223, 369] width 22 height 22
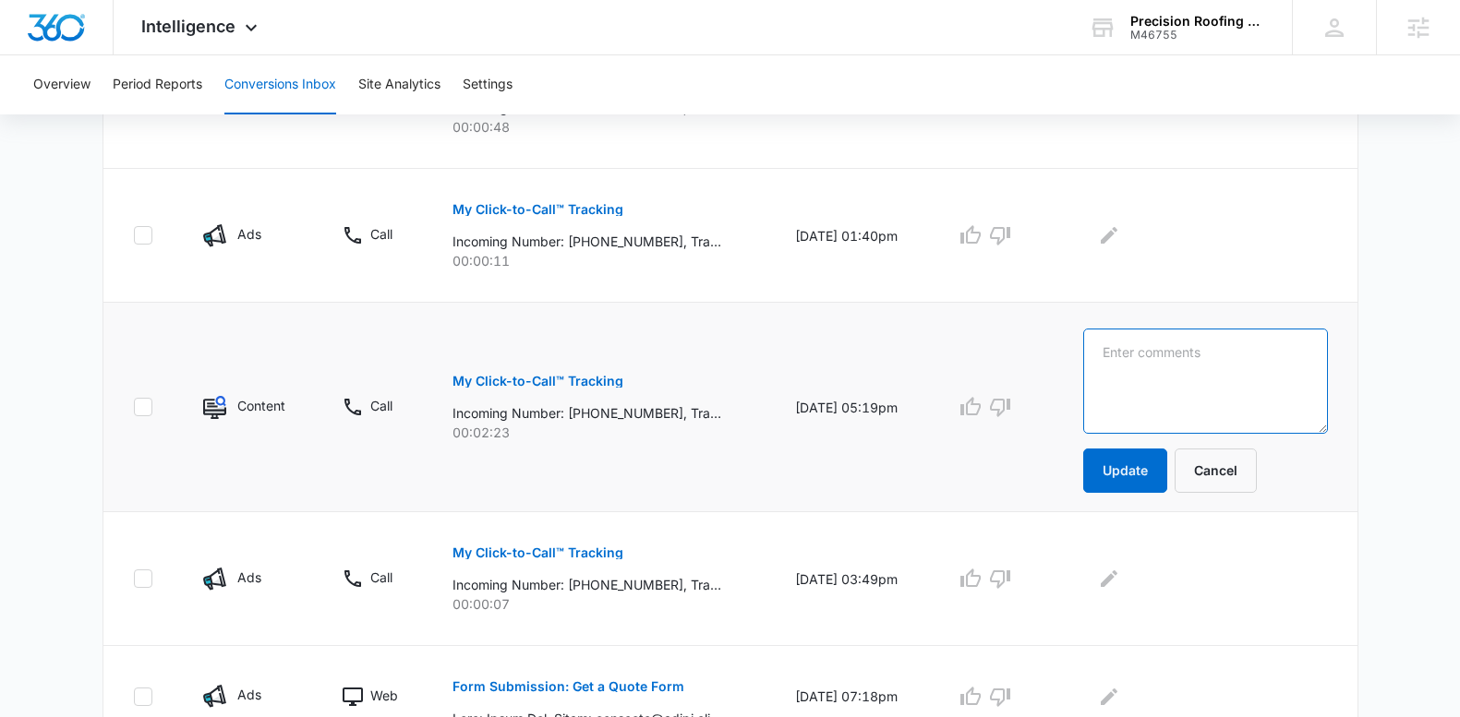
click at [1227, 366] on textarea at bounding box center [1205, 381] width 245 height 105
paste textarea "Randy Woodworth"
type textarea "Randy Woodworth - Tile Roof Replacement"
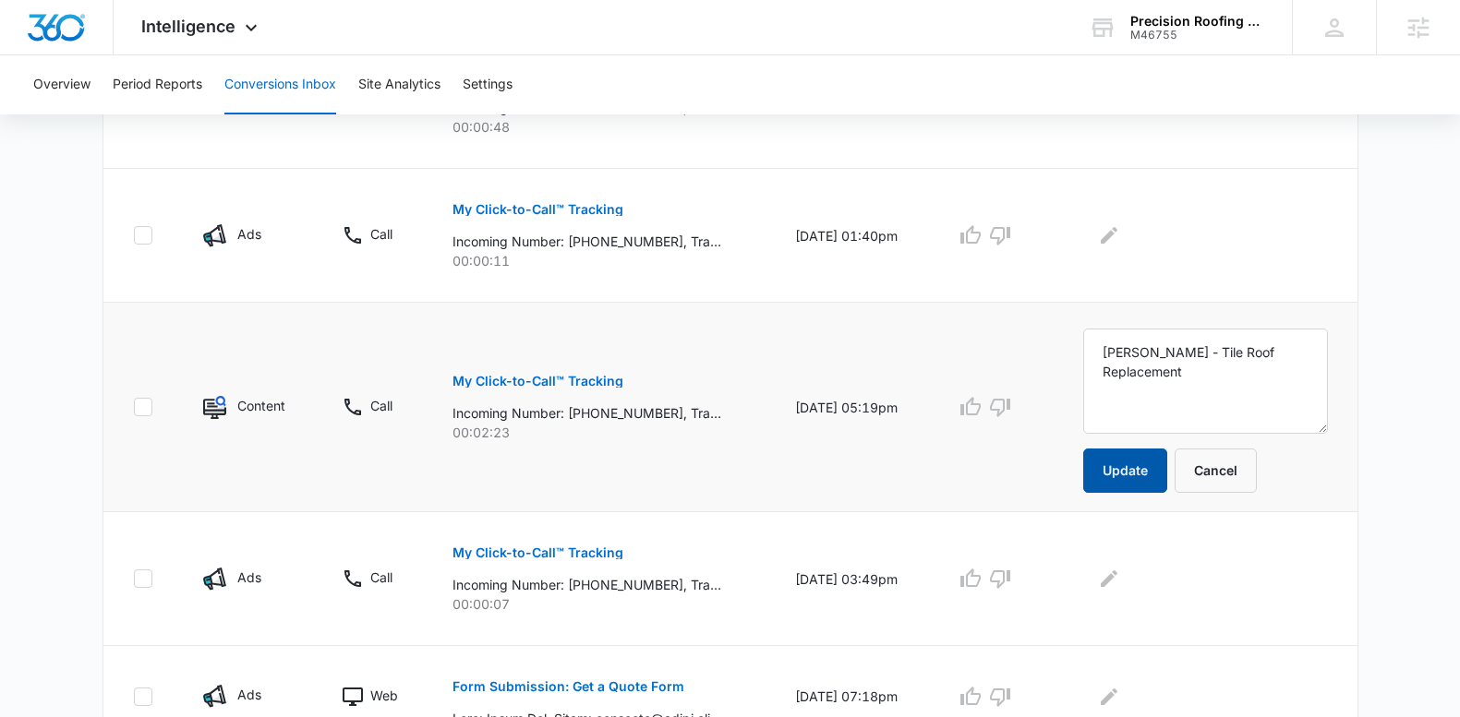
click at [1163, 468] on button "Update" at bounding box center [1125, 471] width 84 height 44
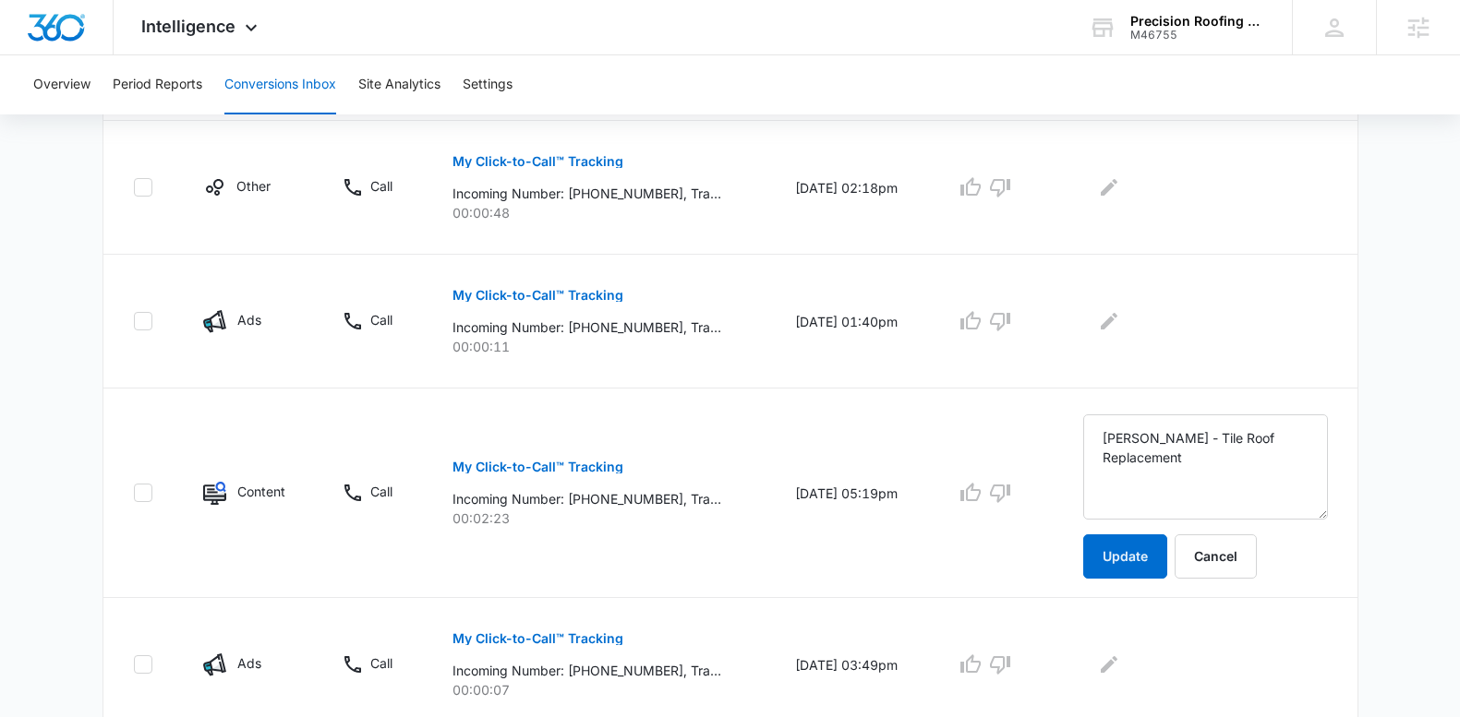
scroll to position [577, 0]
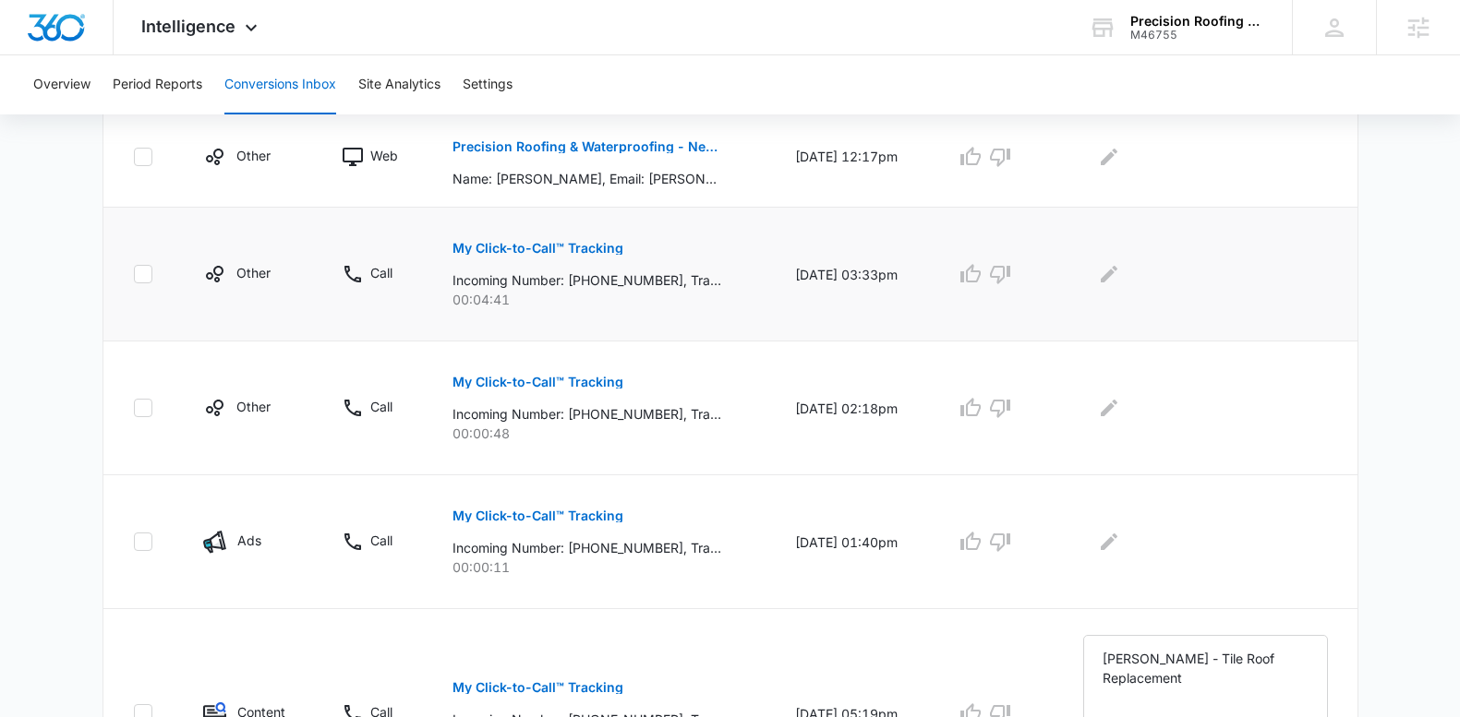
click at [564, 253] on p "My Click-to-Call™ Tracking" at bounding box center [537, 248] width 171 height 13
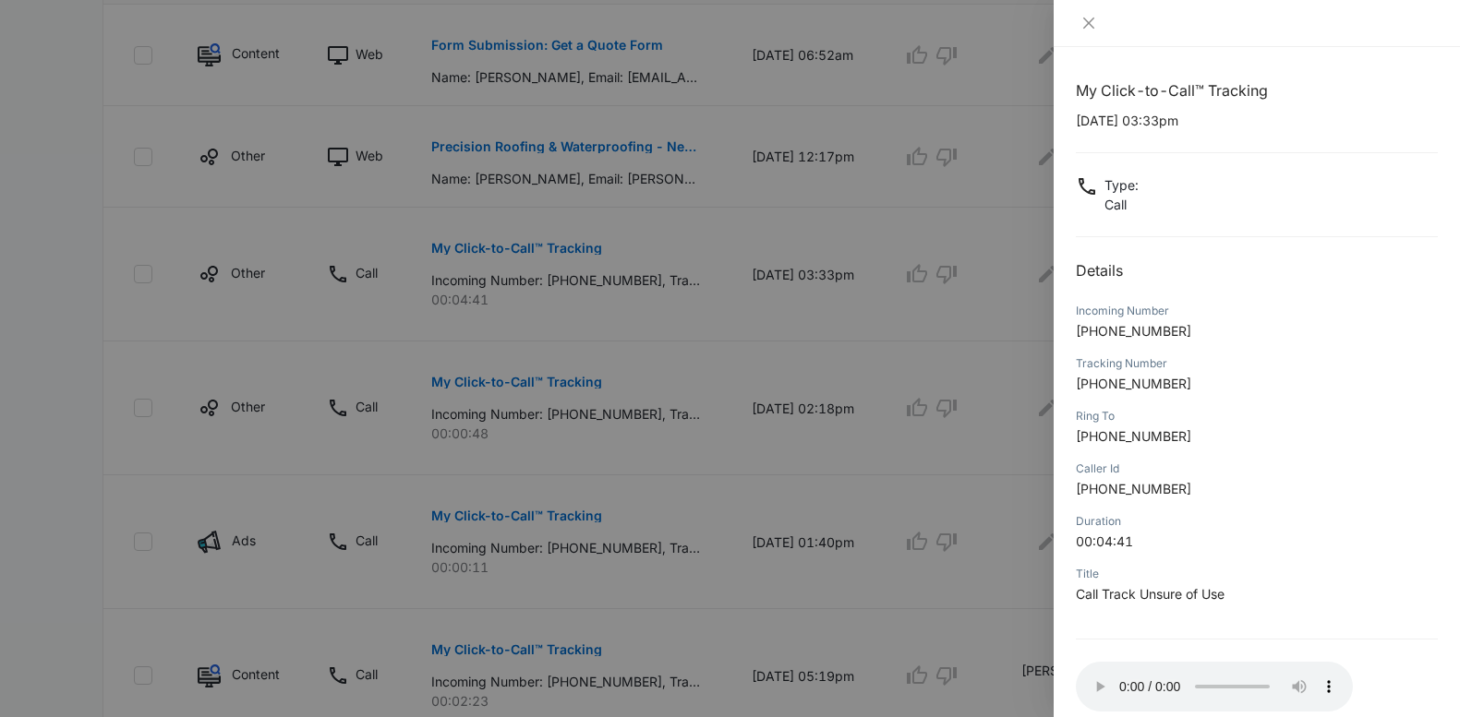
click at [1153, 119] on p "10/03/2025 at 03:33pm" at bounding box center [1257, 120] width 362 height 19
drag, startPoint x: 1151, startPoint y: 123, endPoint x: 1070, endPoint y: 124, distance: 81.3
click at [1069, 124] on div "My Click-to-Call™ Tracking 10/03/2025 at 03:33pm Type : Call Details Incoming N…" at bounding box center [1257, 382] width 406 height 670
drag, startPoint x: 1173, startPoint y: 332, endPoint x: 1092, endPoint y: 338, distance: 80.5
click at [1092, 338] on span "+16574673377" at bounding box center [1133, 331] width 115 height 16
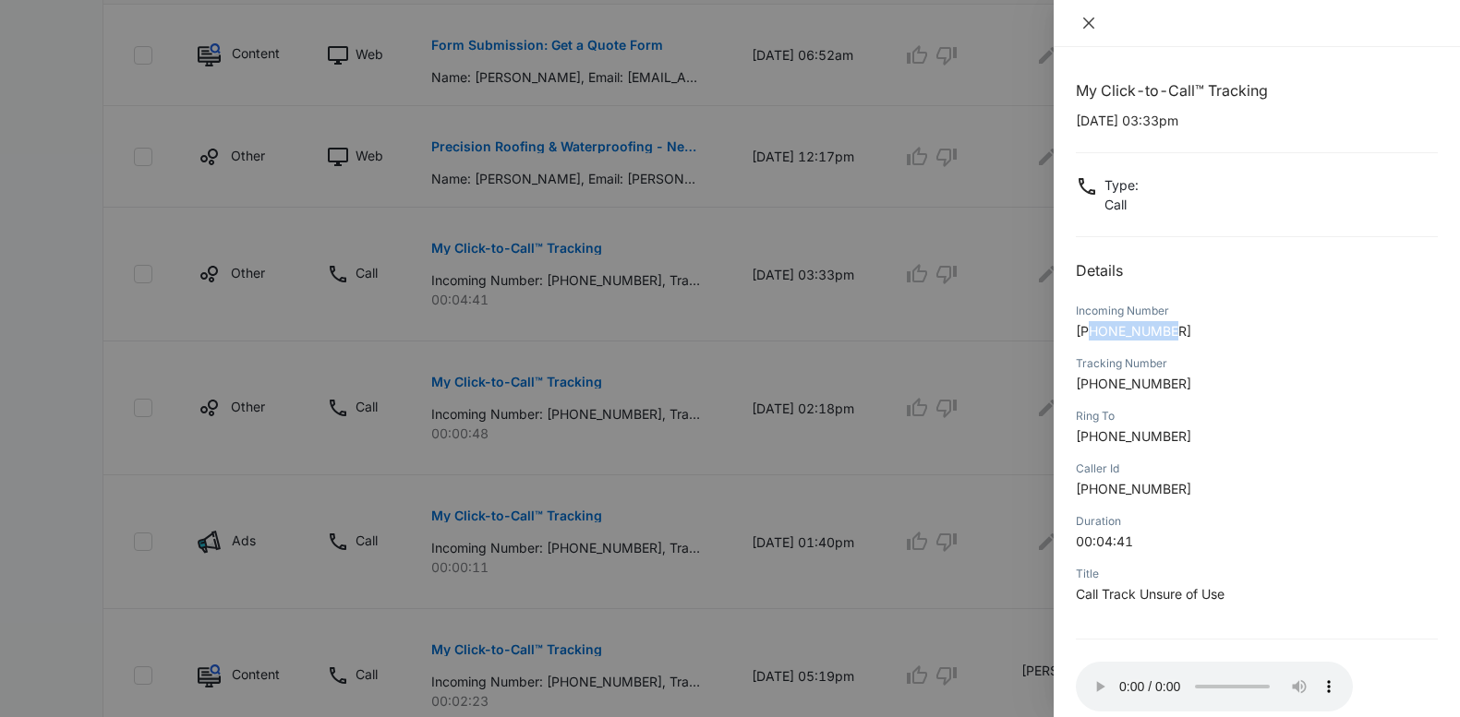
click at [1081, 28] on icon "close" at bounding box center [1088, 23] width 15 height 15
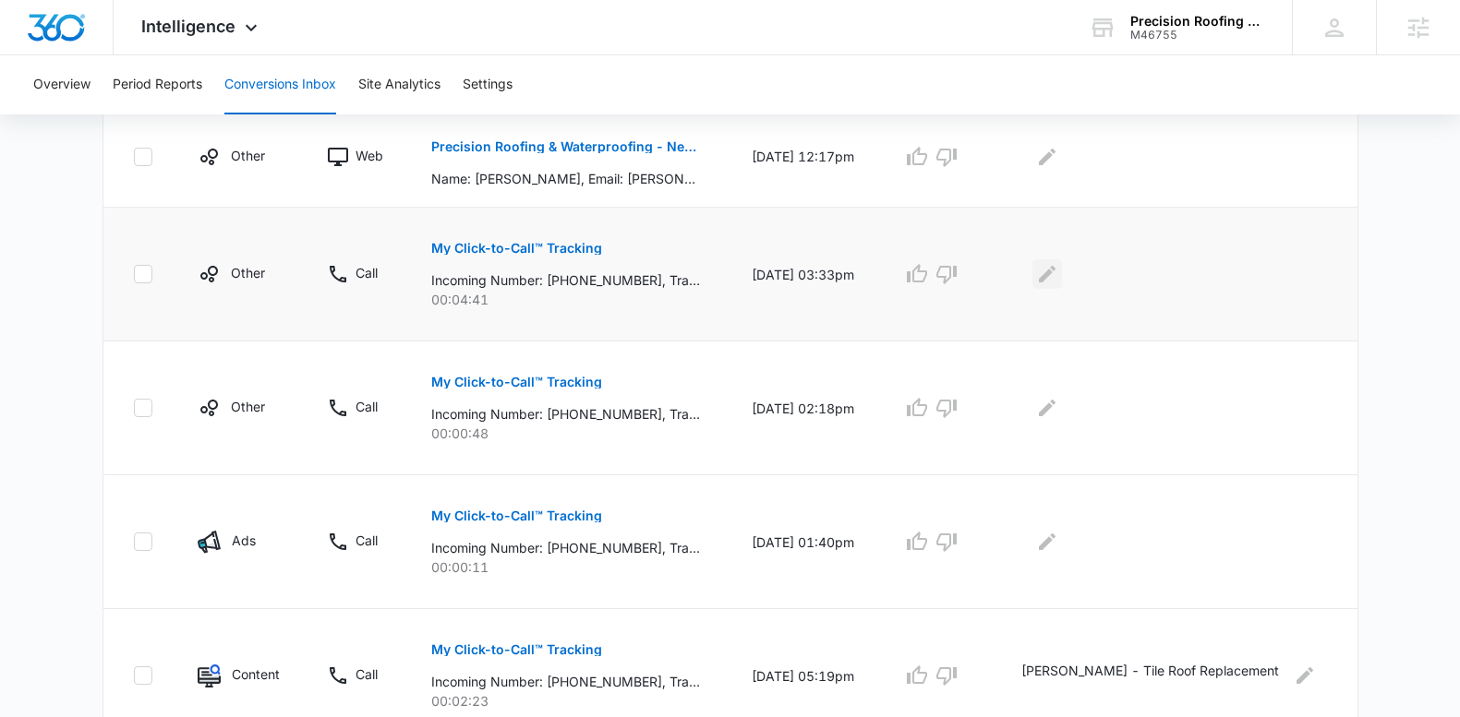
click at [1058, 273] on icon "Edit Comments" at bounding box center [1047, 274] width 22 height 22
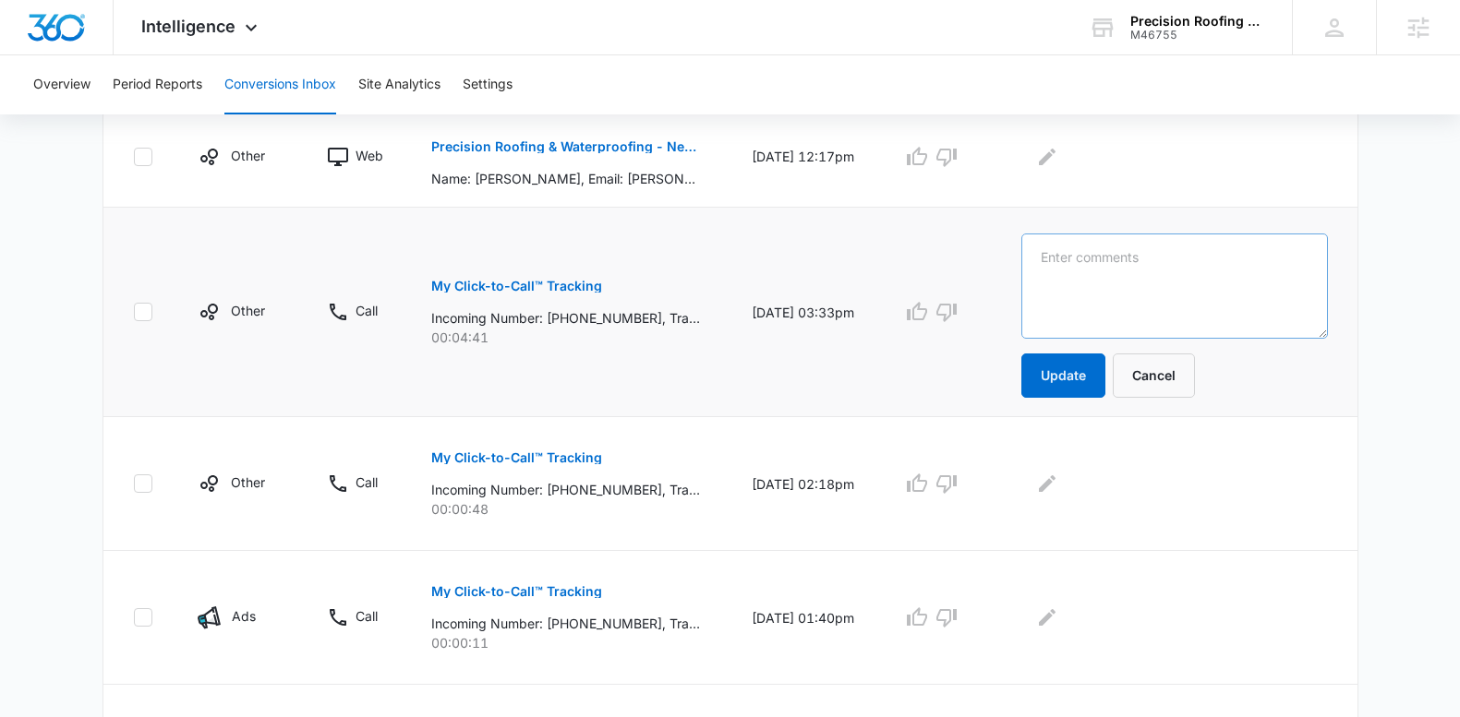
click at [1067, 267] on textarea at bounding box center [1174, 286] width 307 height 105
paste textarea "Shaine Vacerra"
paste textarea "vacerra@midconstruction.com"
type textarea "Shaine Vacerra - vacerra@midconstruction.com"
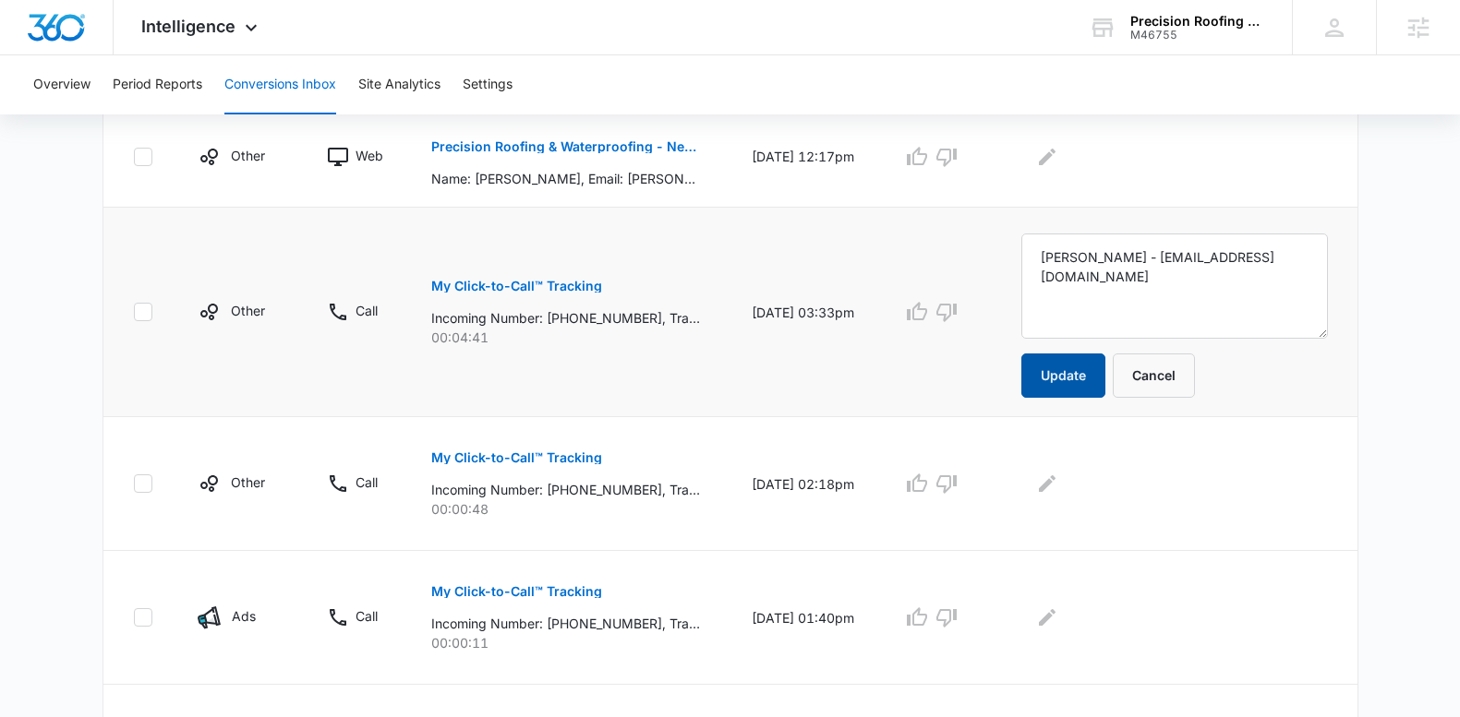
click at [1080, 370] on button "Update" at bounding box center [1063, 376] width 84 height 44
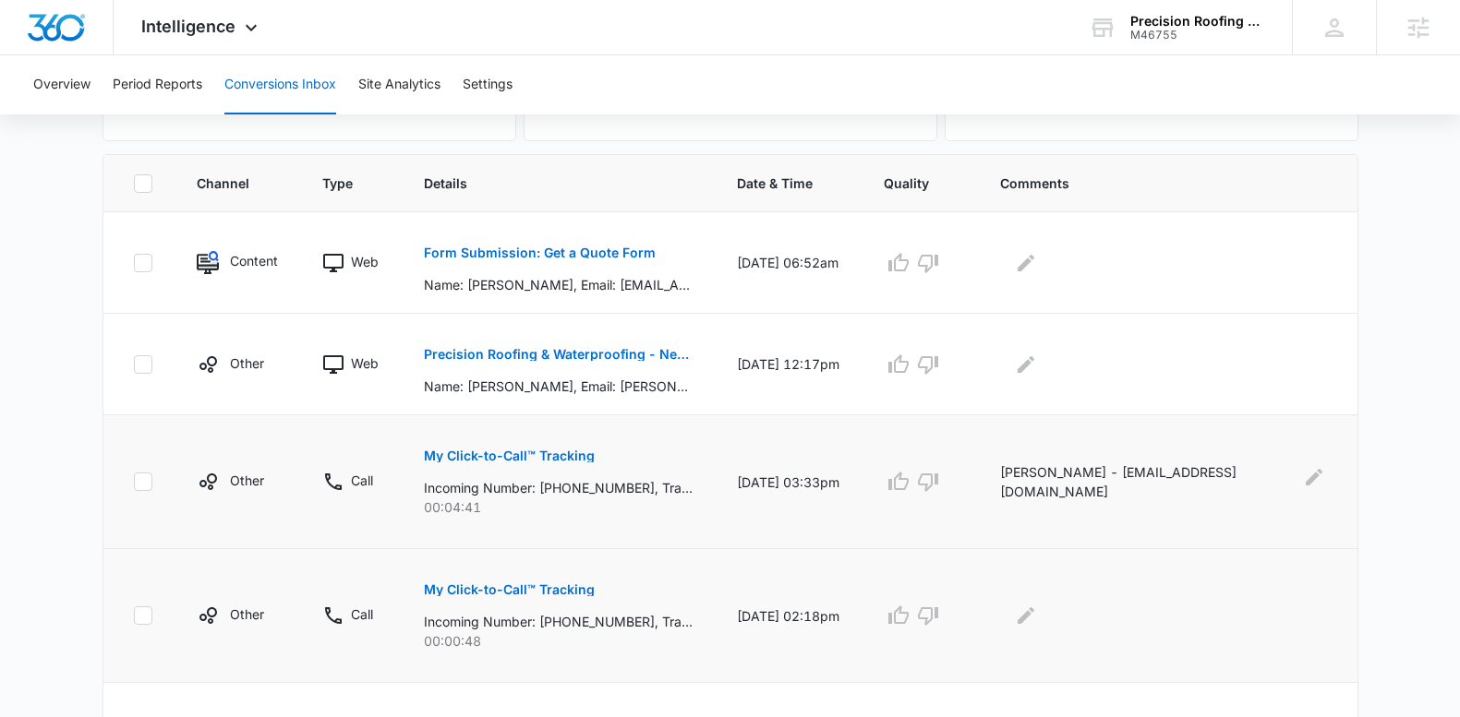
scroll to position [361, 0]
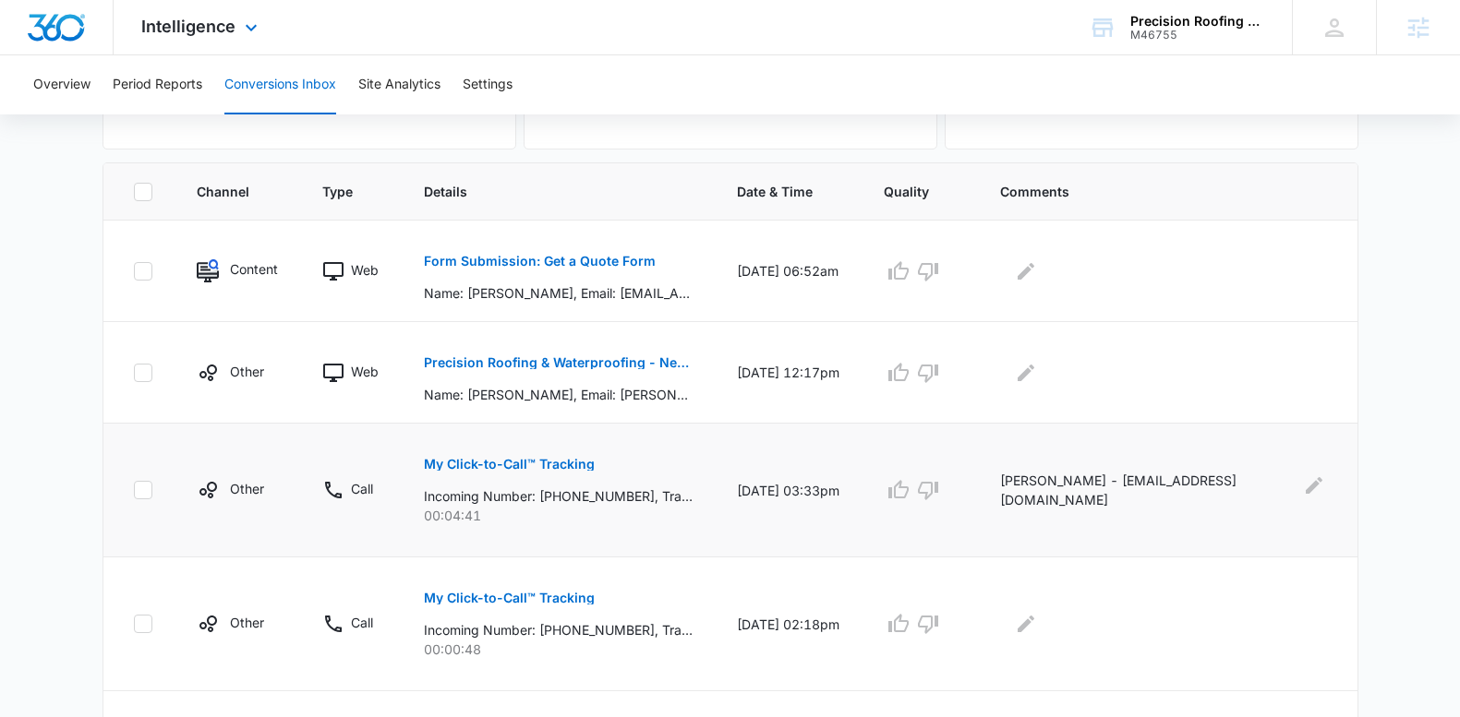
click at [199, 42] on div "Intelligence Apps Reputation Websites Forms CRM Email Social Payments POS Conte…" at bounding box center [202, 27] width 176 height 54
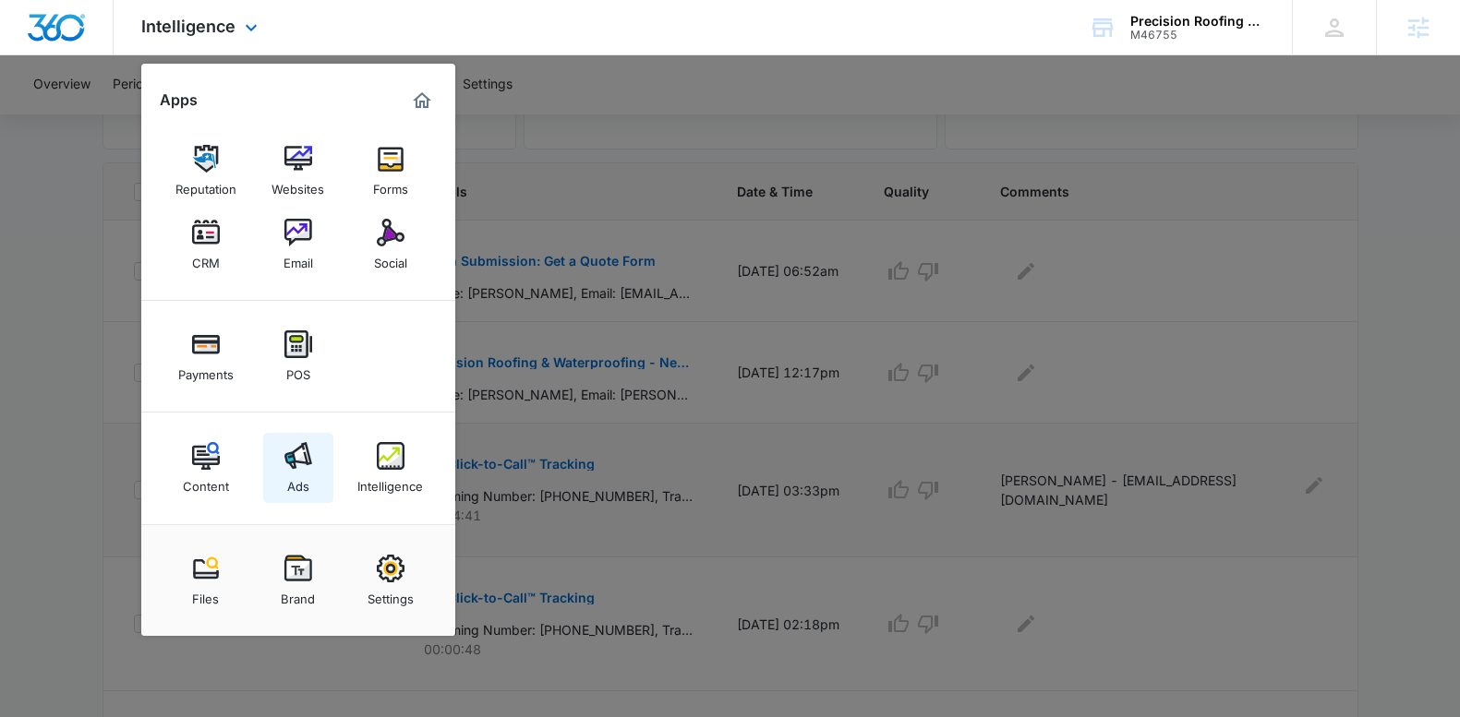
click at [297, 476] on div "Ads" at bounding box center [298, 482] width 22 height 24
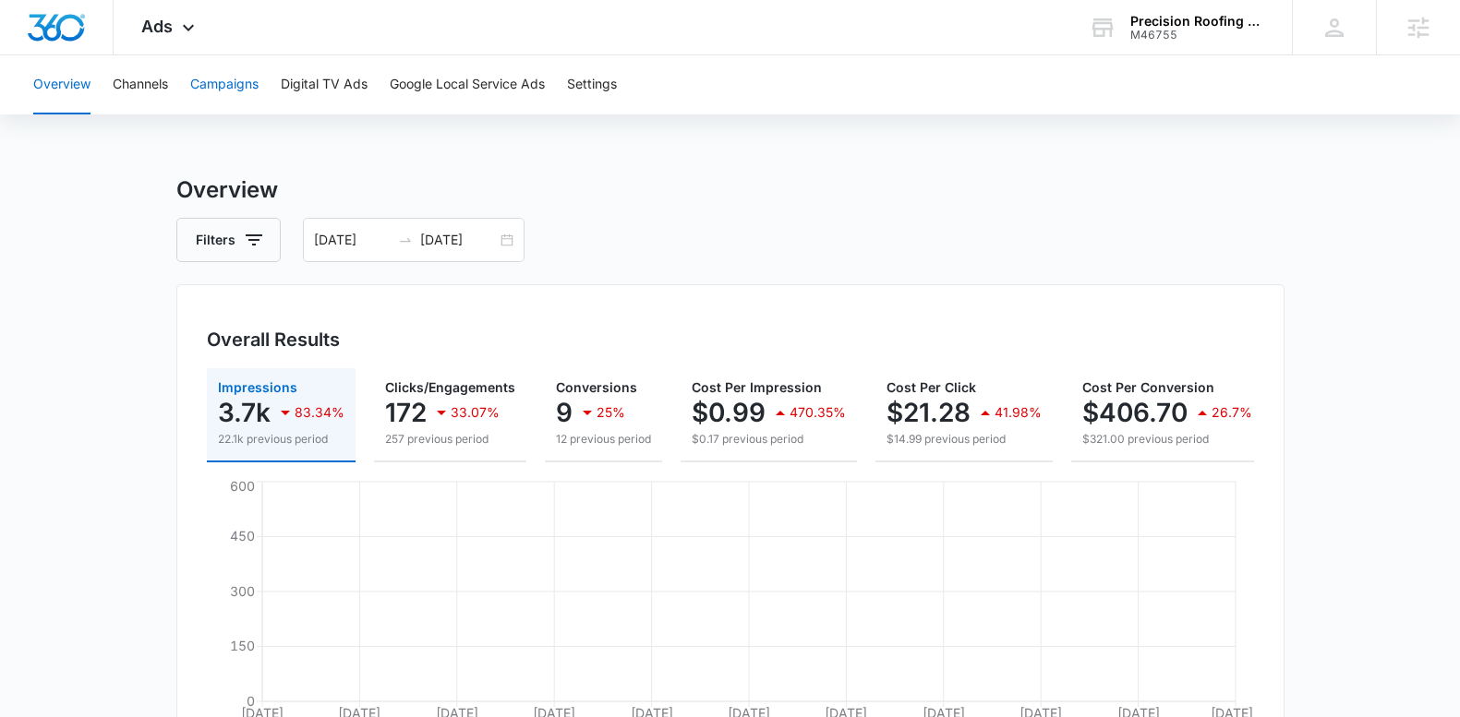
click at [230, 99] on button "Campaigns" at bounding box center [224, 84] width 68 height 59
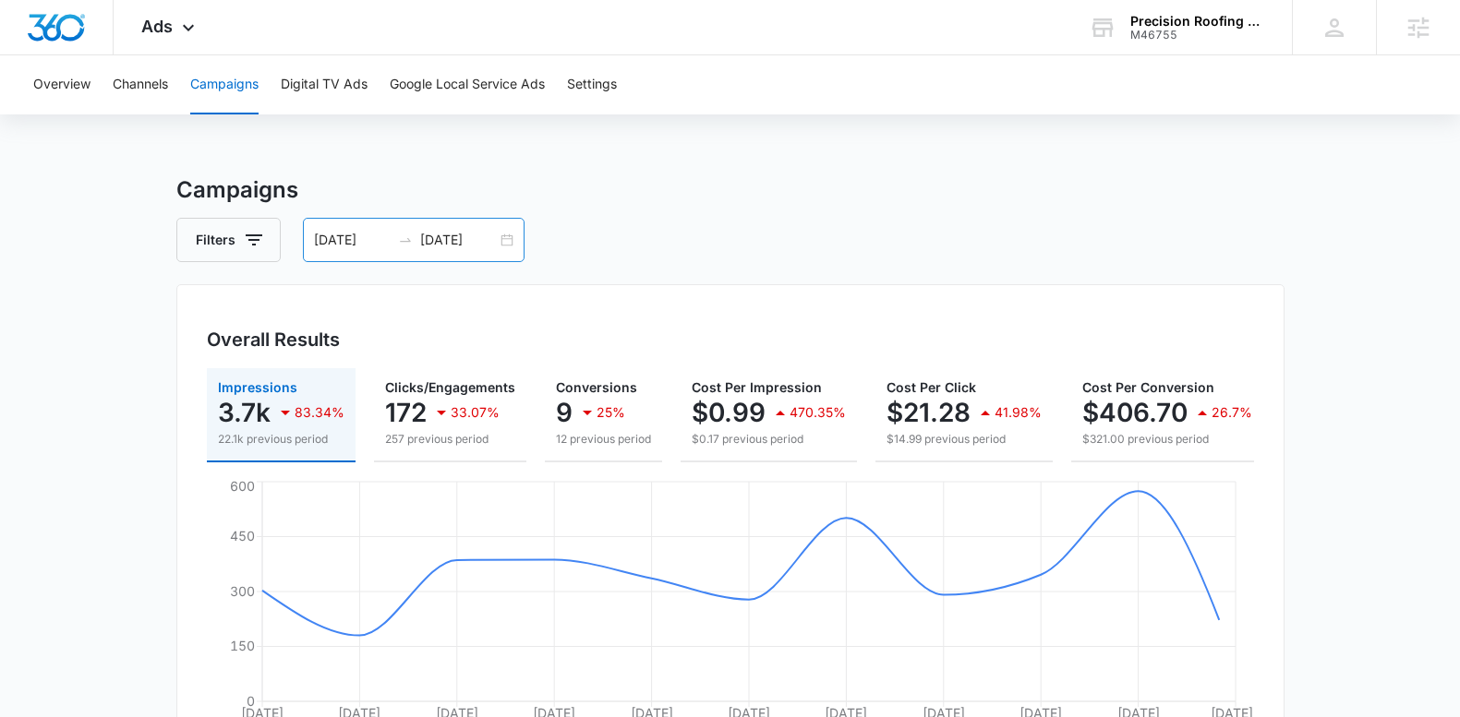
click at [376, 241] on input "09/02/2025" at bounding box center [352, 240] width 77 height 20
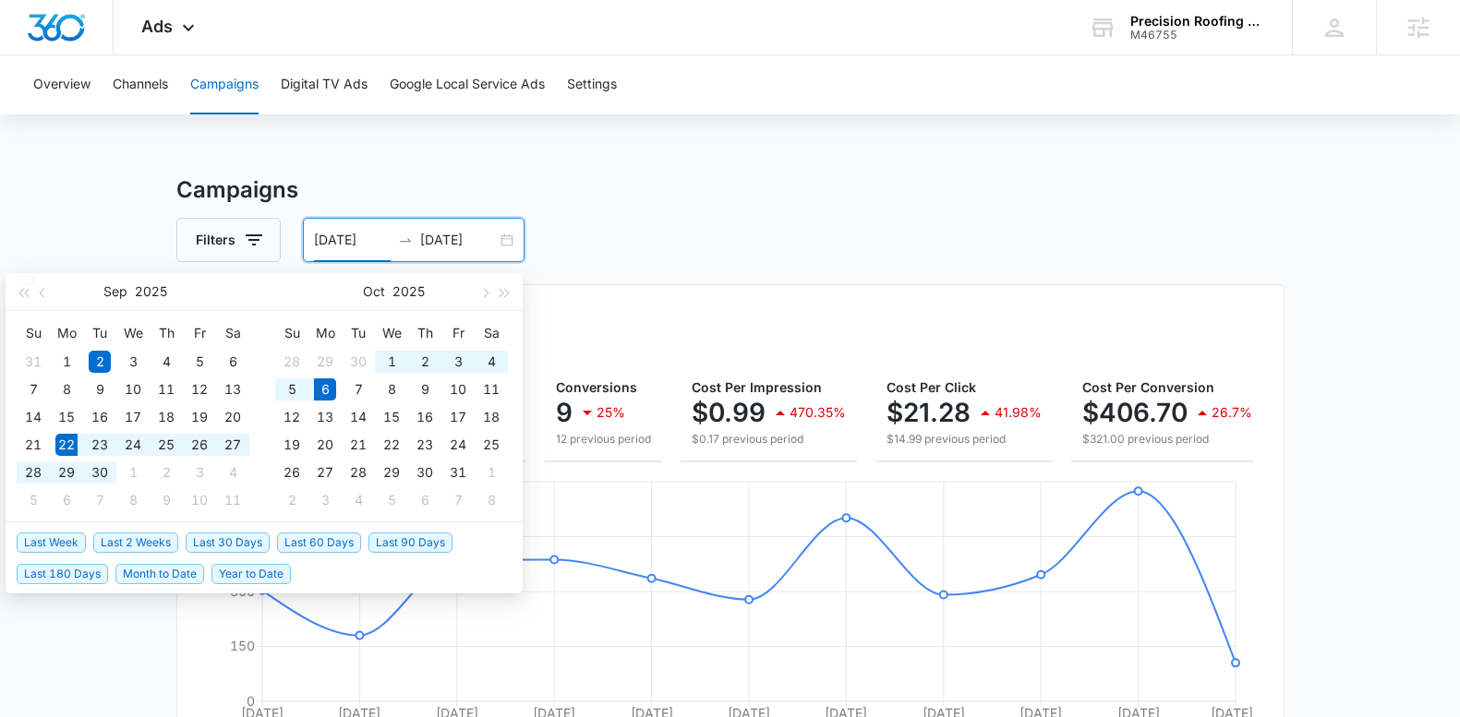
click at [150, 542] on span "Last 2 Weeks" at bounding box center [135, 543] width 85 height 20
type input "09/22/2025"
type input "[DATE]"
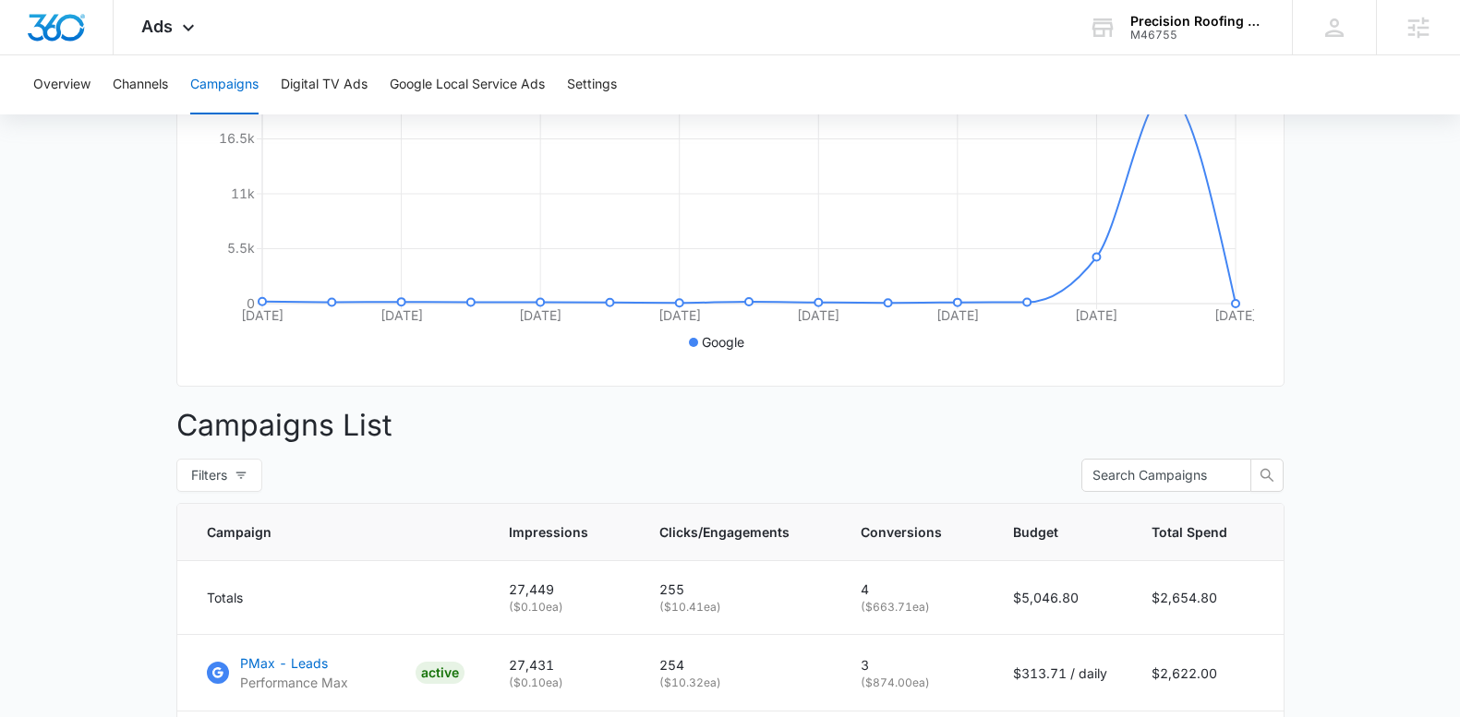
scroll to position [772, 0]
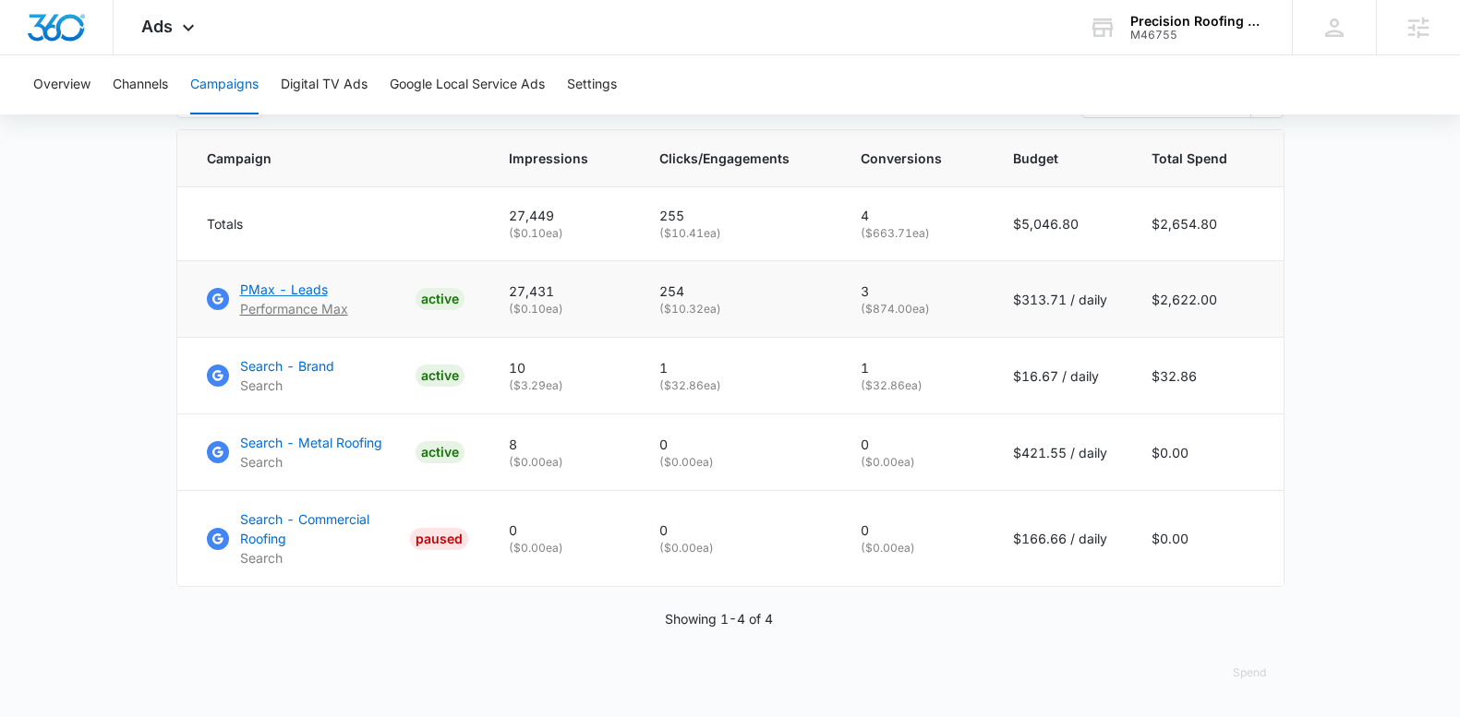
click at [290, 291] on p "PMax - Leads" at bounding box center [294, 289] width 108 height 19
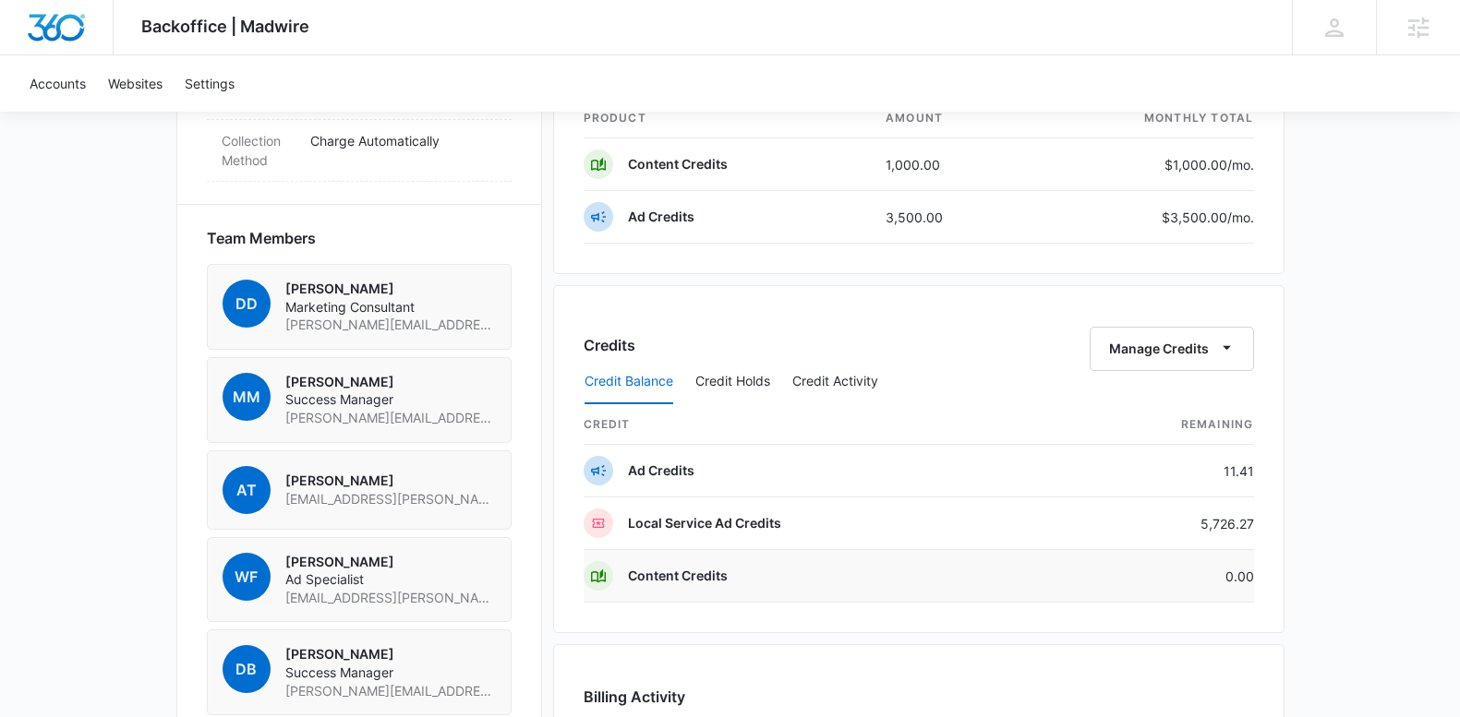
scroll to position [1184, 0]
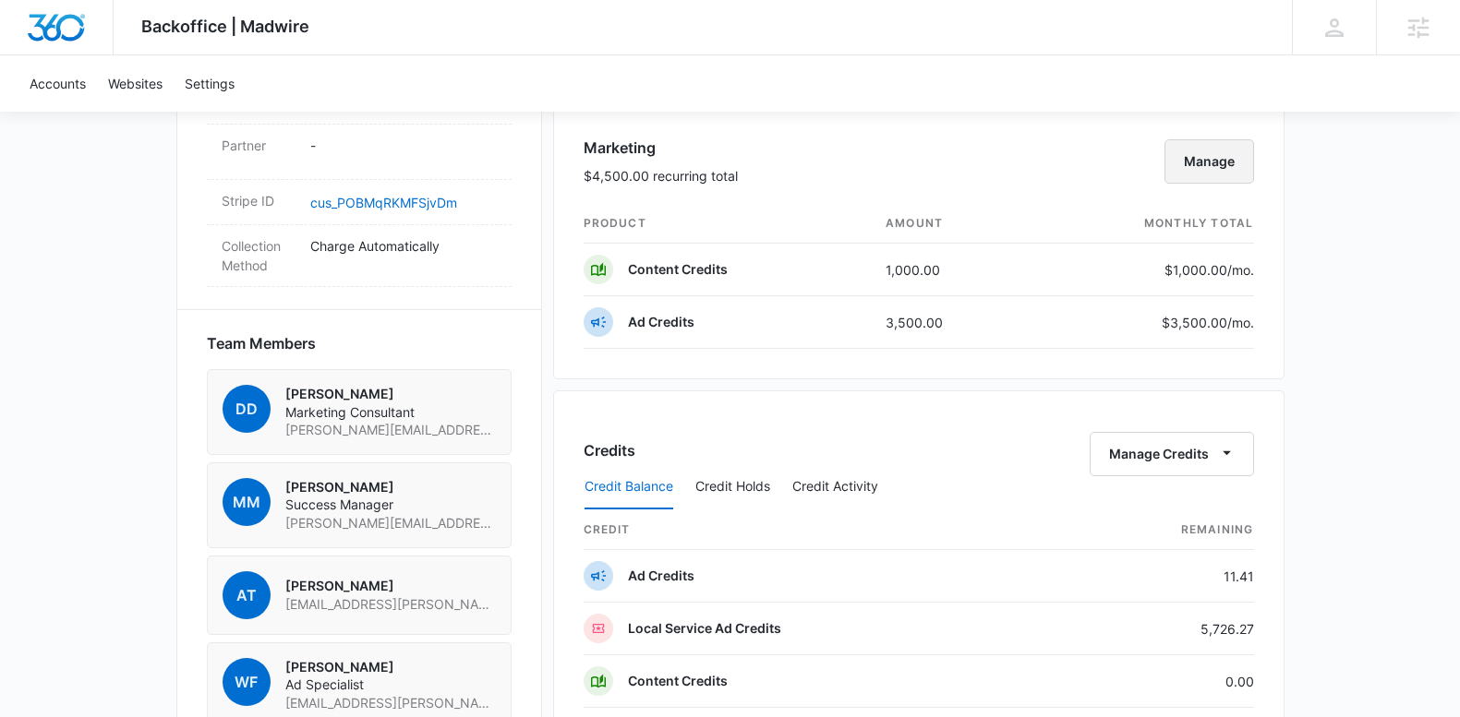
click at [1195, 152] on button "Manage" at bounding box center [1209, 161] width 90 height 44
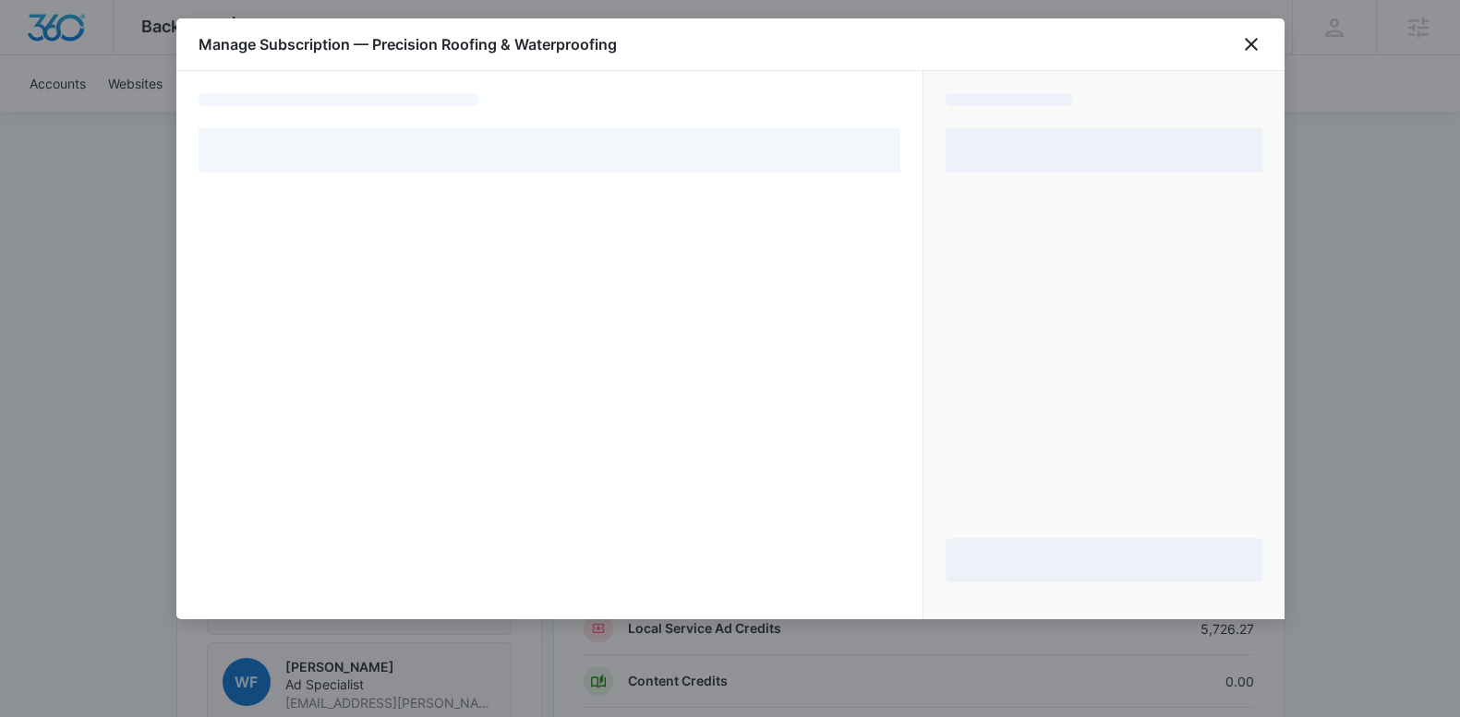
select select "pm_1OZP2LA4n8RTgNjUDask2Gud"
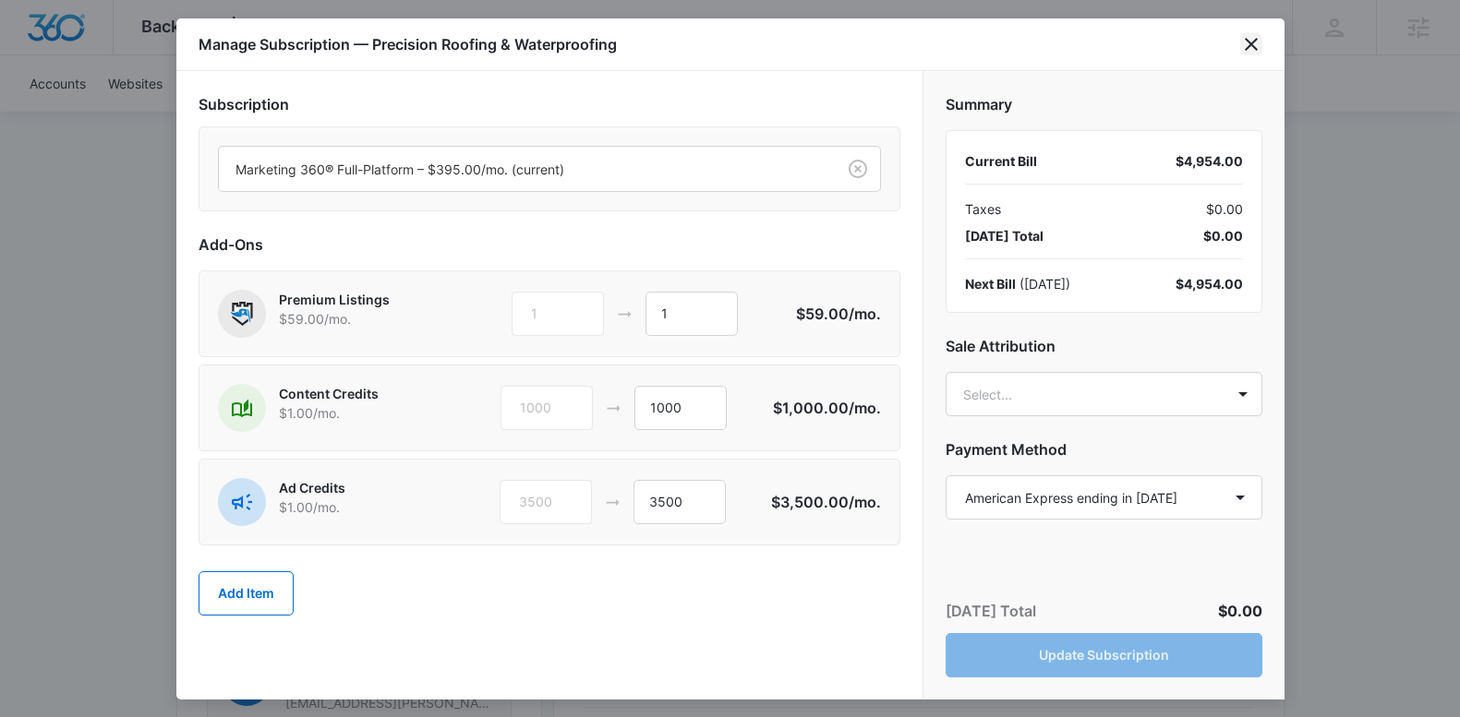
click at [1250, 42] on icon "close" at bounding box center [1251, 44] width 22 height 22
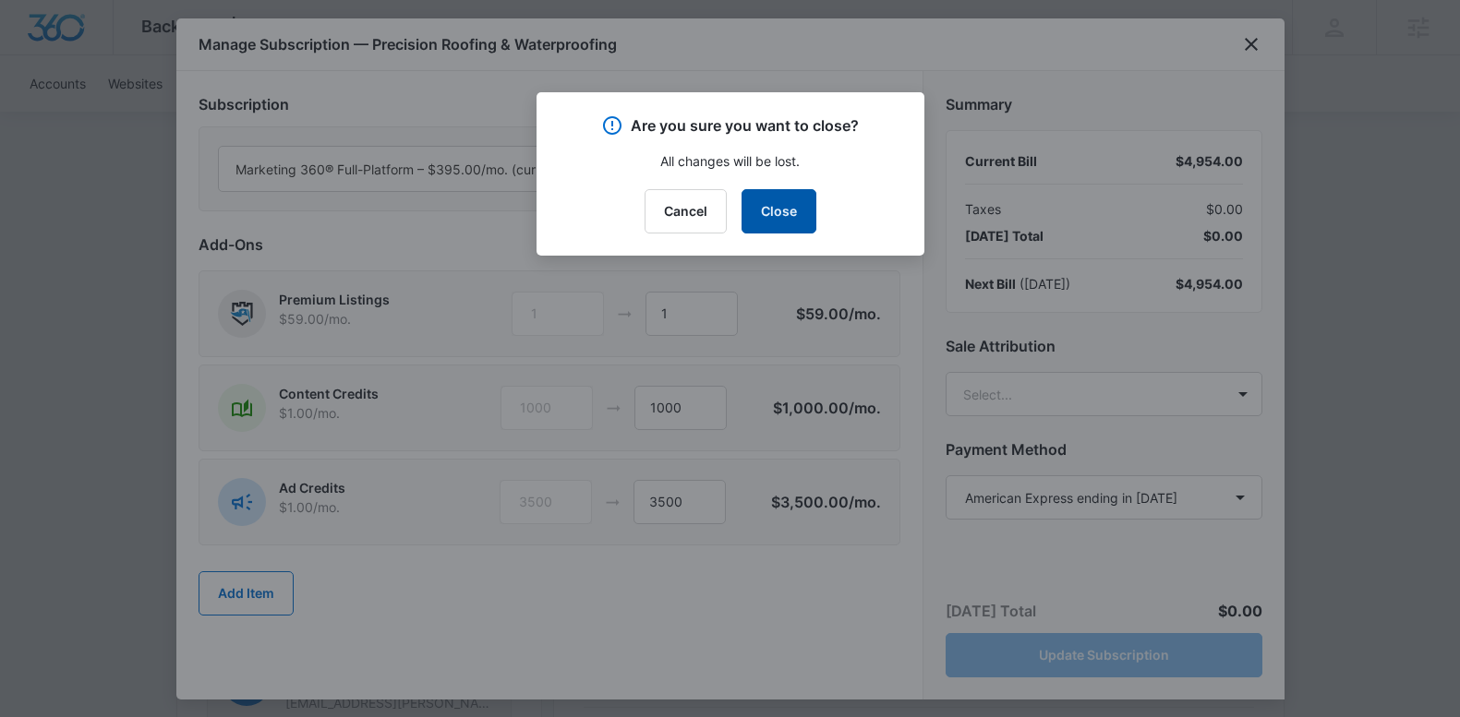
click at [761, 218] on button "Close" at bounding box center [778, 211] width 75 height 44
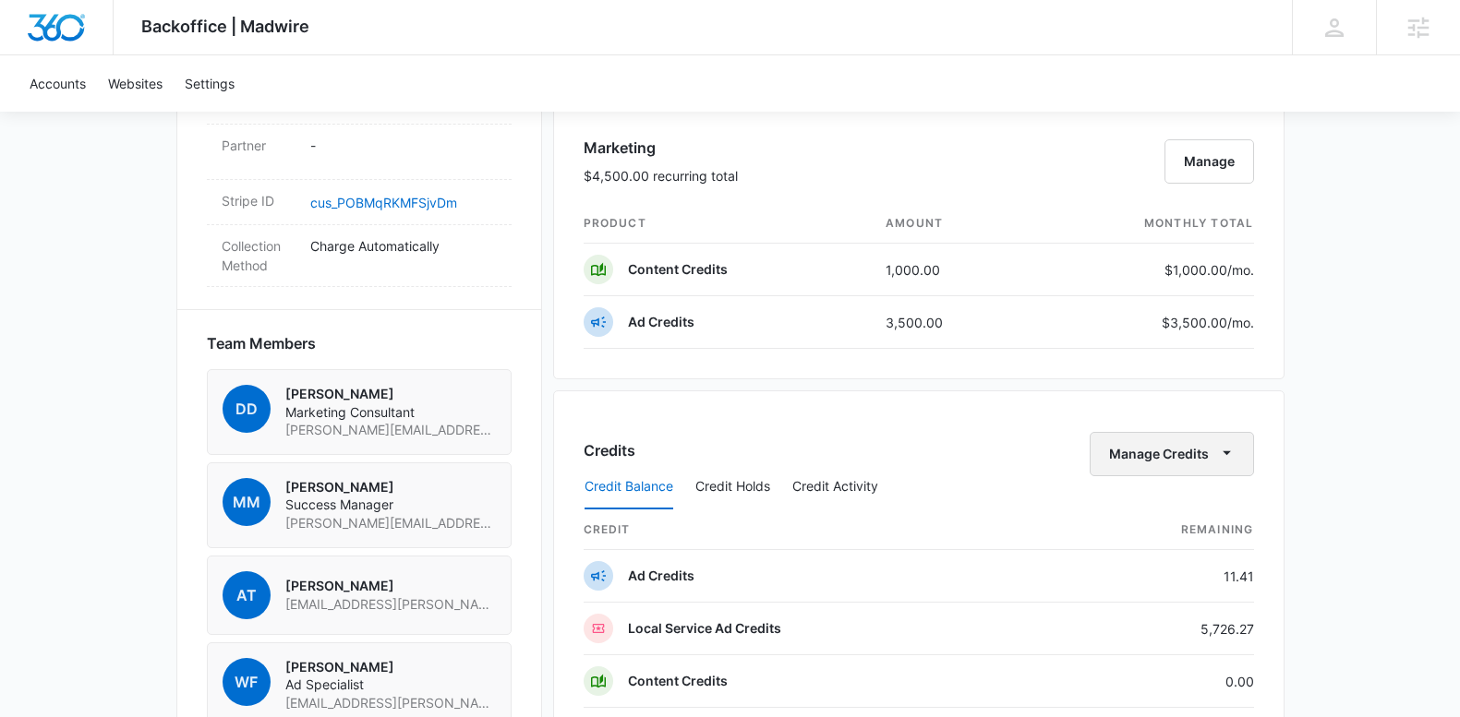
click at [1159, 453] on button "Manage Credits" at bounding box center [1172, 454] width 164 height 44
click at [1142, 508] on div "Transfer Credits" at bounding box center [1161, 513] width 97 height 13
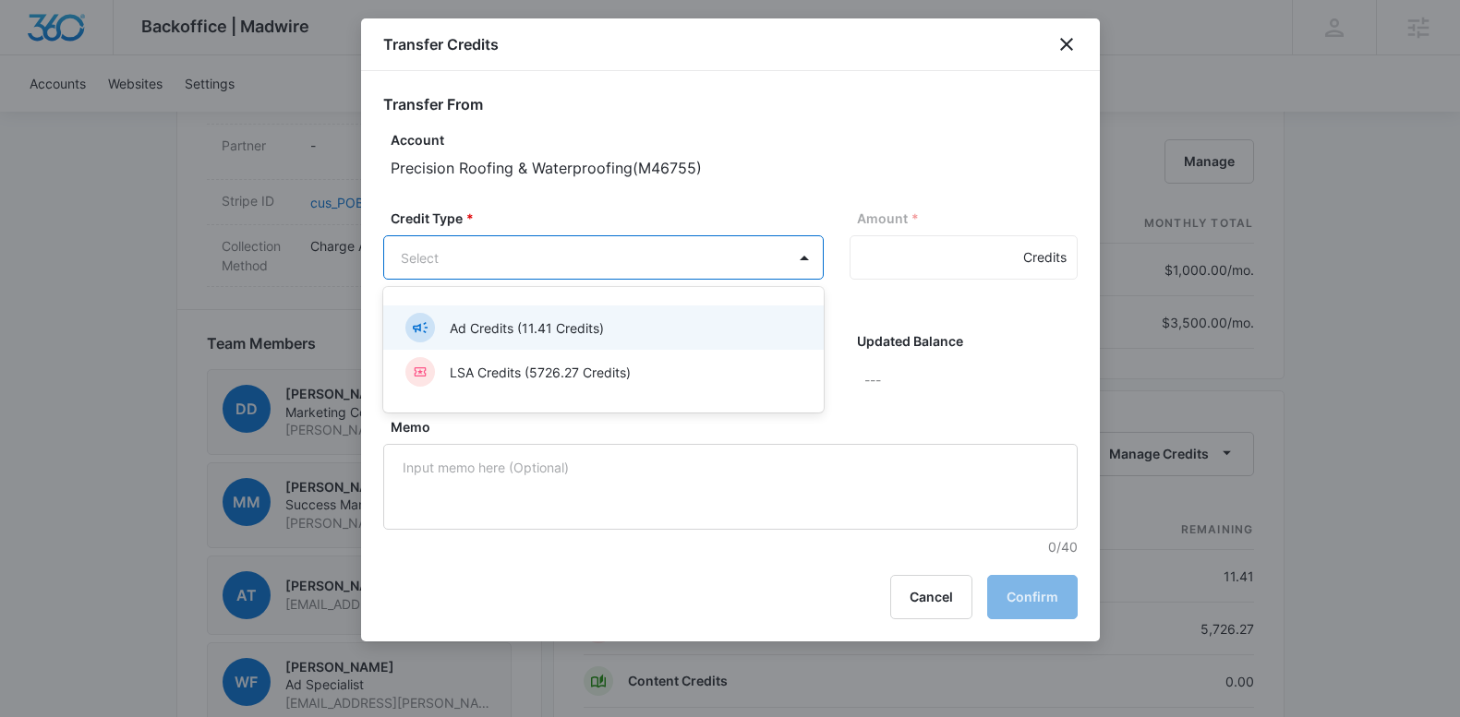
click at [517, 267] on body "Backoffice | Madwire Apps Settings Matt Malone matt.malone@madwire.com My Profi…" at bounding box center [730, 107] width 1460 height 2583
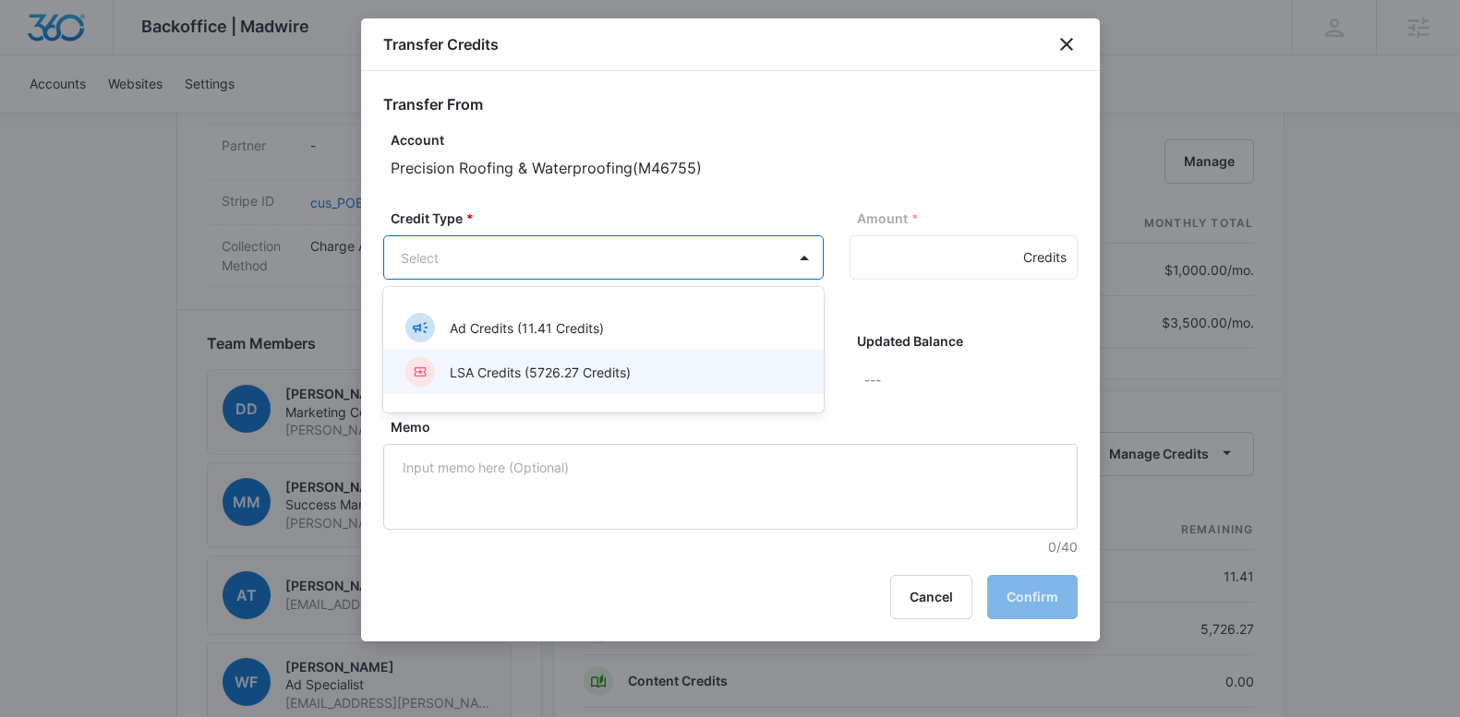
click at [531, 383] on div "LSA Credits (5726.27 Credits)" at bounding box center [601, 372] width 392 height 30
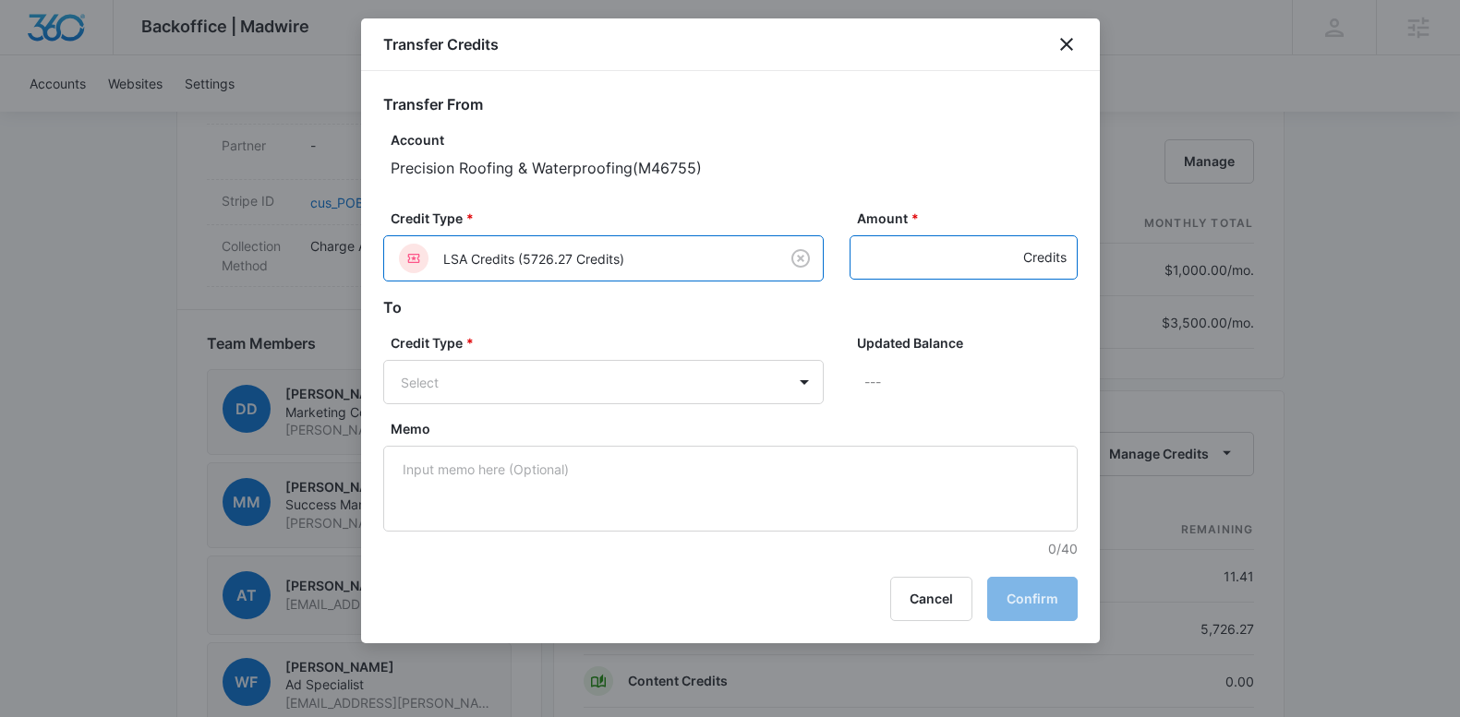
click at [890, 261] on input "Amount *" at bounding box center [963, 257] width 228 height 44
type input "1000"
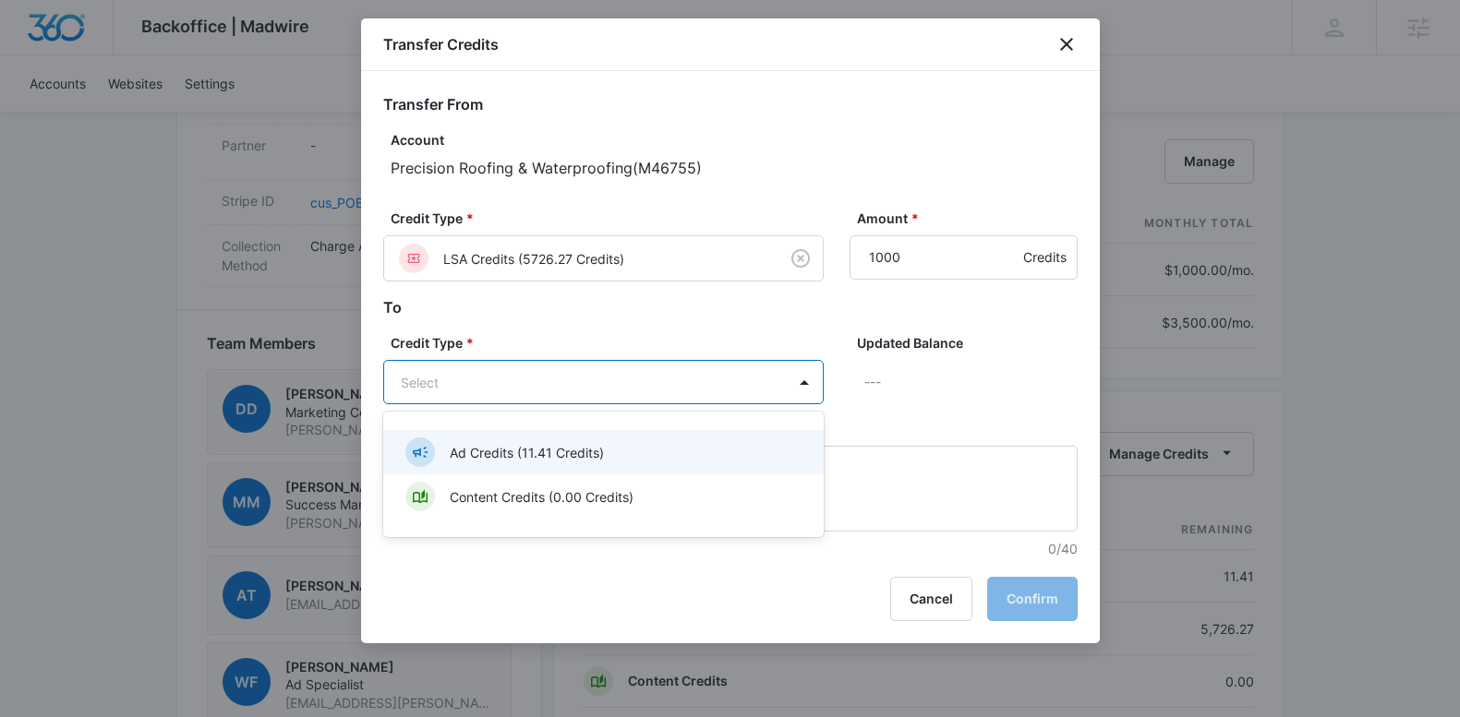
click at [644, 384] on body "Backoffice | Madwire Apps Settings Matt Malone matt.malone@madwire.com My Profi…" at bounding box center [730, 107] width 1460 height 2583
click at [573, 445] on p "Ad Credits (11.41 Credits)" at bounding box center [527, 452] width 154 height 19
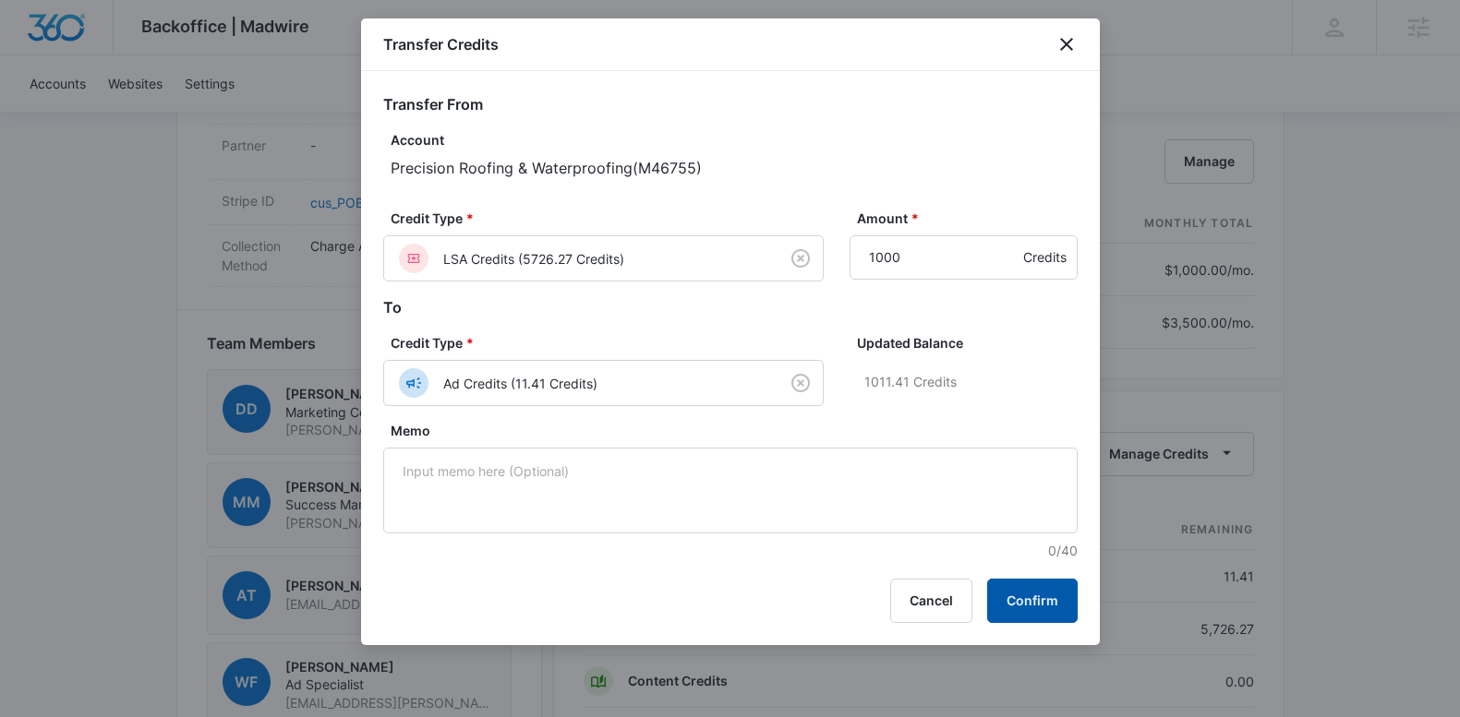
click at [1040, 607] on button "Confirm" at bounding box center [1032, 601] width 90 height 44
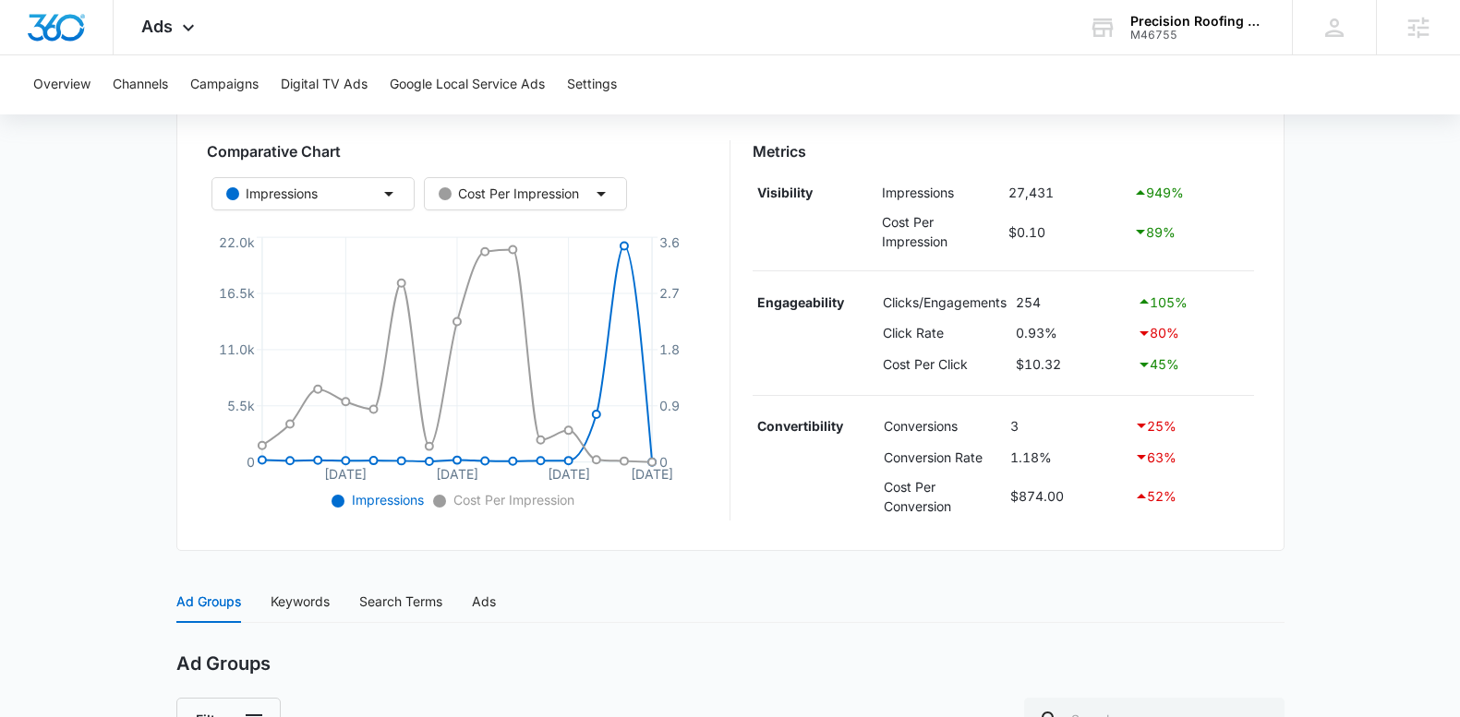
scroll to position [224, 0]
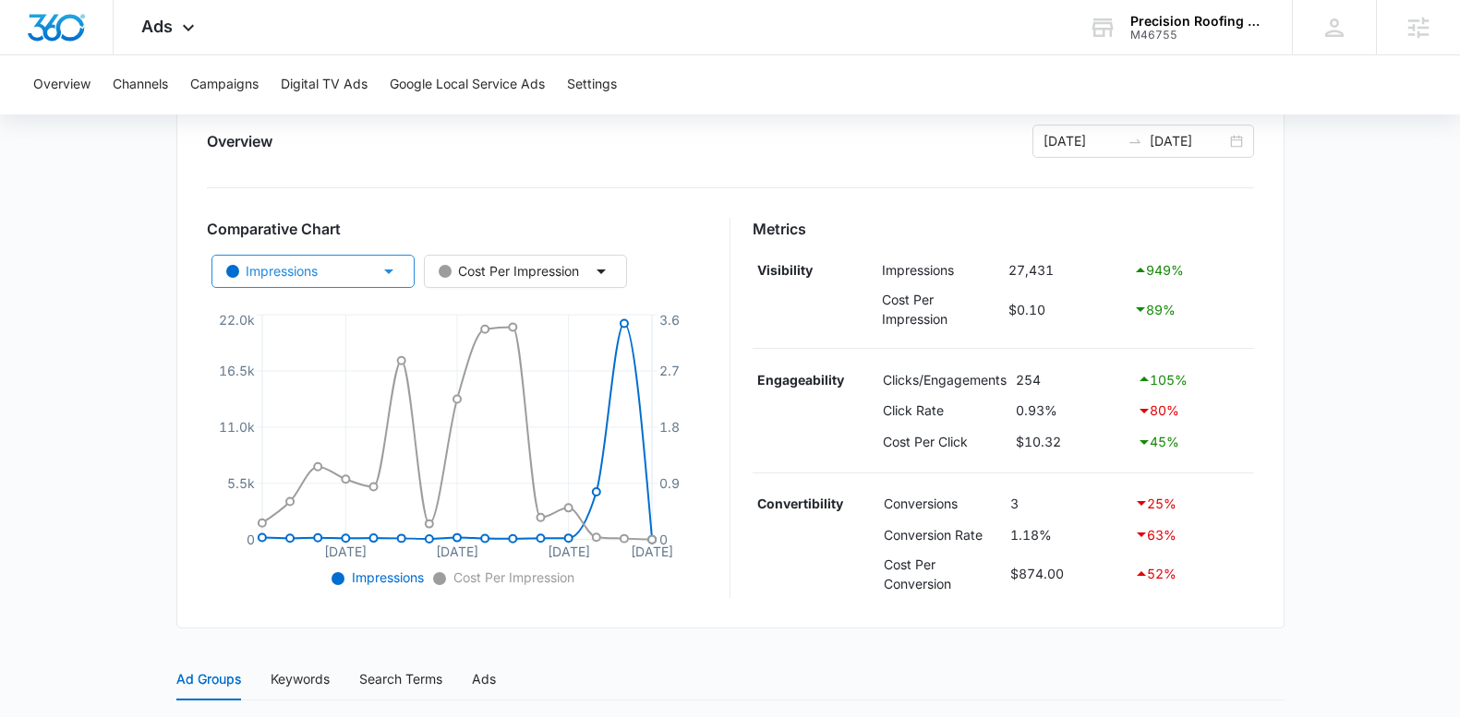
click at [367, 260] on button "Impressions" at bounding box center [312, 271] width 203 height 33
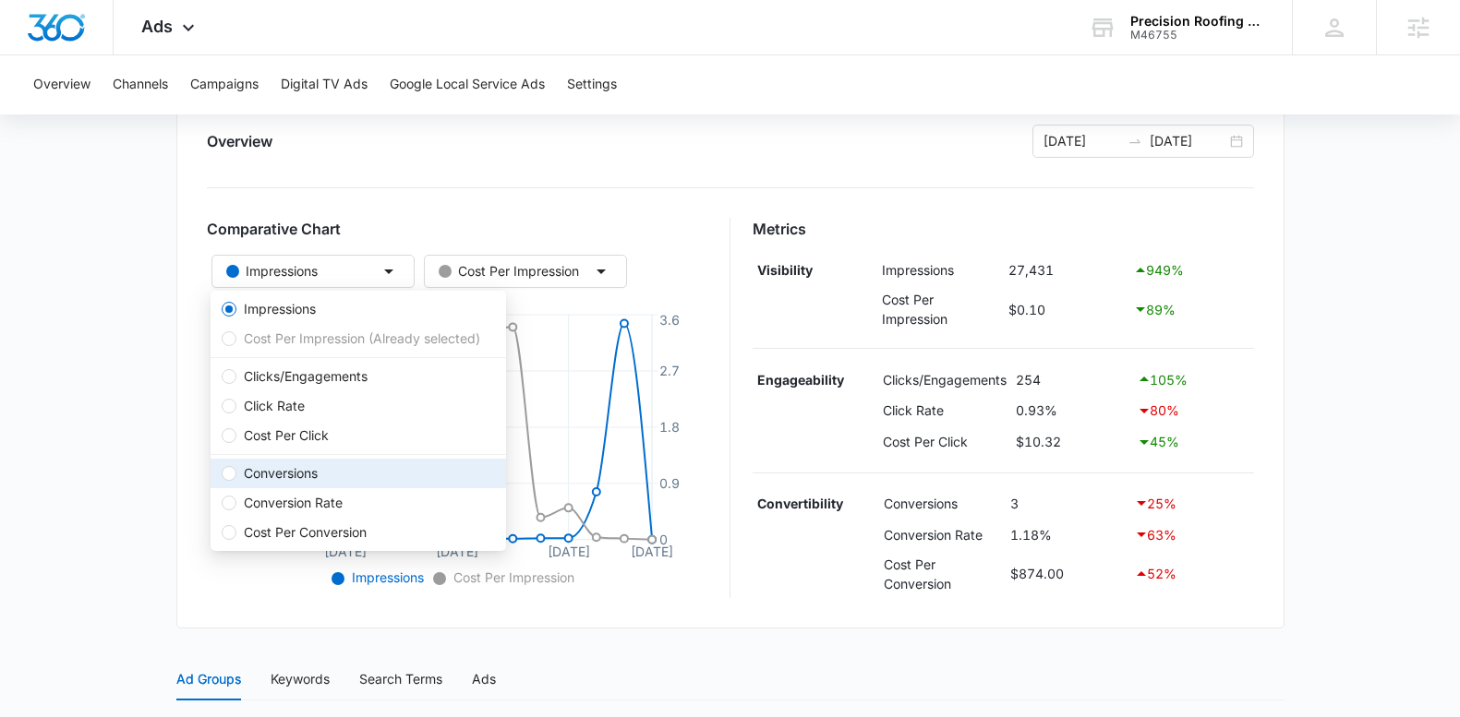
click at [283, 472] on span "Conversions" at bounding box center [280, 474] width 89 height 20
click at [236, 472] on input "Conversions" at bounding box center [229, 473] width 15 height 15
radio input "false"
radio input "true"
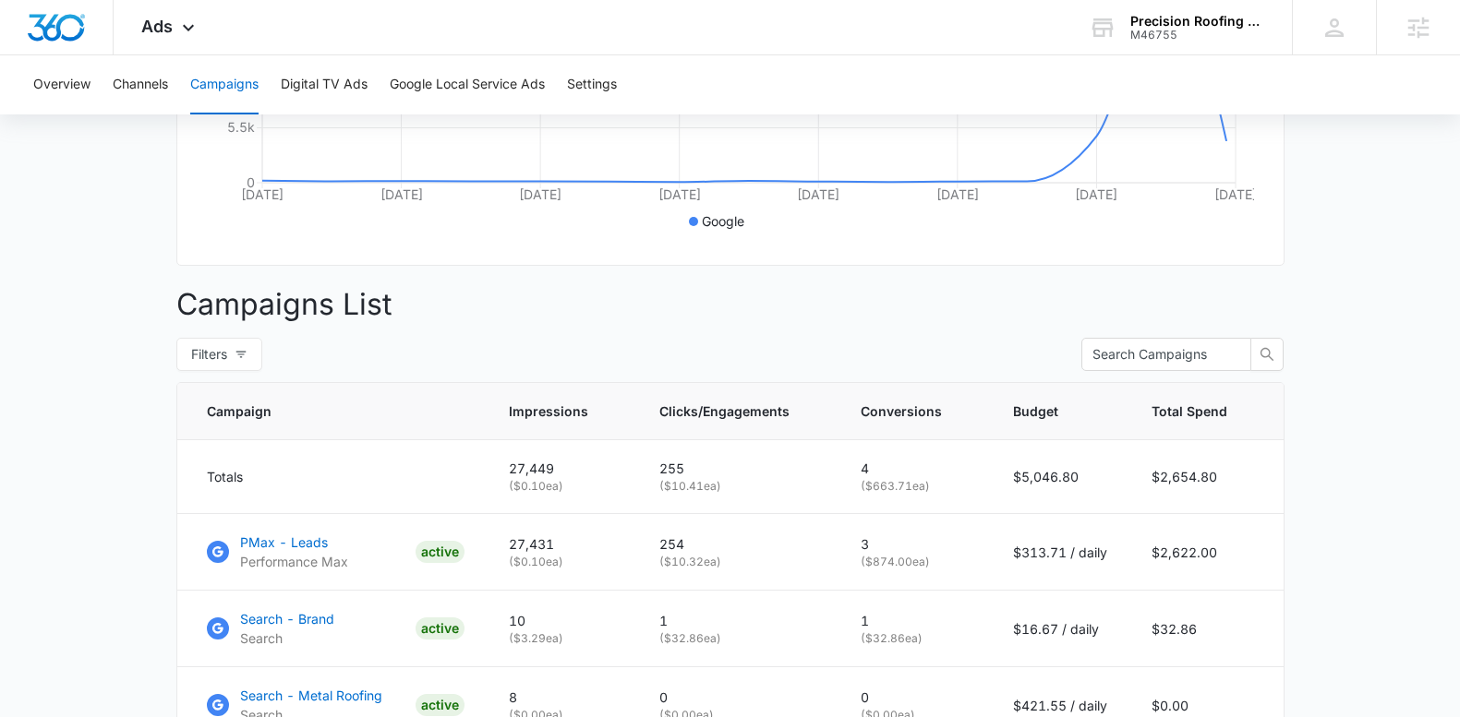
scroll to position [587, 0]
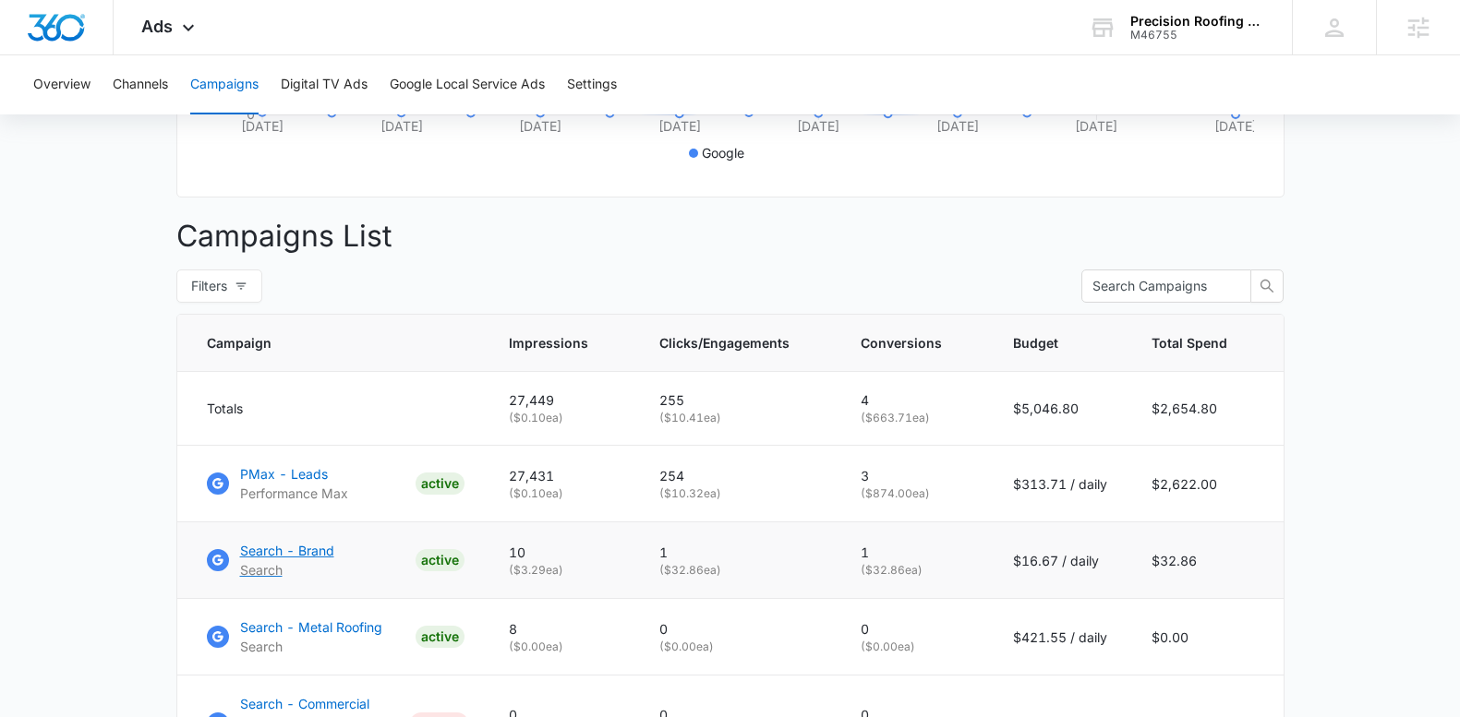
click at [311, 550] on p "Search - Brand" at bounding box center [287, 550] width 94 height 19
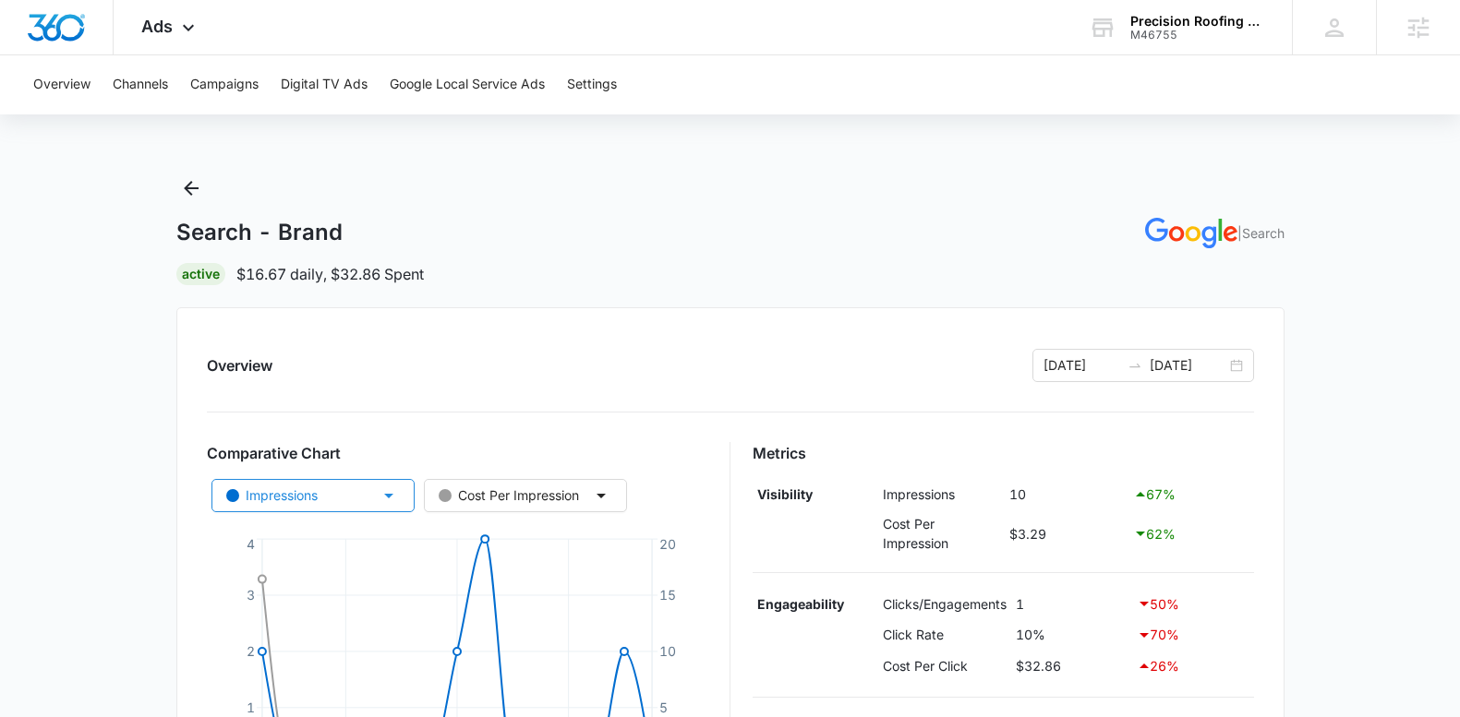
click at [332, 493] on button "Impressions" at bounding box center [312, 495] width 203 height 33
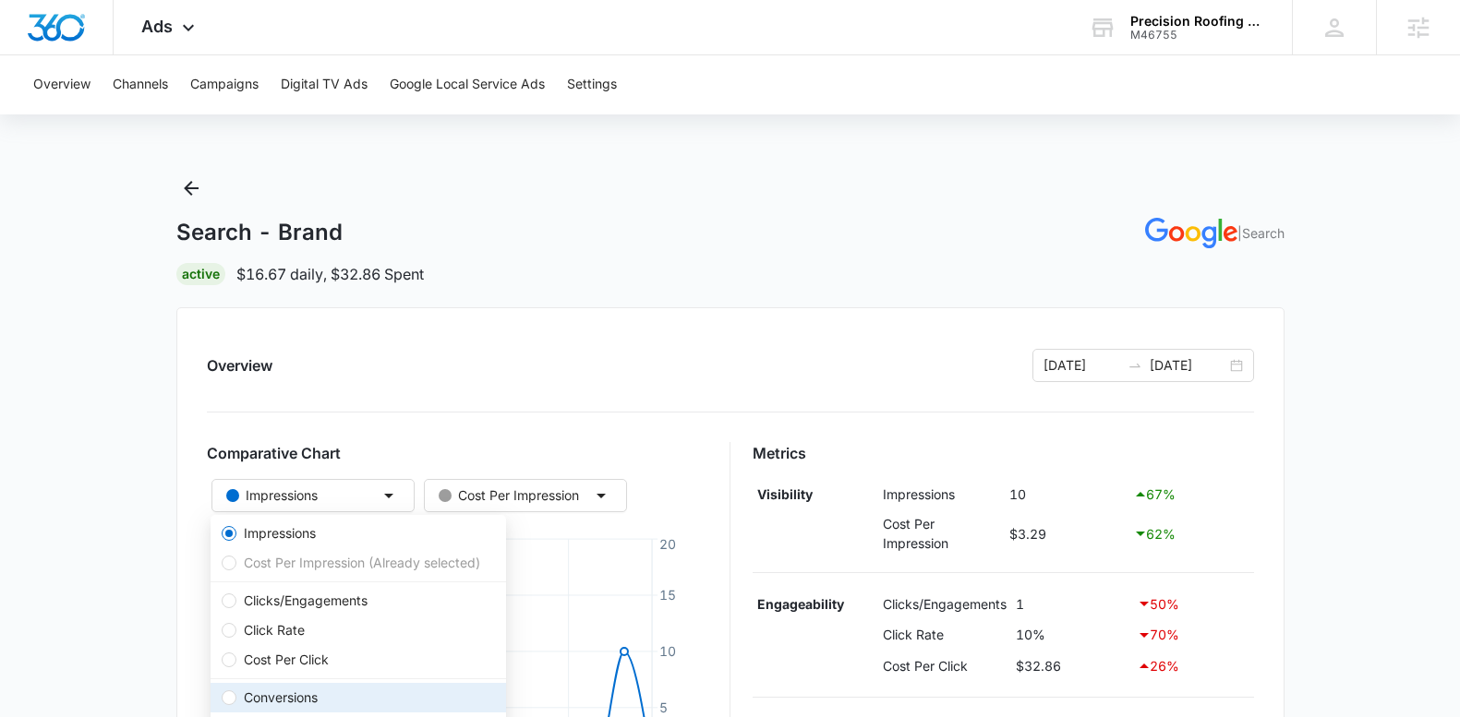
click at [282, 692] on span "Conversions" at bounding box center [280, 698] width 89 height 20
click at [236, 692] on input "Conversions" at bounding box center [229, 698] width 15 height 15
radio input "false"
radio input "true"
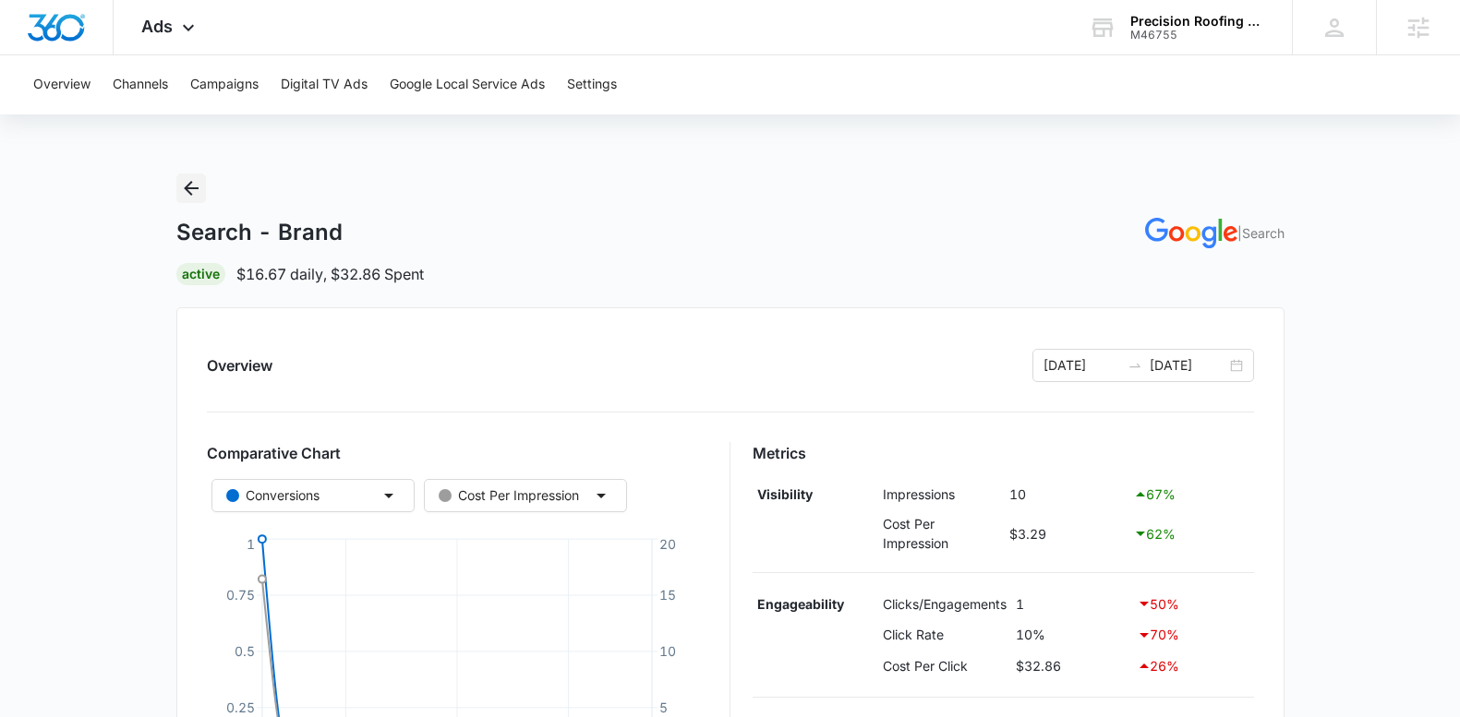
click at [199, 194] on icon "Back" at bounding box center [191, 188] width 22 height 22
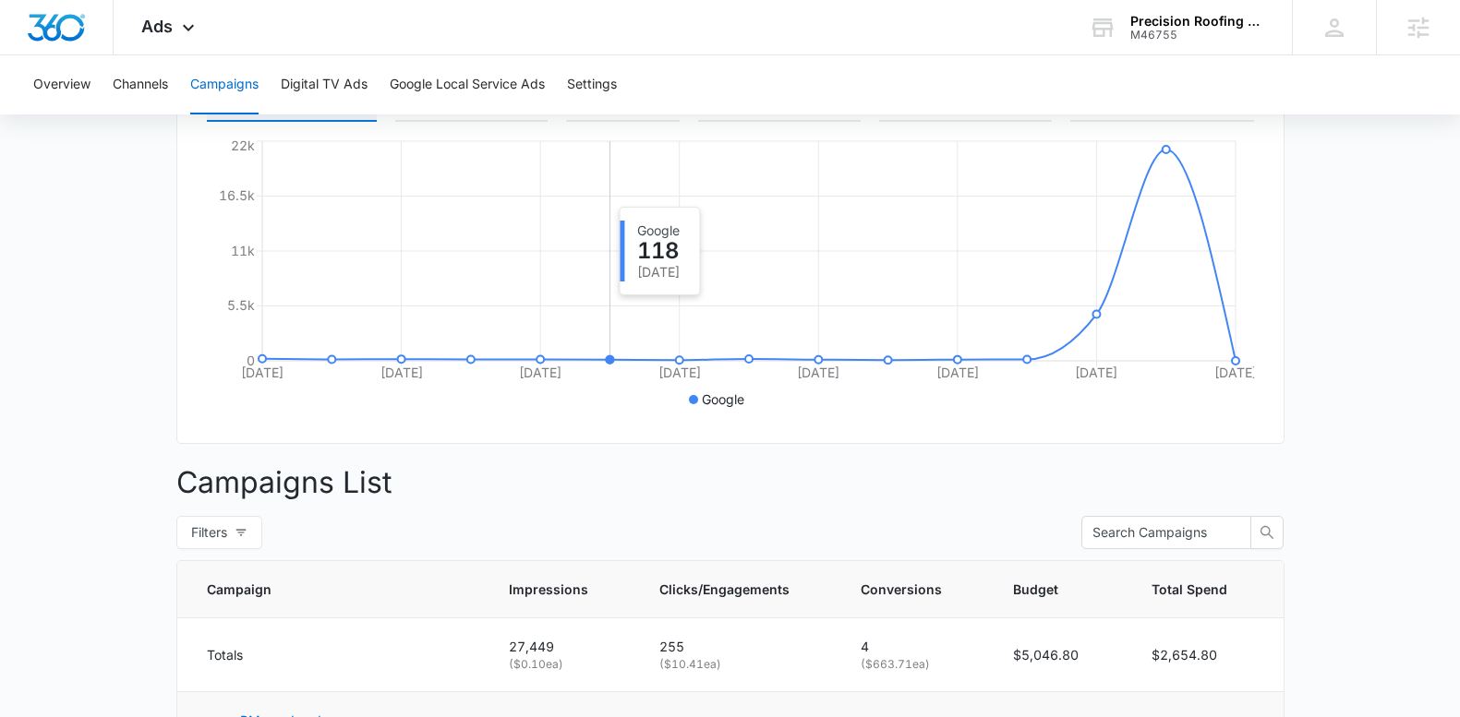
scroll to position [339, 0]
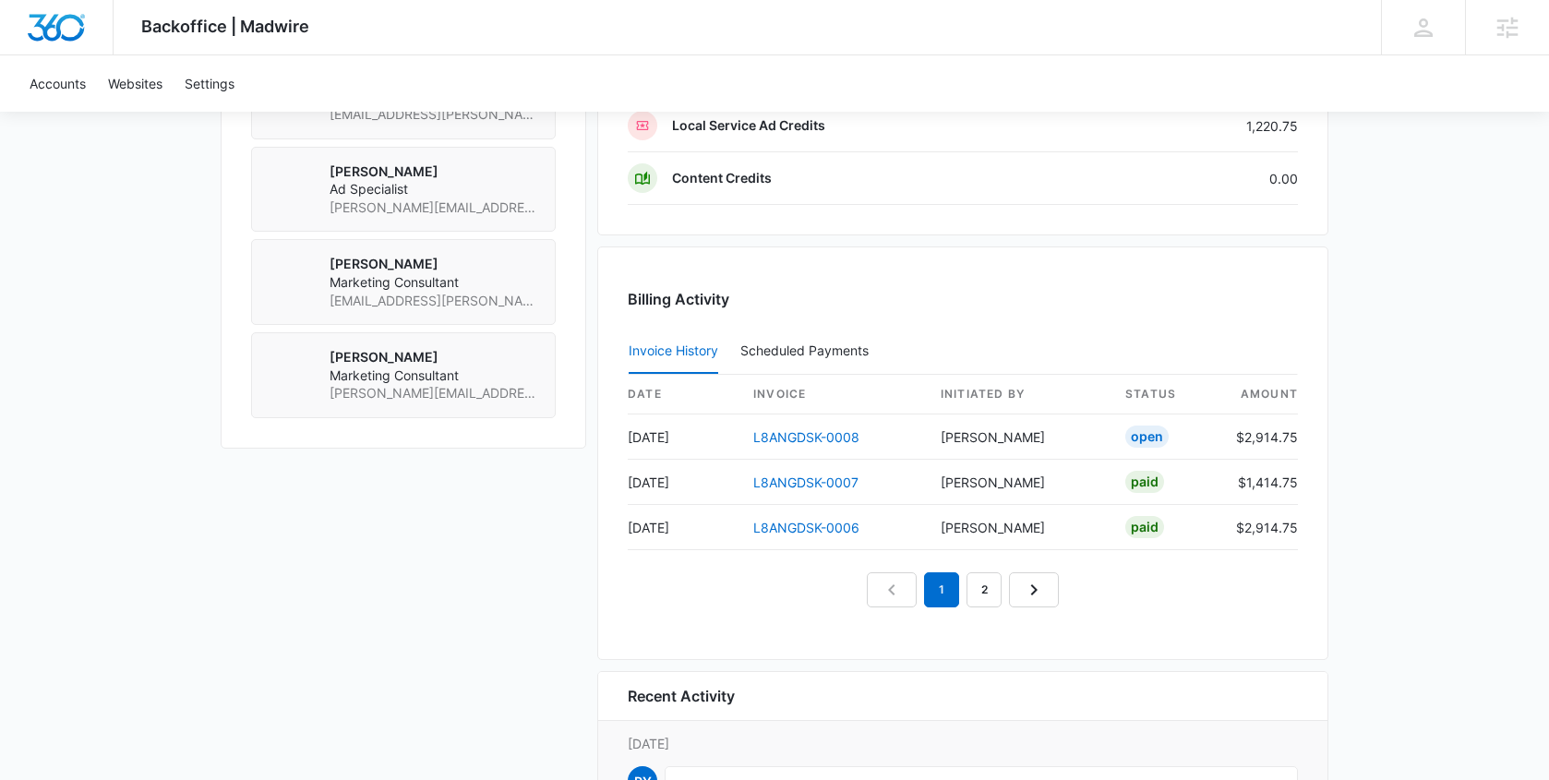
scroll to position [1457, 0]
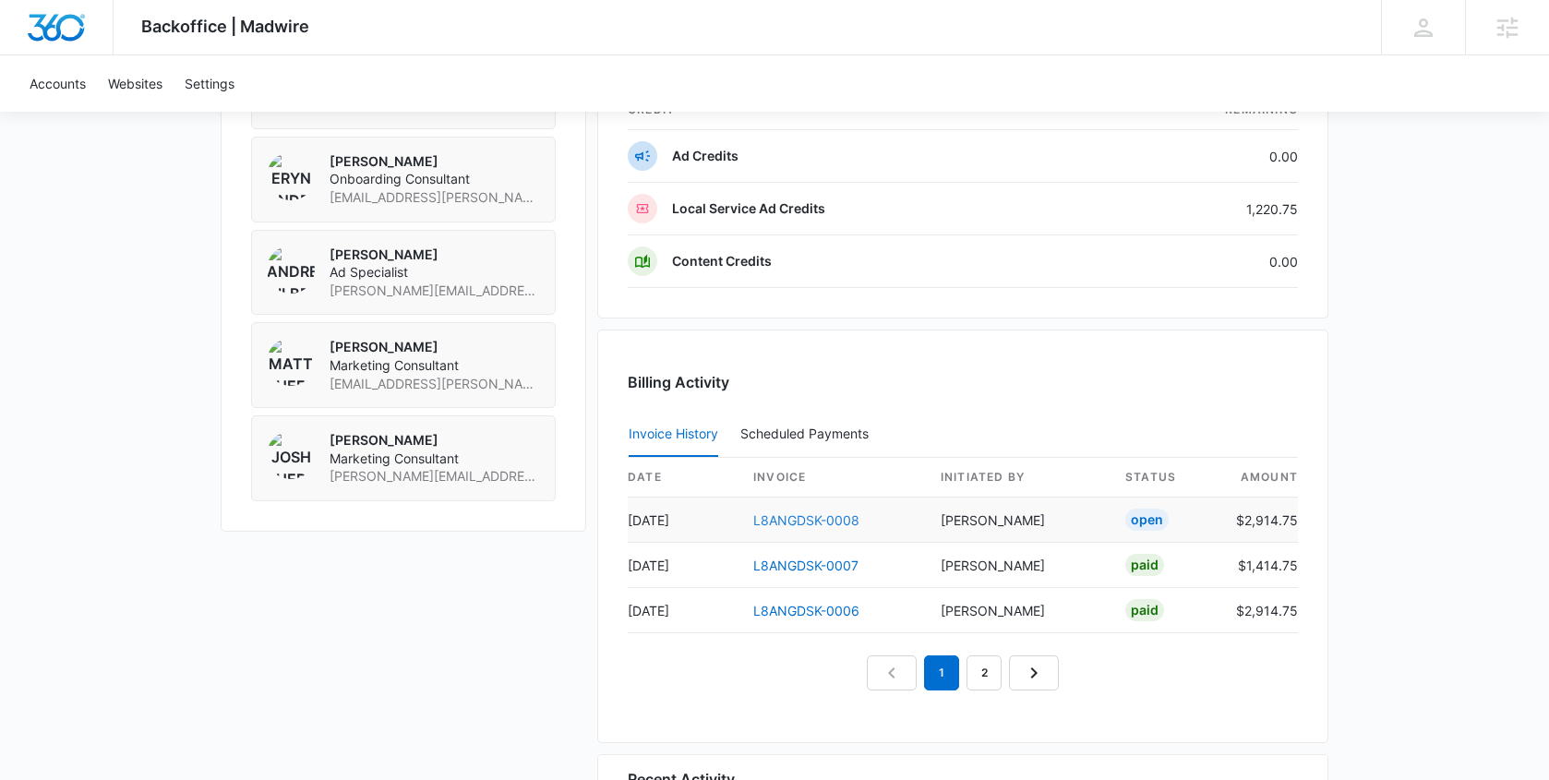
click at [789, 516] on link "L8ANGDSK-0008" at bounding box center [806, 520] width 106 height 16
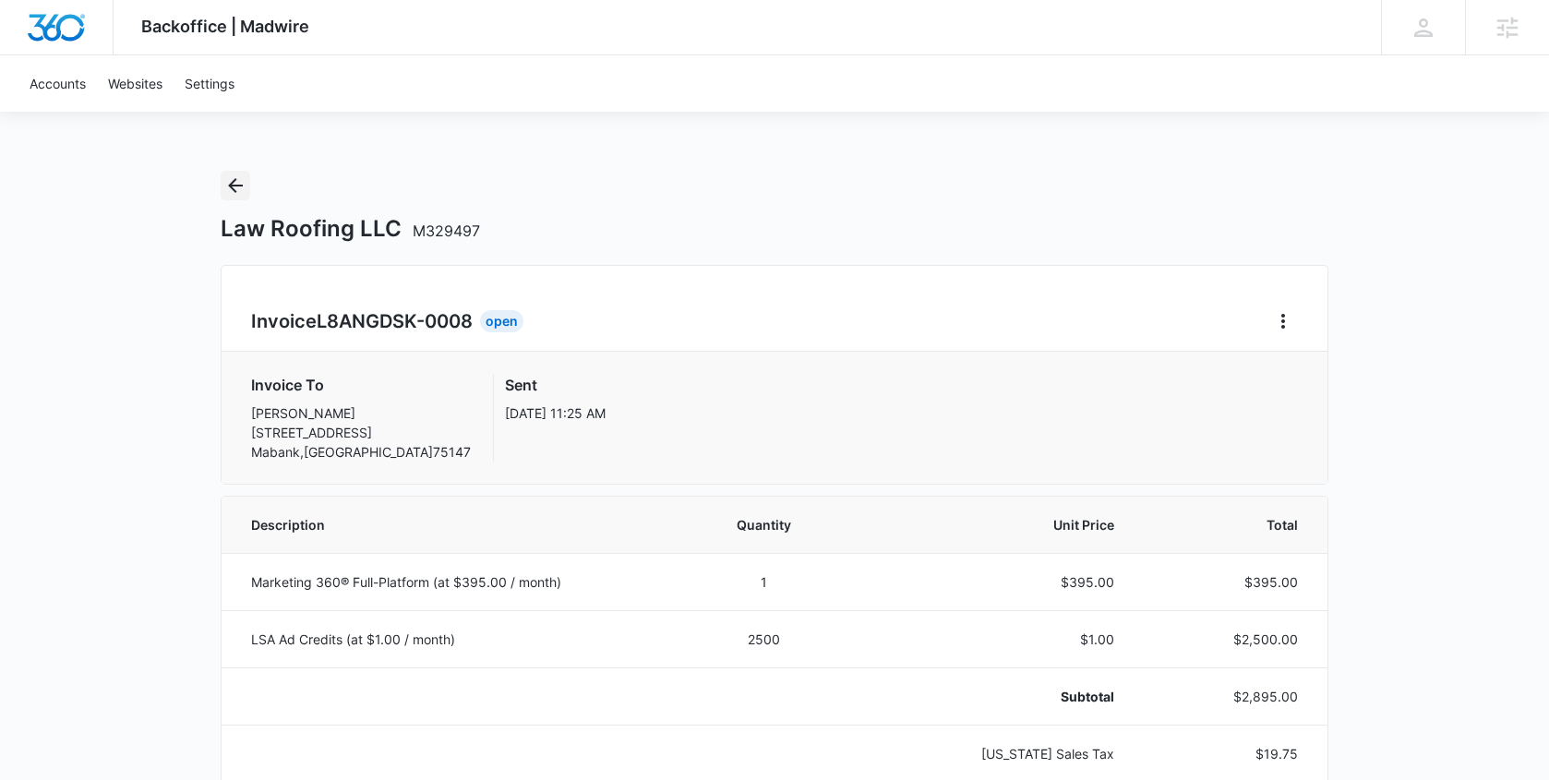
click at [236, 184] on icon "Back" at bounding box center [235, 186] width 22 height 22
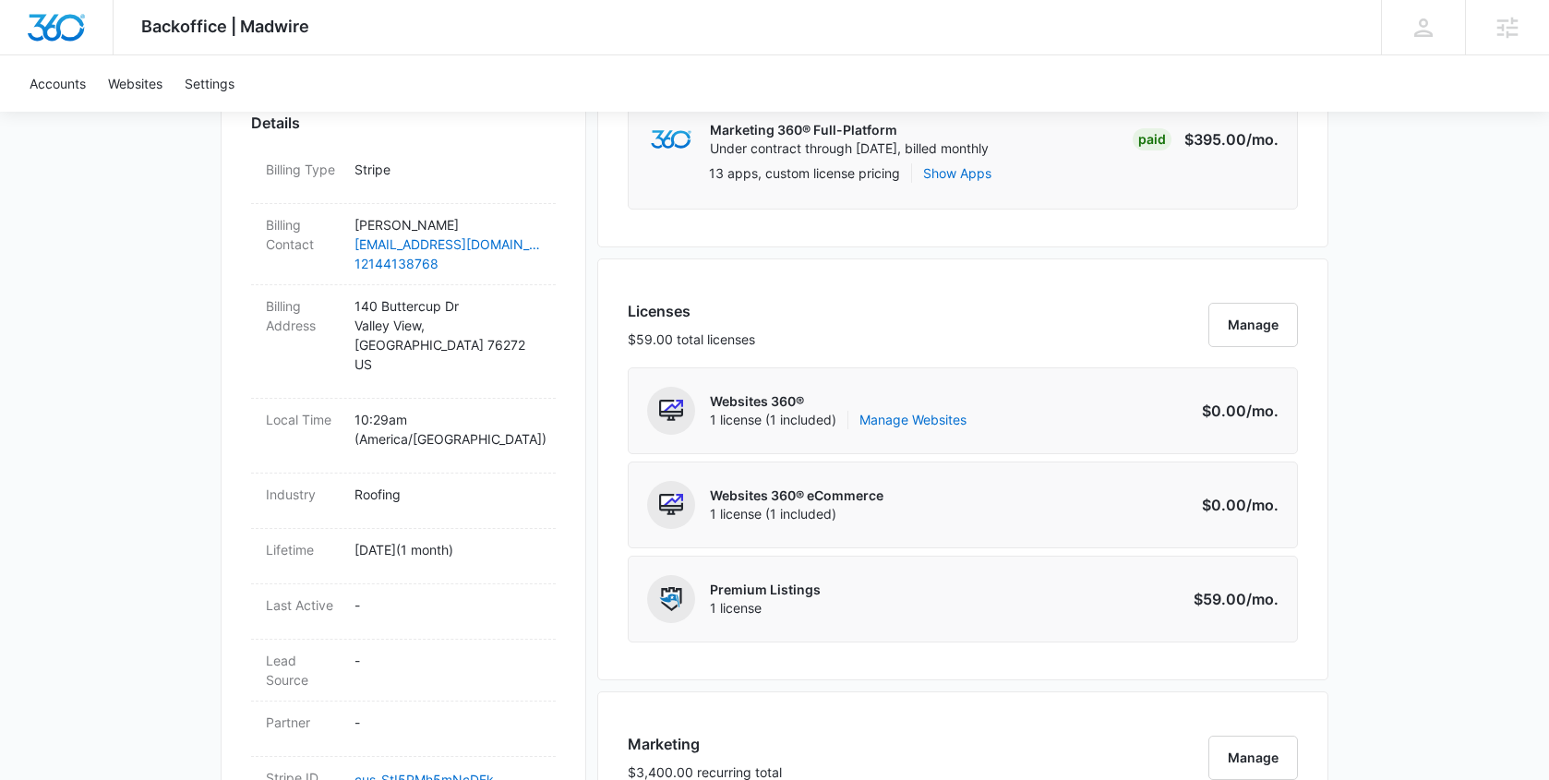
scroll to position [365, 0]
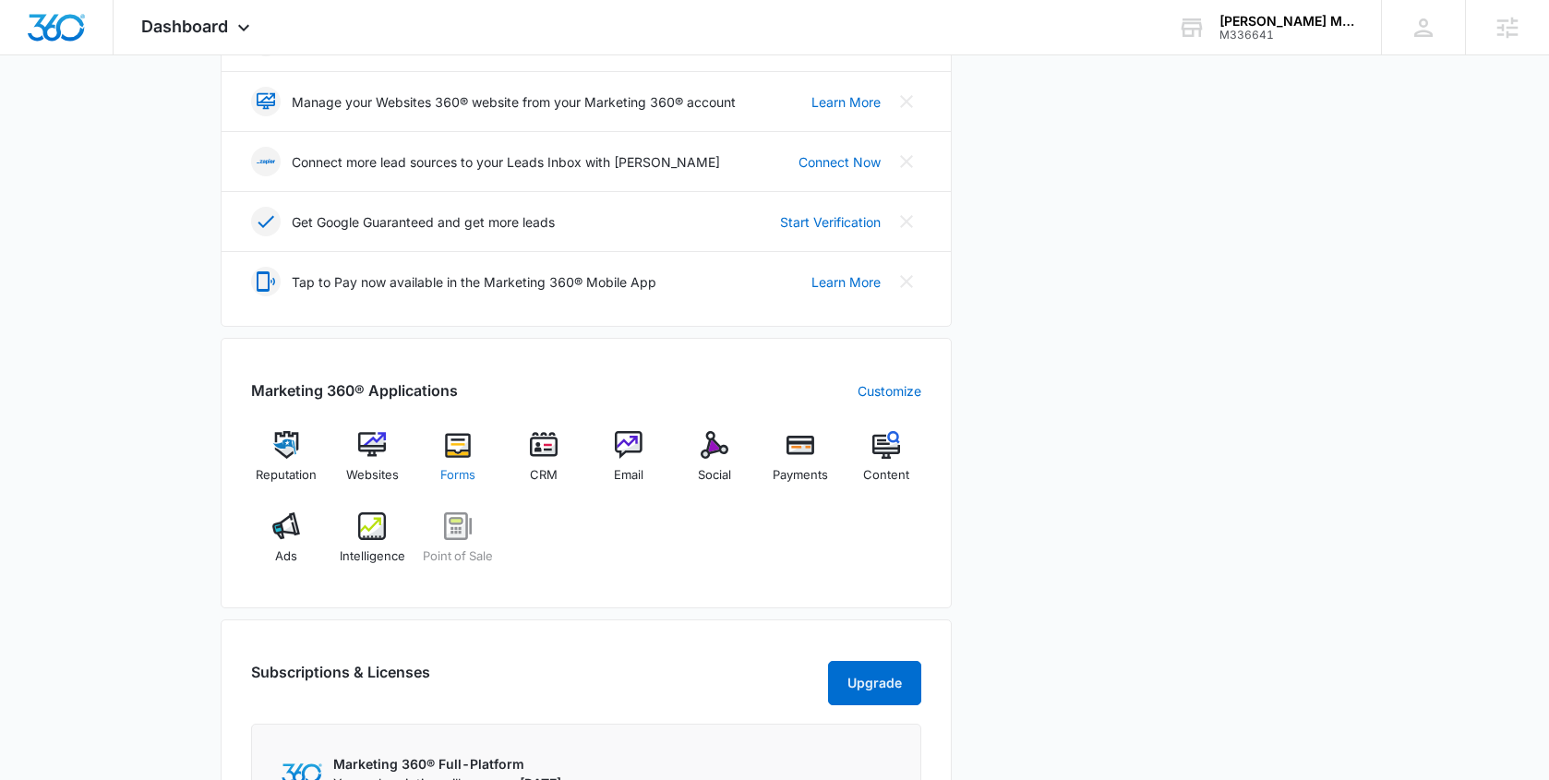
scroll to position [442, 0]
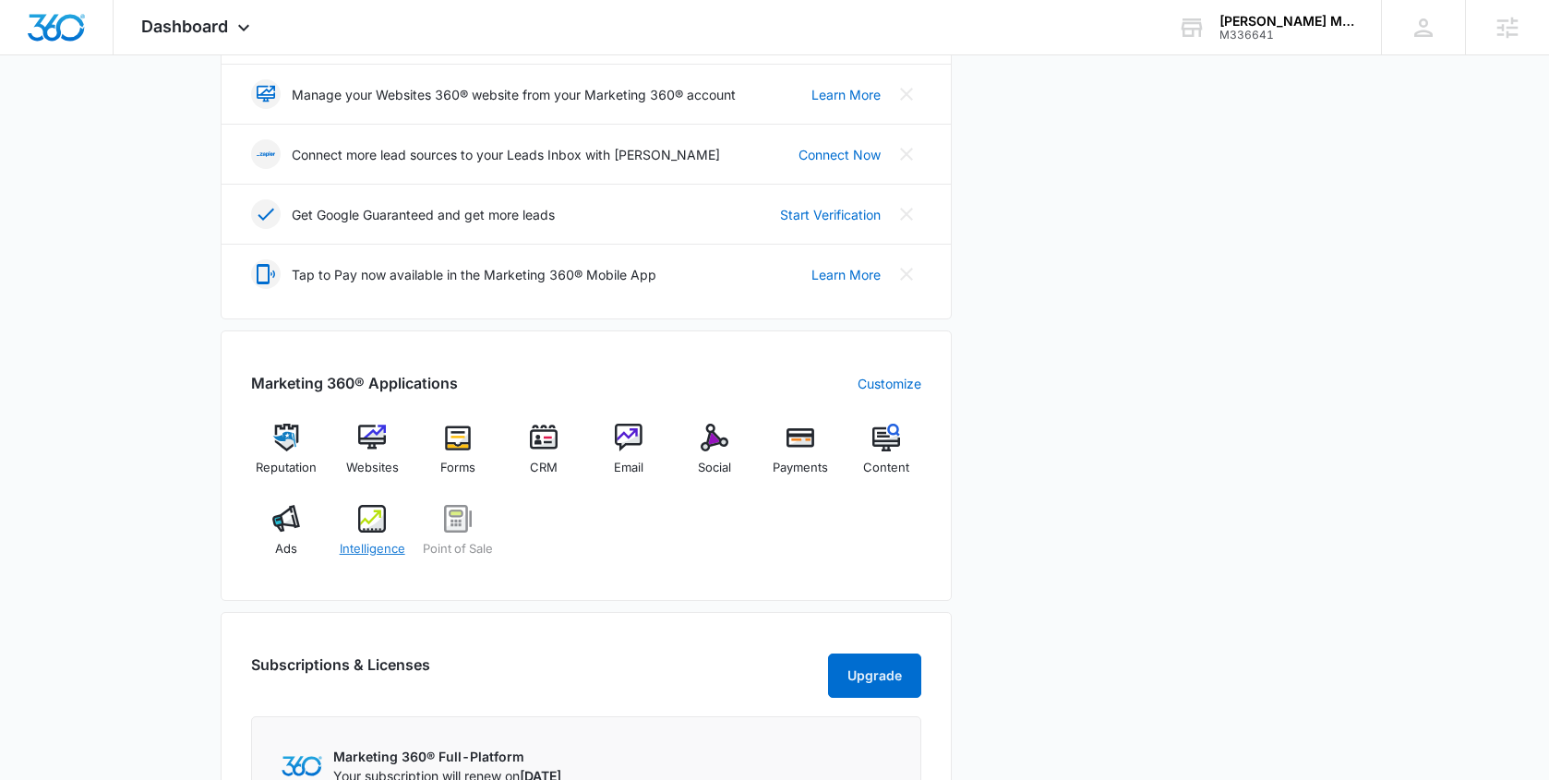
click at [364, 543] on span "Intelligence" at bounding box center [373, 549] width 66 height 18
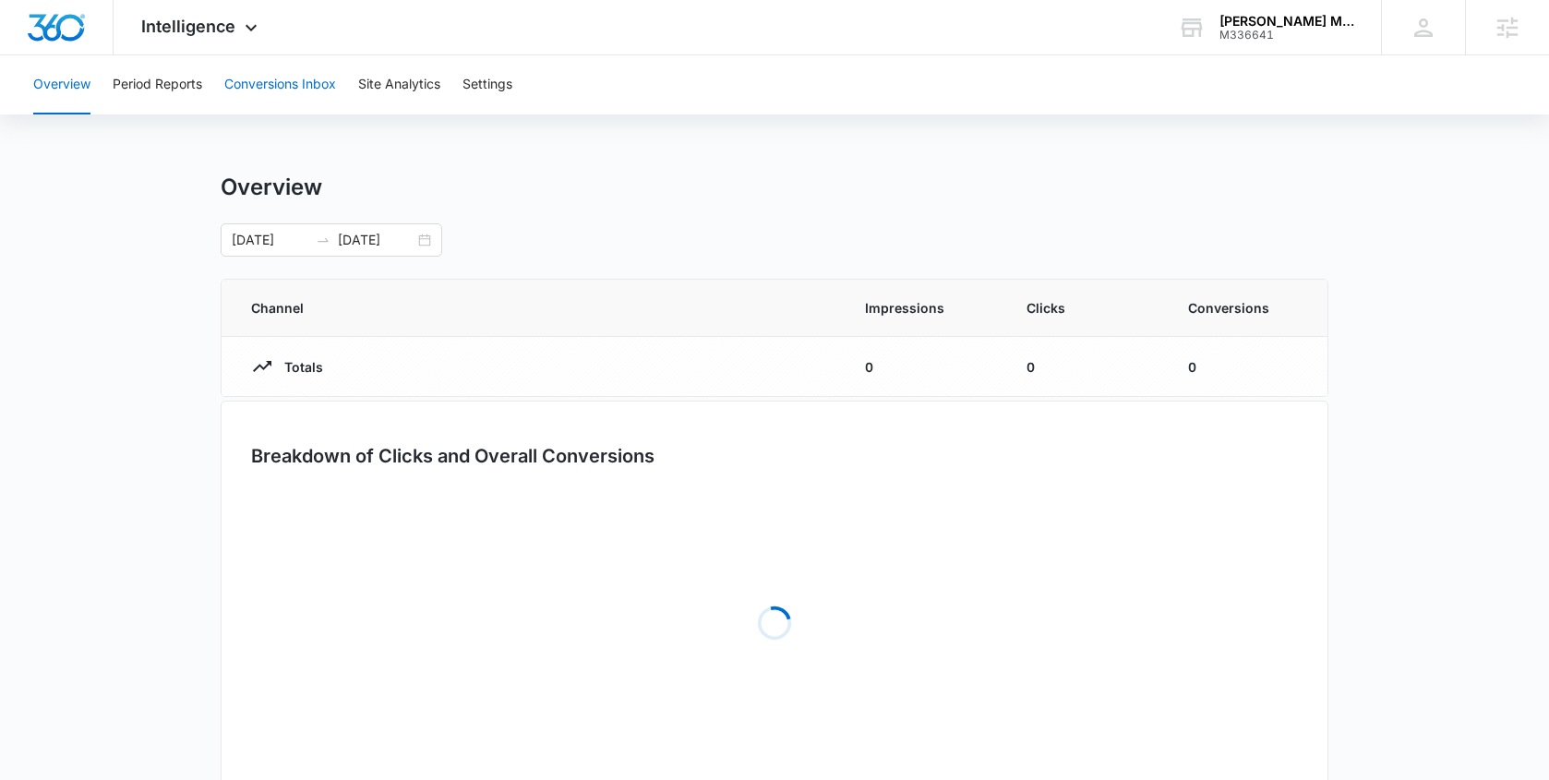
click at [281, 84] on button "Conversions Inbox" at bounding box center [280, 84] width 112 height 59
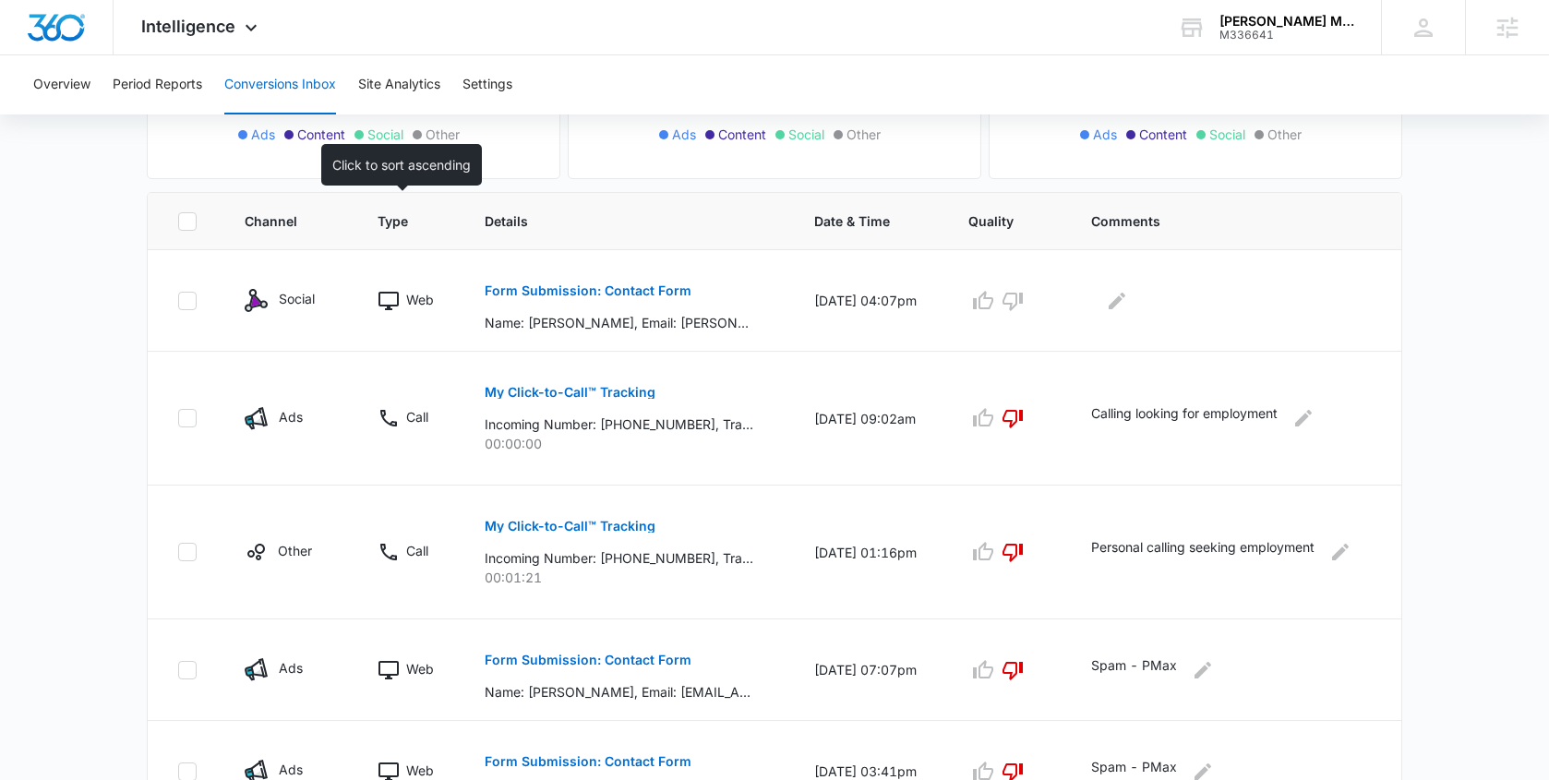
scroll to position [358, 0]
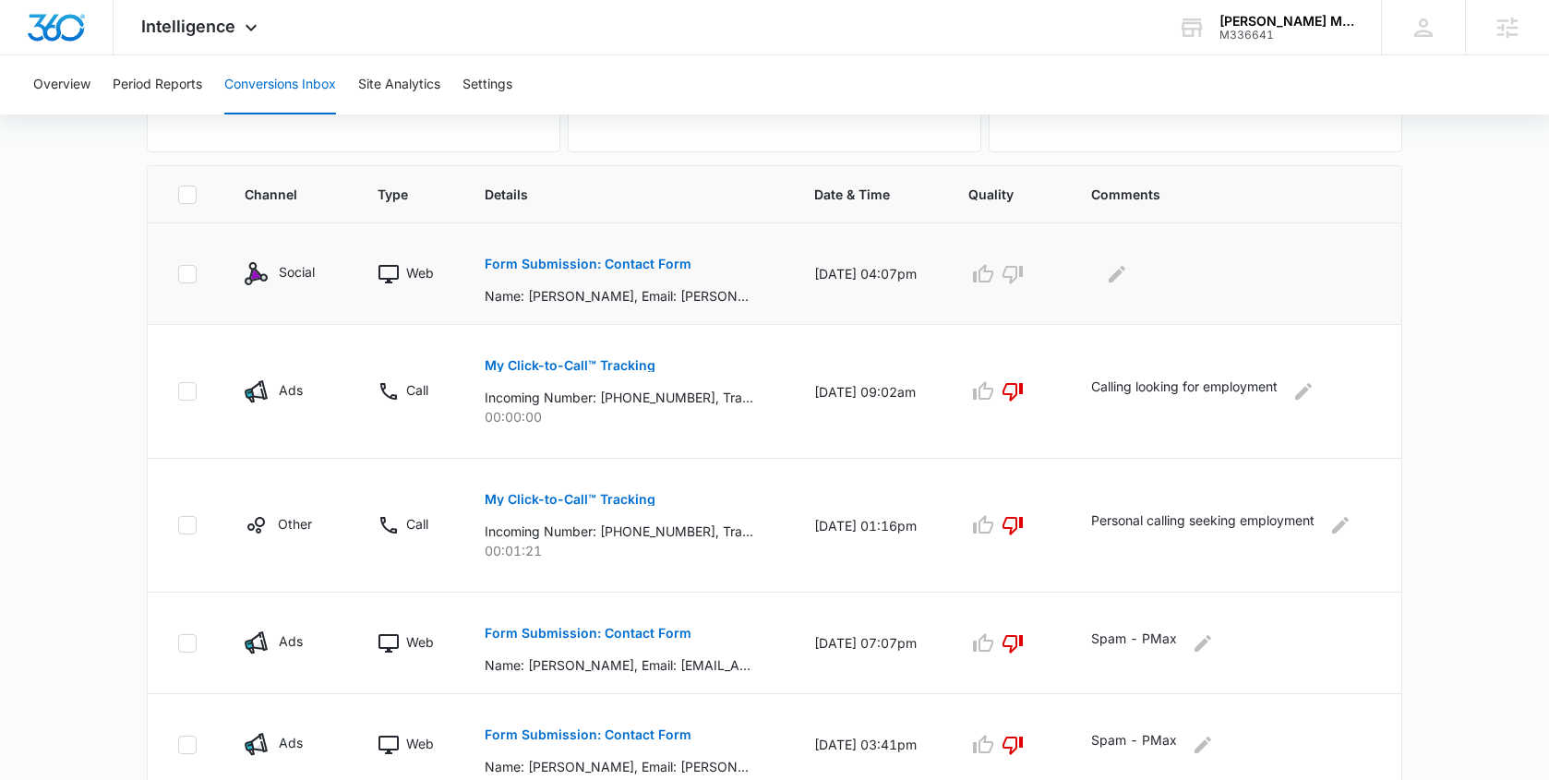
click at [548, 267] on p "Form Submission: Contact Form" at bounding box center [588, 264] width 207 height 13
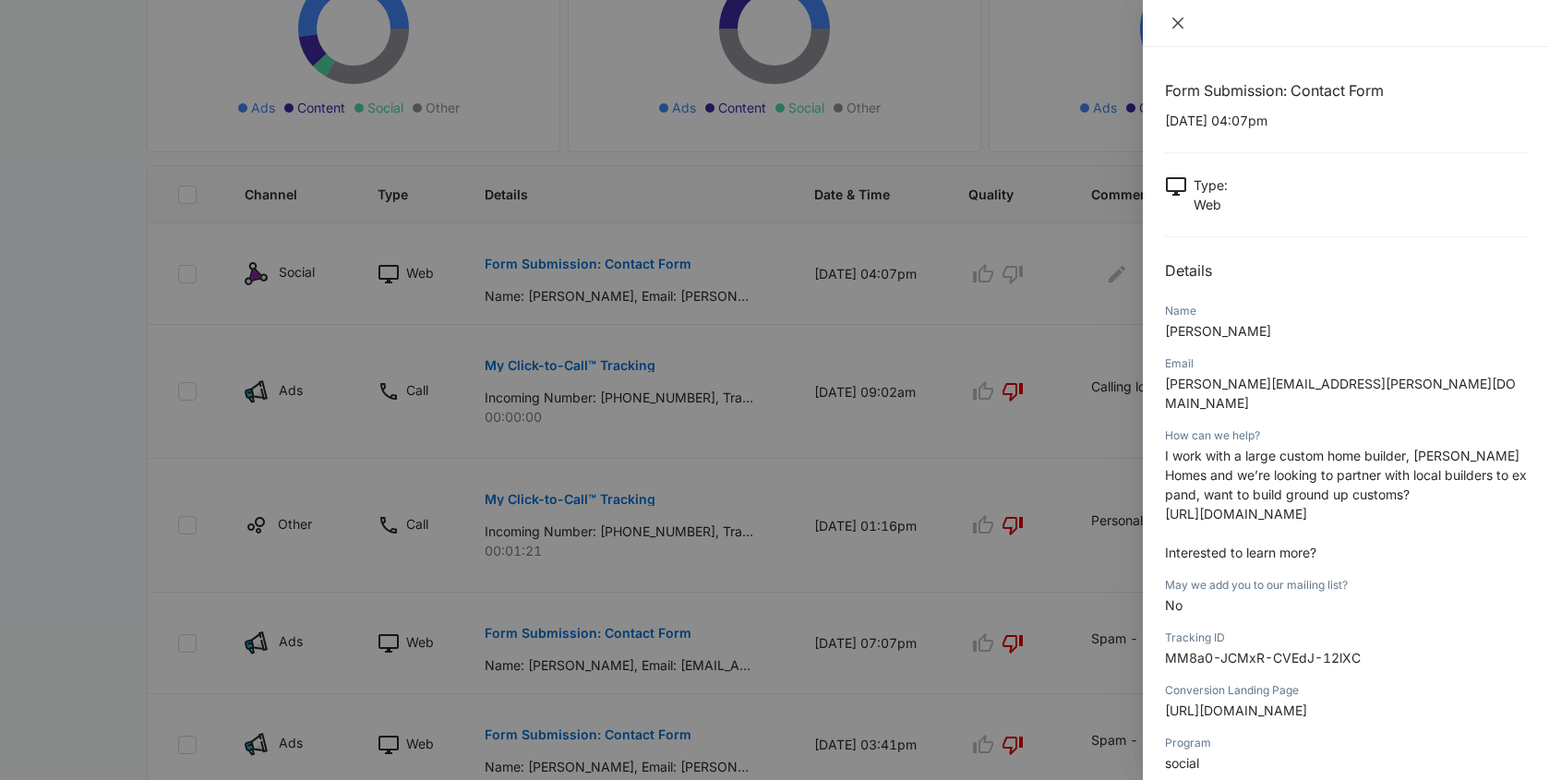
click at [1177, 27] on icon "close" at bounding box center [1178, 23] width 15 height 15
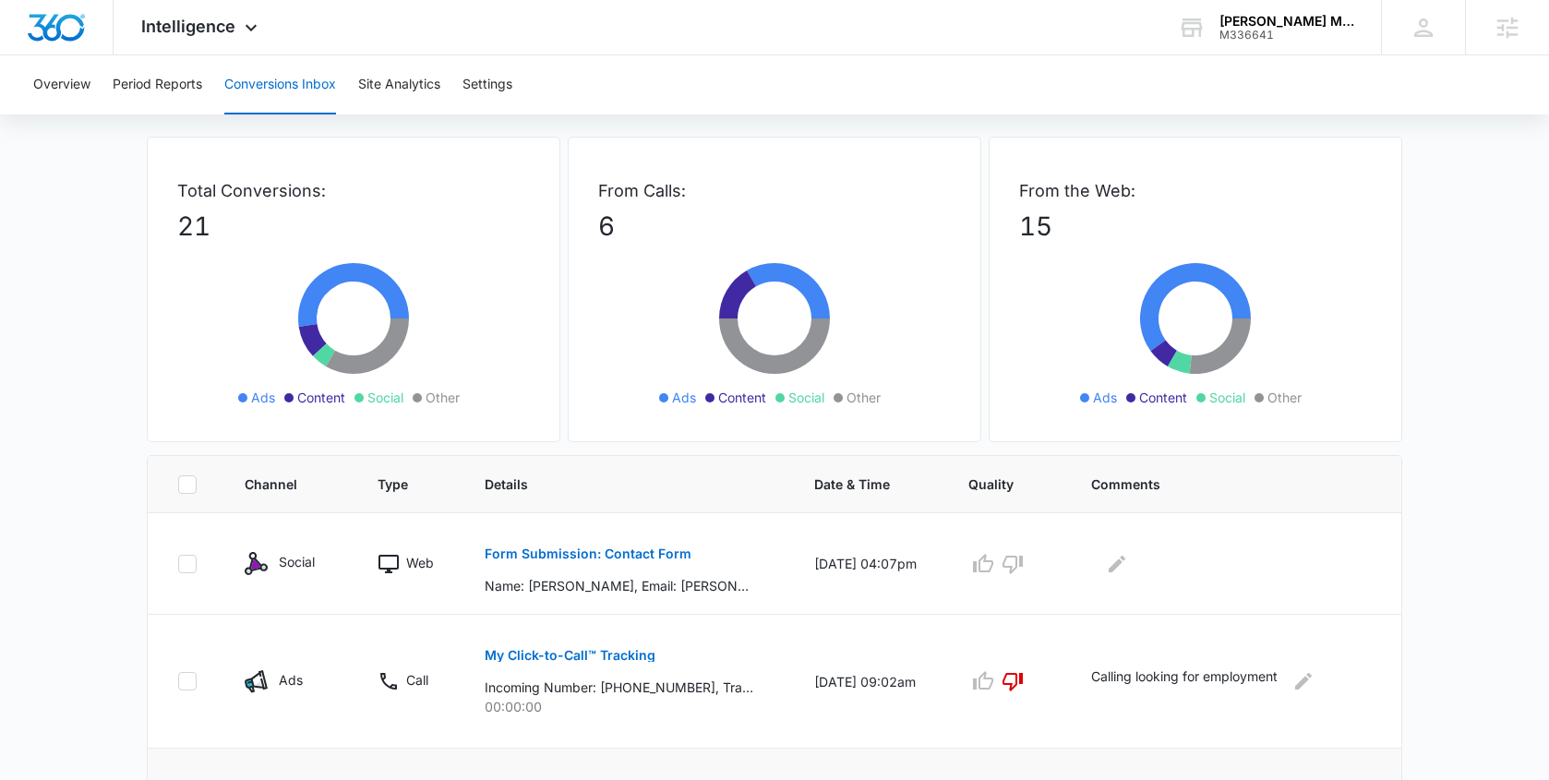
scroll to position [0, 0]
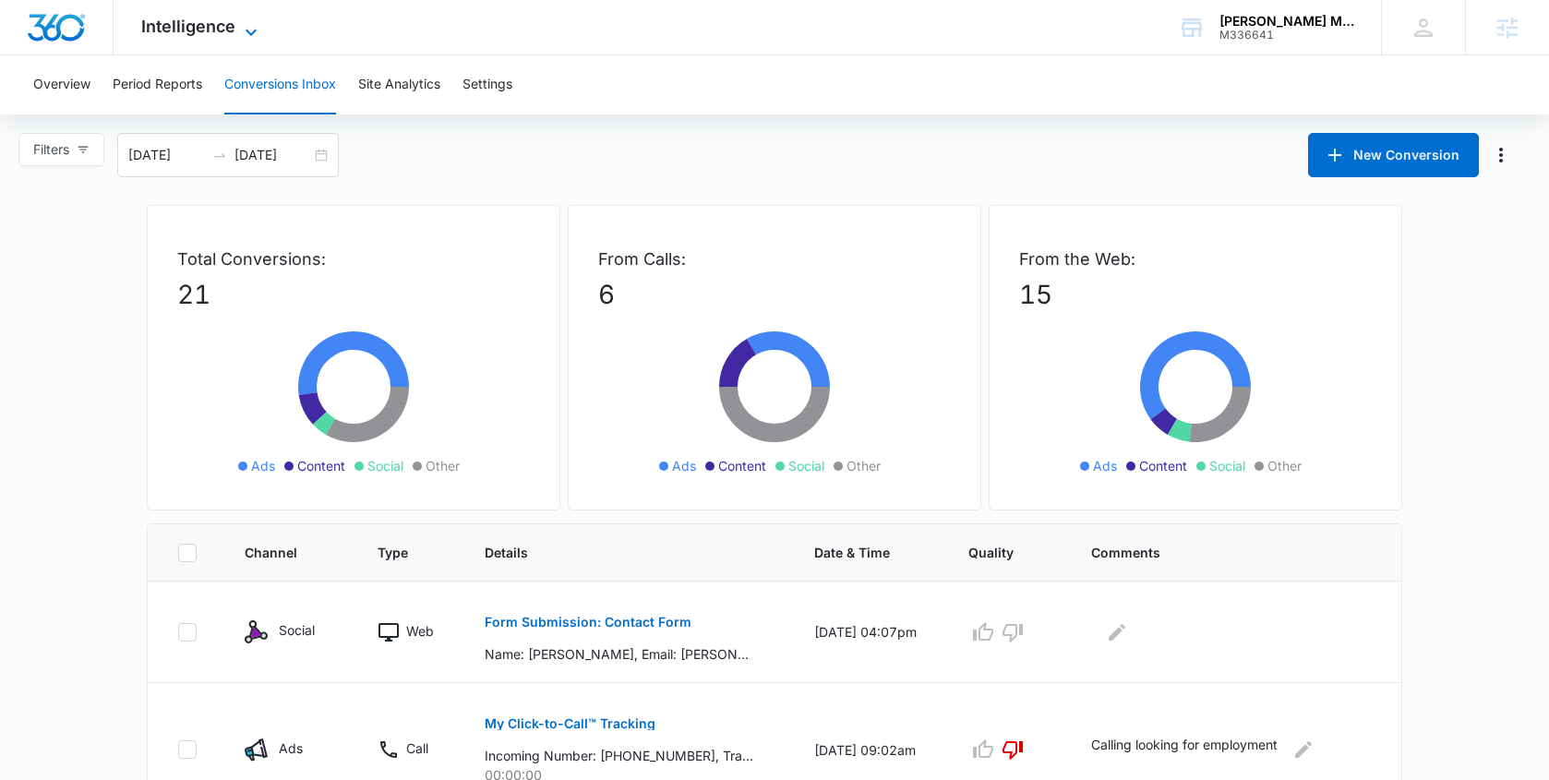
click at [194, 28] on span "Intelligence" at bounding box center [188, 26] width 94 height 19
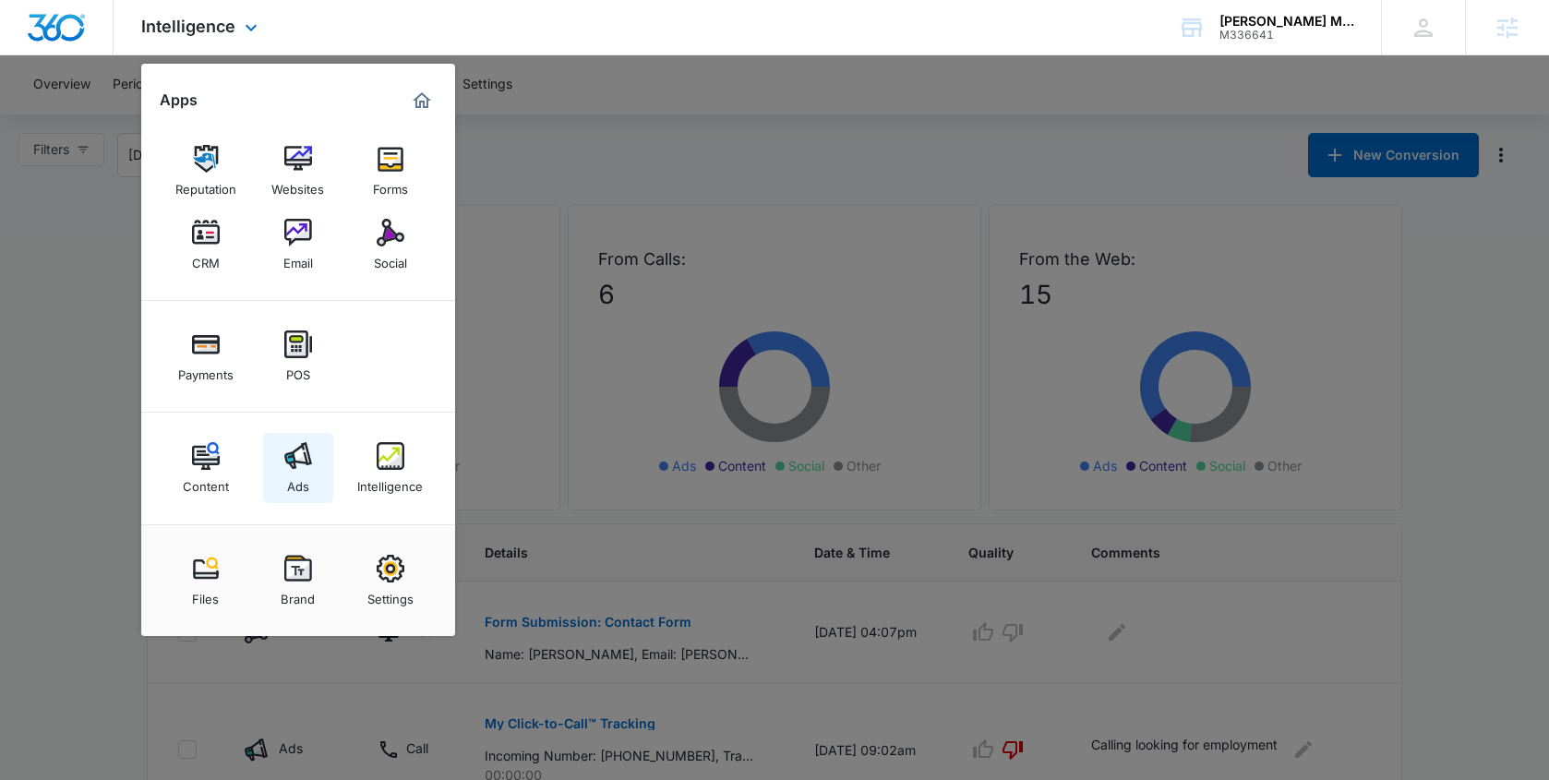
click at [295, 488] on div "Ads" at bounding box center [298, 482] width 22 height 24
